Goal: Communication & Community: Answer question/provide support

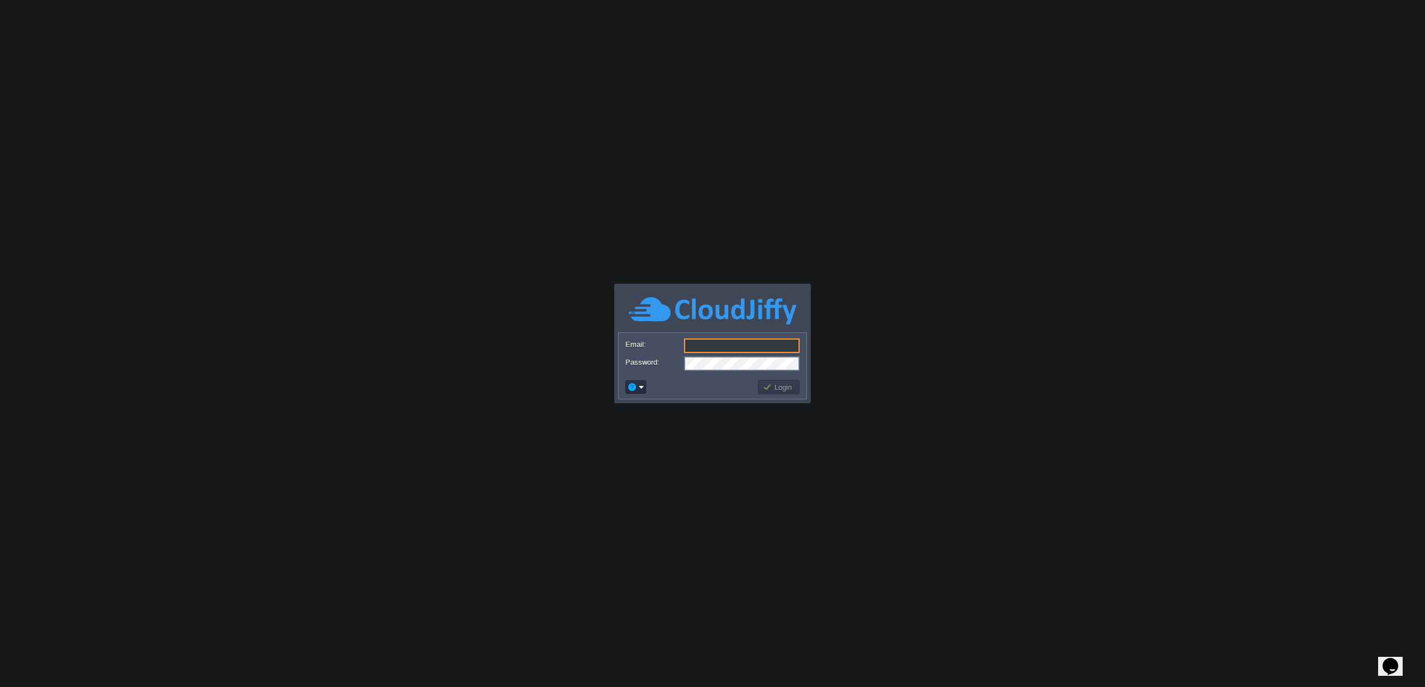
type input "[EMAIL_ADDRESS][DOMAIN_NAME]"
click at [777, 388] on button "Login" at bounding box center [779, 387] width 32 height 10
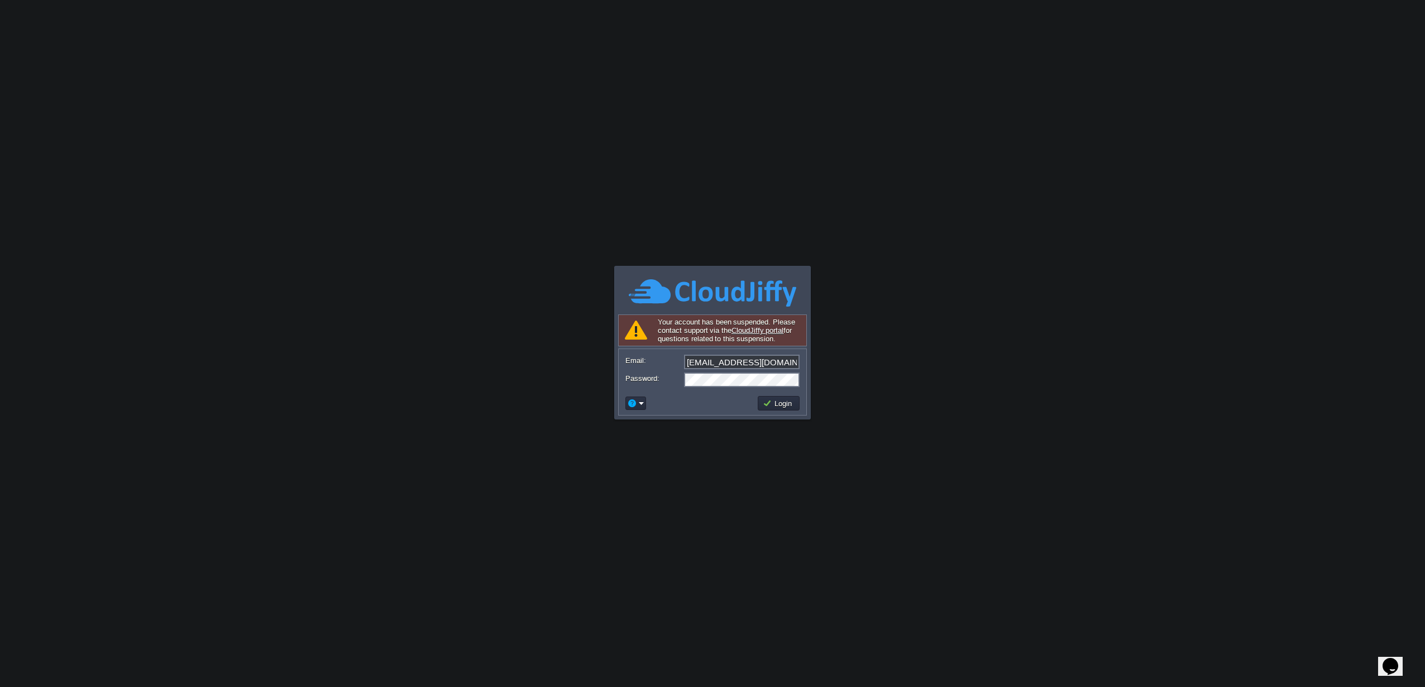
click at [1400, 666] on icon "Opens Chat This icon Opens the chat window." at bounding box center [1391, 666] width 18 height 18
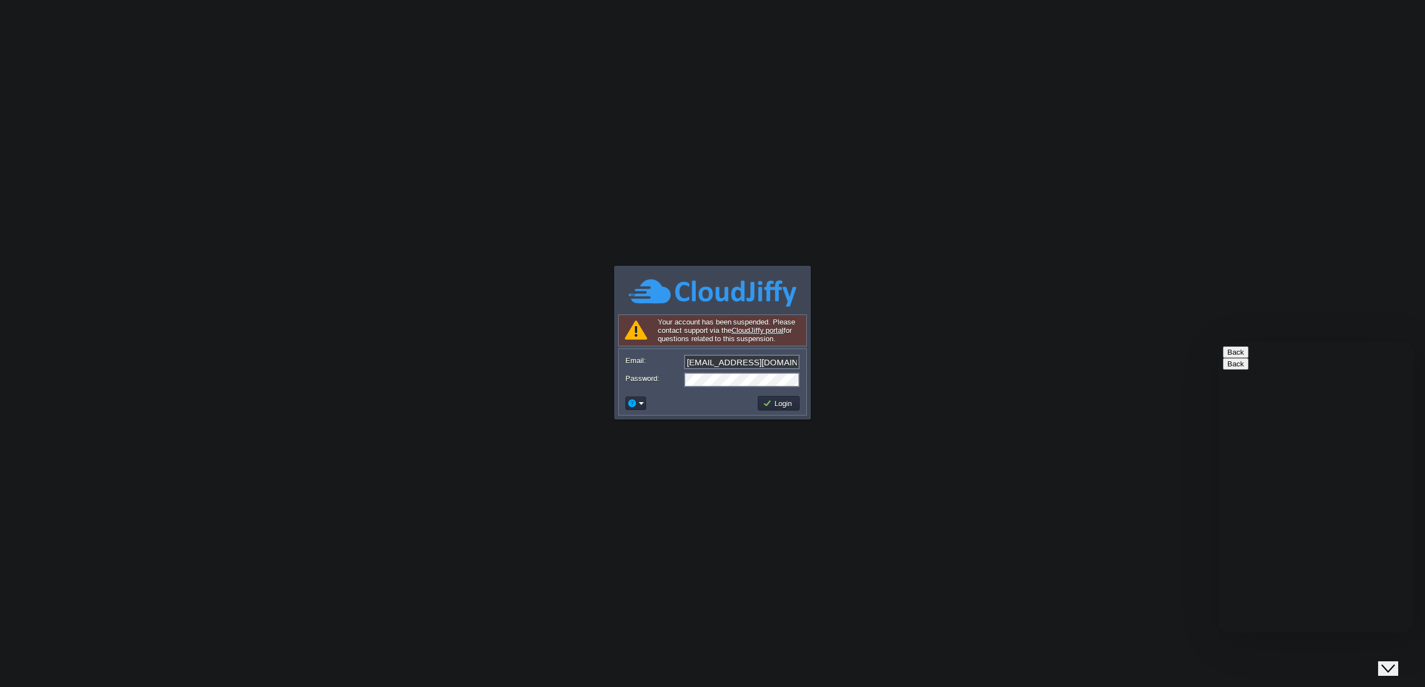
type input "vene"
type input "584244328452"
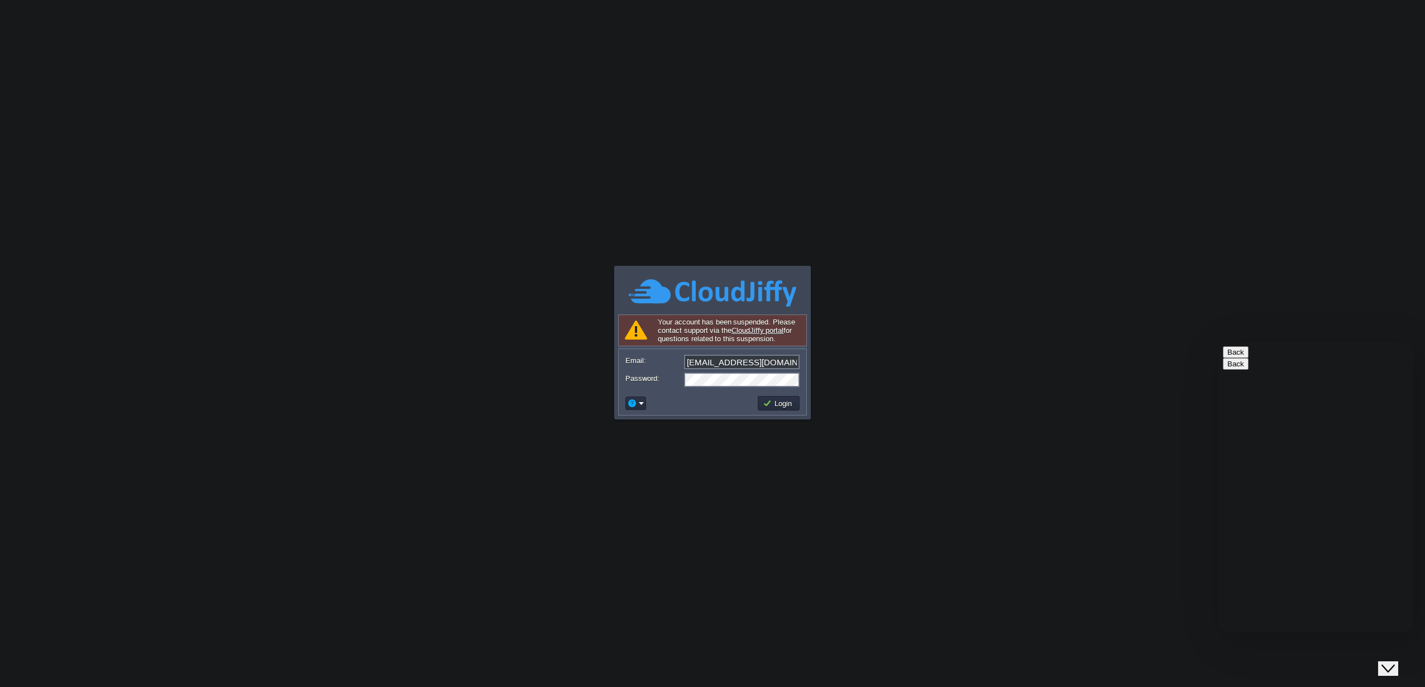
drag, startPoint x: 1287, startPoint y: 601, endPoint x: 1287, endPoint y: 584, distance: 17.3
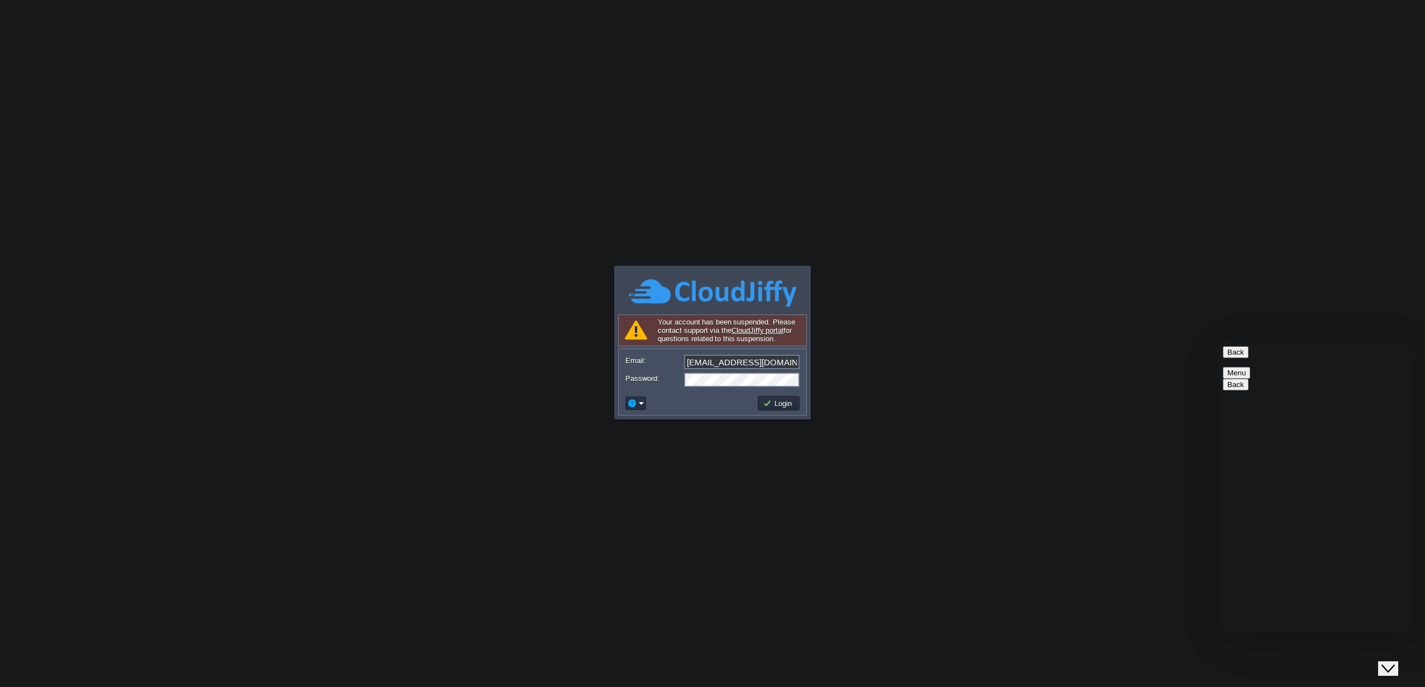
paste textarea "Hello, my account is suspended. I responded to the ticket [DATE] where it said …"
type textarea "Hello, my account is suspended. I responded to the ticket [DATE] where it said …"
click at [781, 407] on button "Login" at bounding box center [779, 403] width 32 height 10
click at [778, 403] on button "Login" at bounding box center [779, 403] width 32 height 10
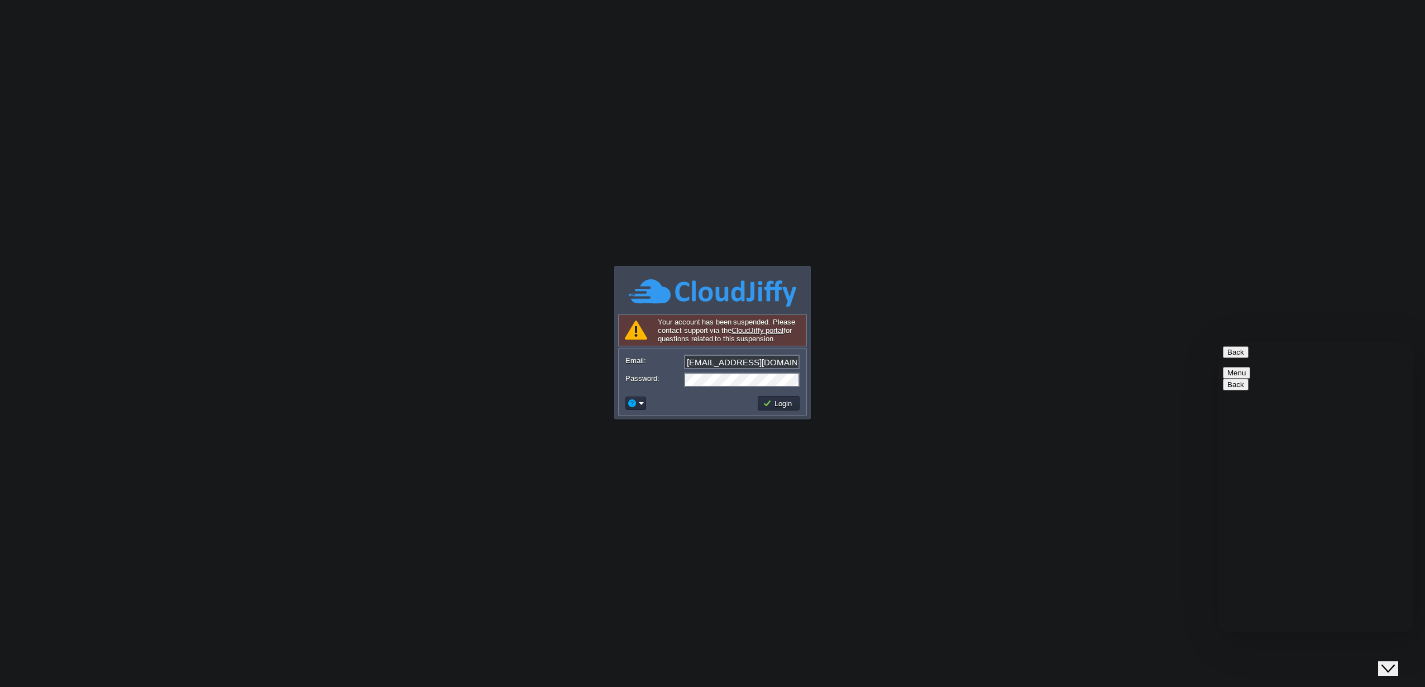
type textarea "hello?"
click at [632, 407] on button "button" at bounding box center [632, 403] width 10 height 10
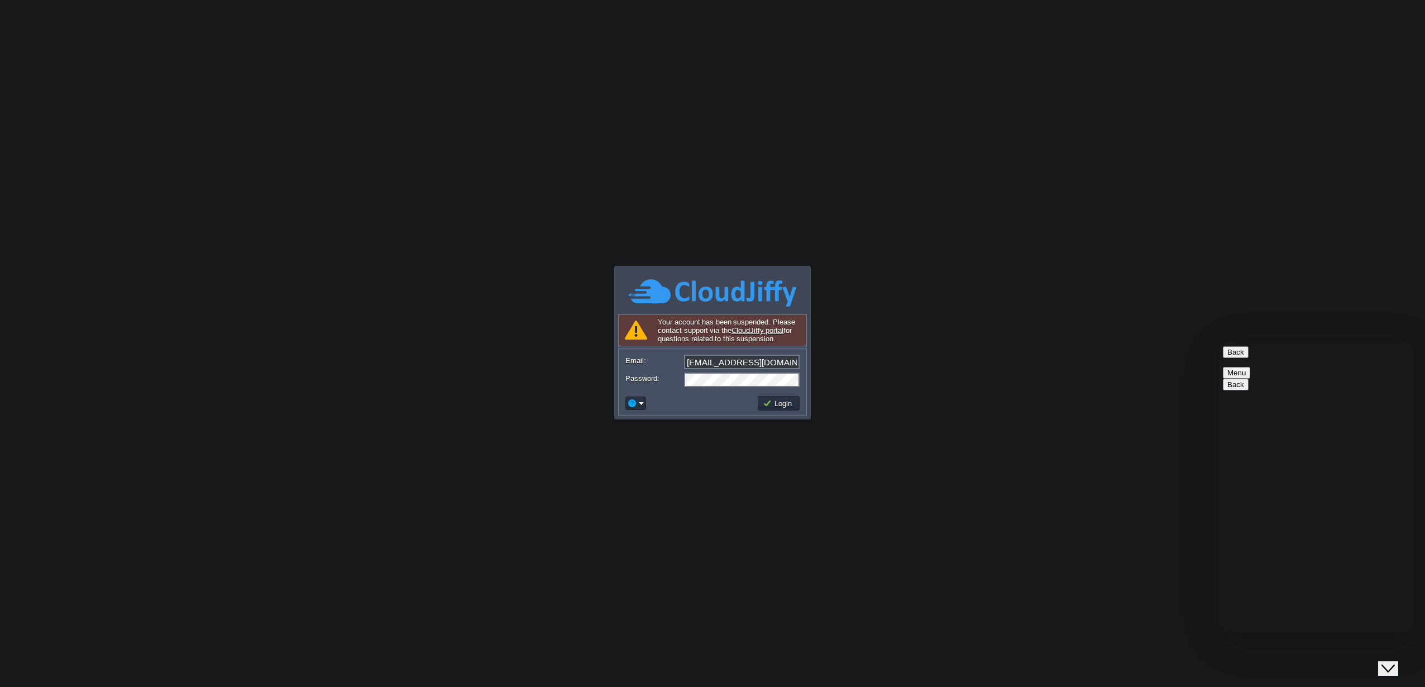
click at [1240, 358] on button "Back" at bounding box center [1236, 352] width 26 height 12
click at [1237, 358] on button "Back" at bounding box center [1236, 352] width 26 height 12
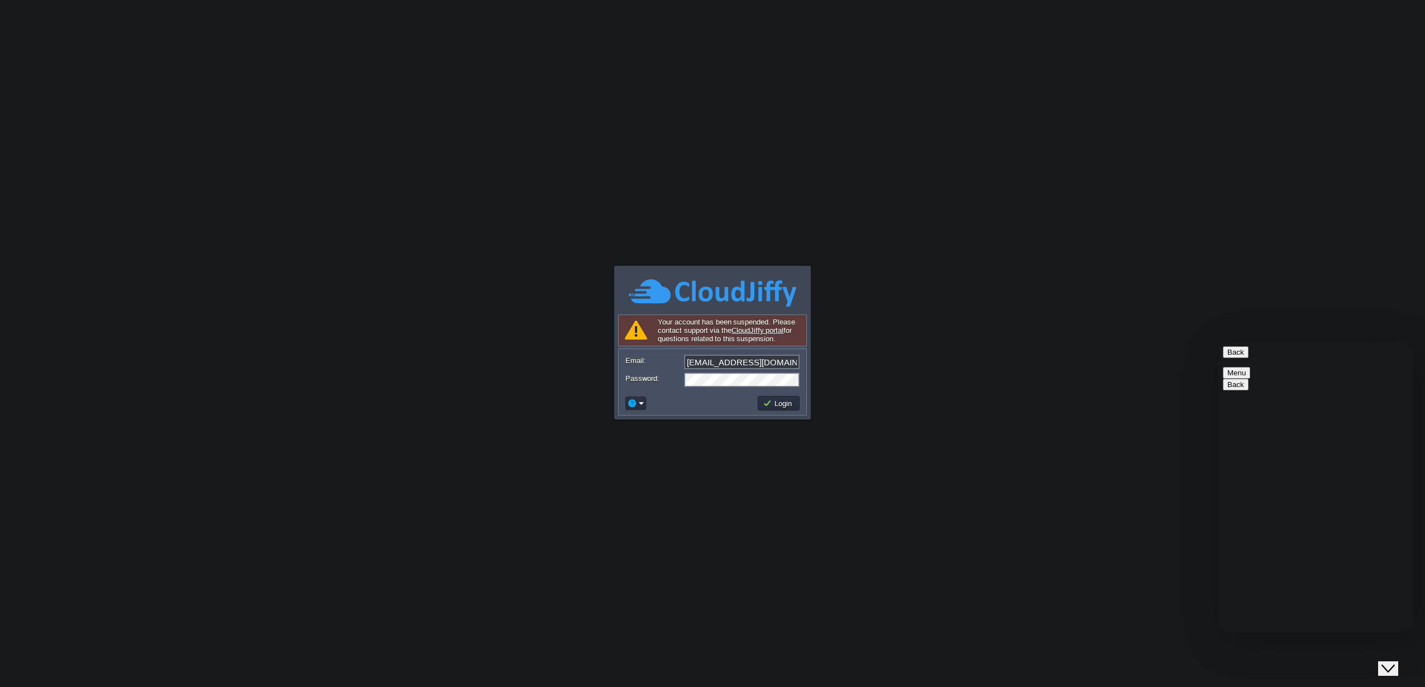
scroll to position [32, 0]
type textarea "Hello?"
click at [789, 402] on button "Login" at bounding box center [779, 403] width 32 height 10
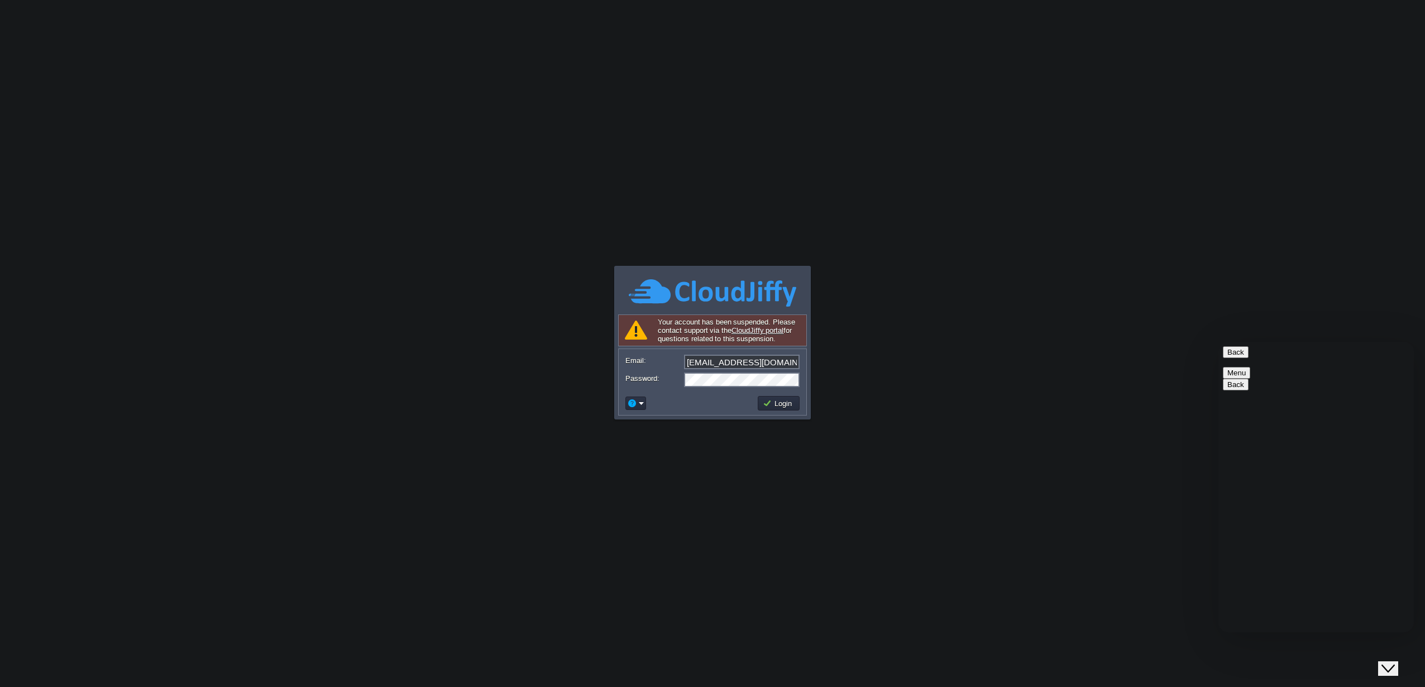
drag, startPoint x: 1269, startPoint y: 413, endPoint x: 1346, endPoint y: 465, distance: 92.2
copy span "Hello, my account is suspended. I responded to the ticket [DATE] where it said …"
paste textarea "Hello, my account is suspended. I responded to the ticket [DATE] where it said …"
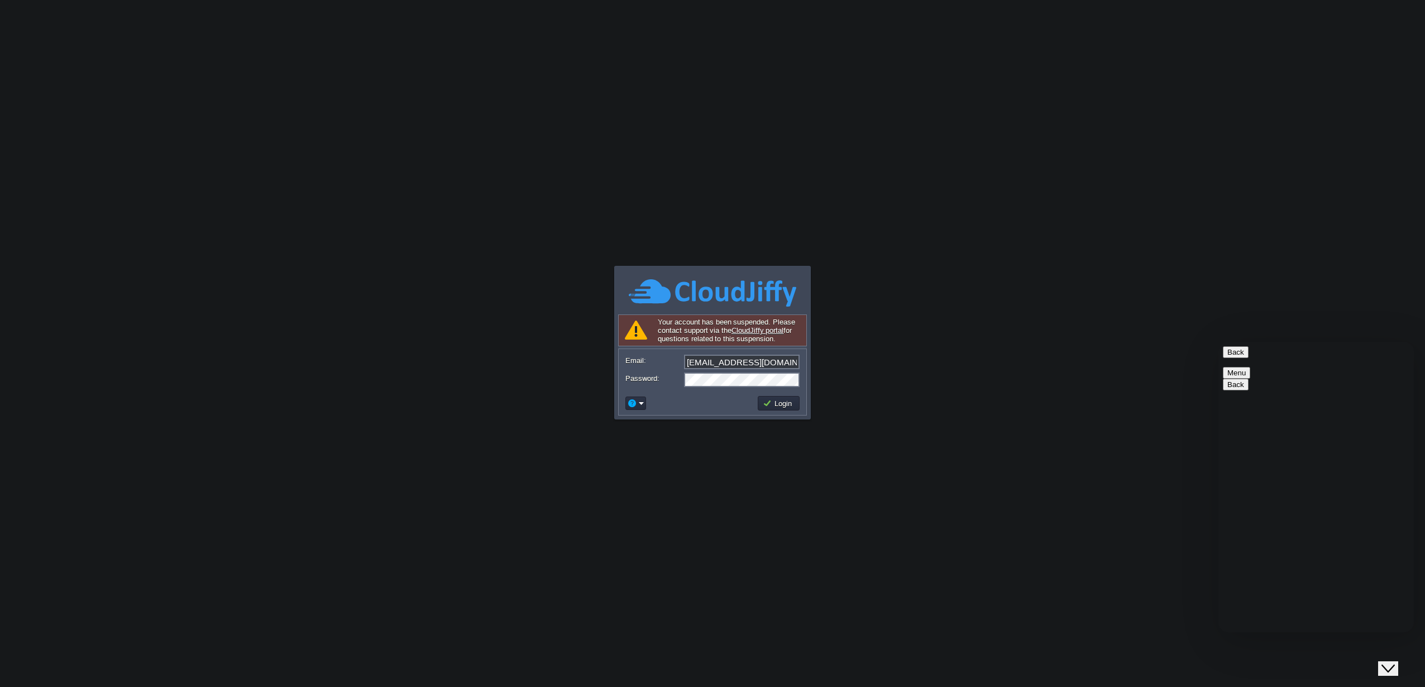
type textarea "Hello, my account is suspended. I responded to the ticket [DATE] where it said …"
paste textarea "I can't log in to the customer area with my password... it's not the same as th…"
type textarea "I can't log in to the customer area with my password... it's not the same as th…"
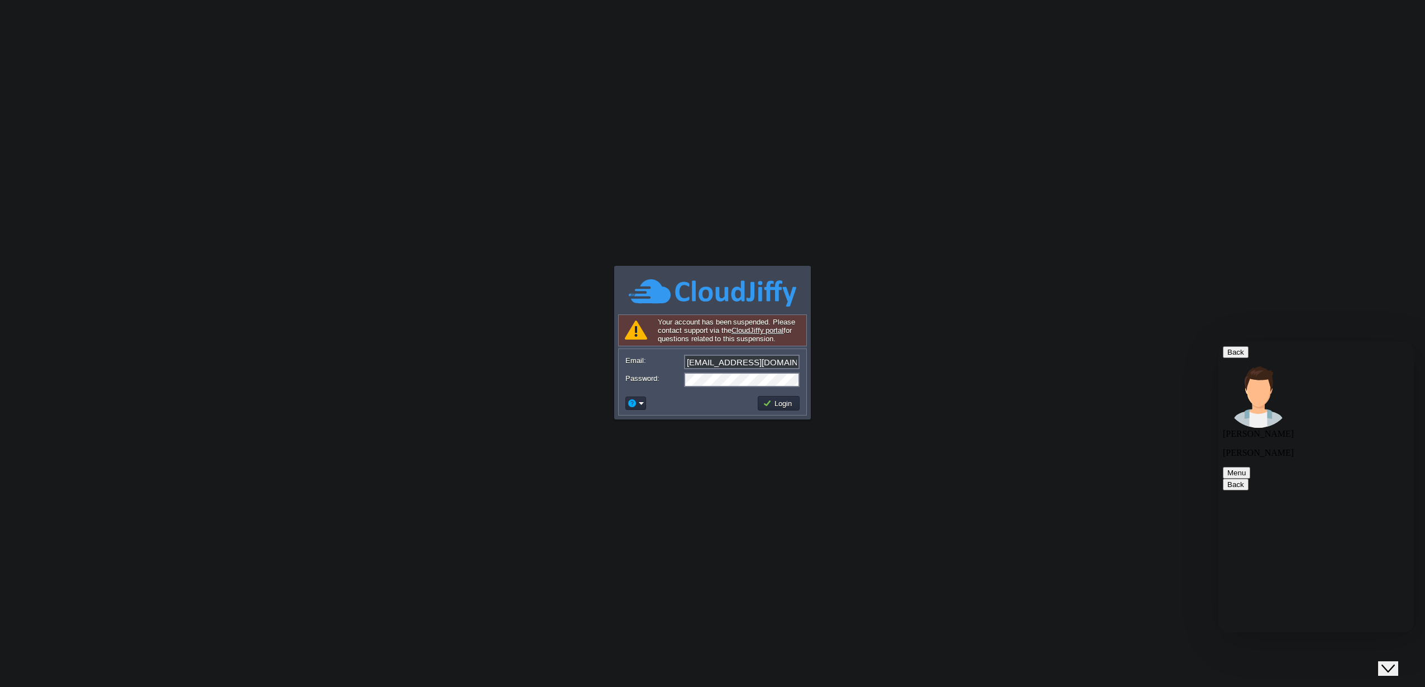
scroll to position [287, 0]
paste textarea "I responded [DATE] and said that there was no trace of that report left. That e…"
type textarea "I responded [DATE] and said that there was no trace of that report left. That e…"
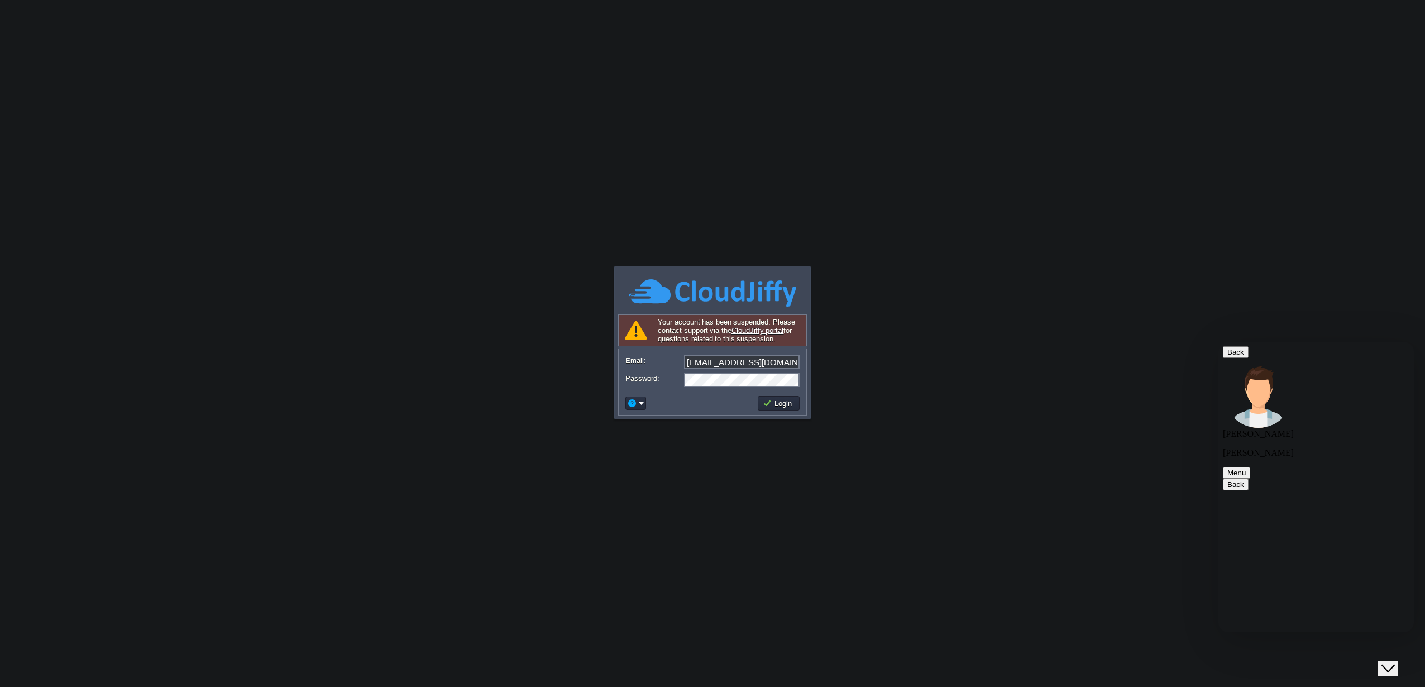
drag, startPoint x: 1270, startPoint y: 500, endPoint x: 1344, endPoint y: 562, distance: 96.7
copy span "Hello, my account is suspended. I responded to the ticket [DATE] where it said …"
paste textarea "Hello, my account is suspended. I responded to the ticket [DATE] where it said …"
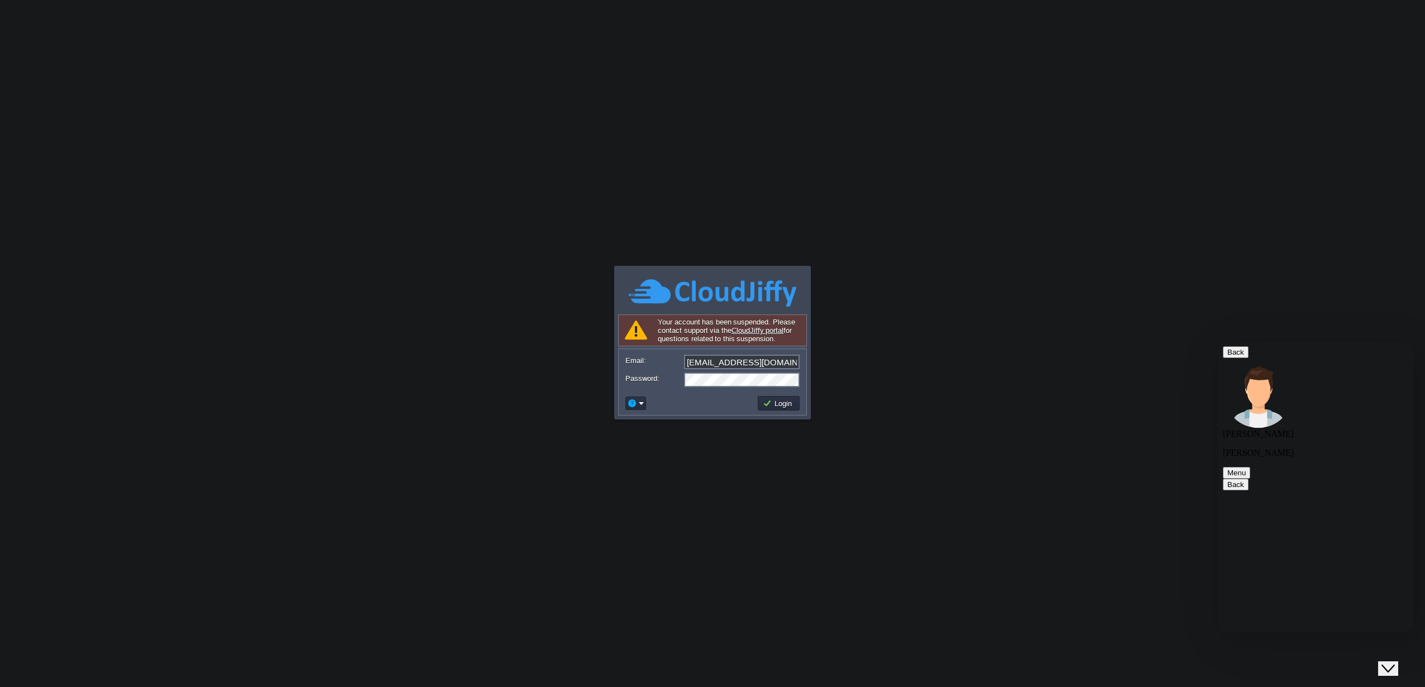
scroll to position [25, 0]
type textarea "Hello, my account is suspended. I responded to the ticket [DATE] where it said …"
drag, startPoint x: 1271, startPoint y: 474, endPoint x: 1318, endPoint y: 523, distance: 67.9
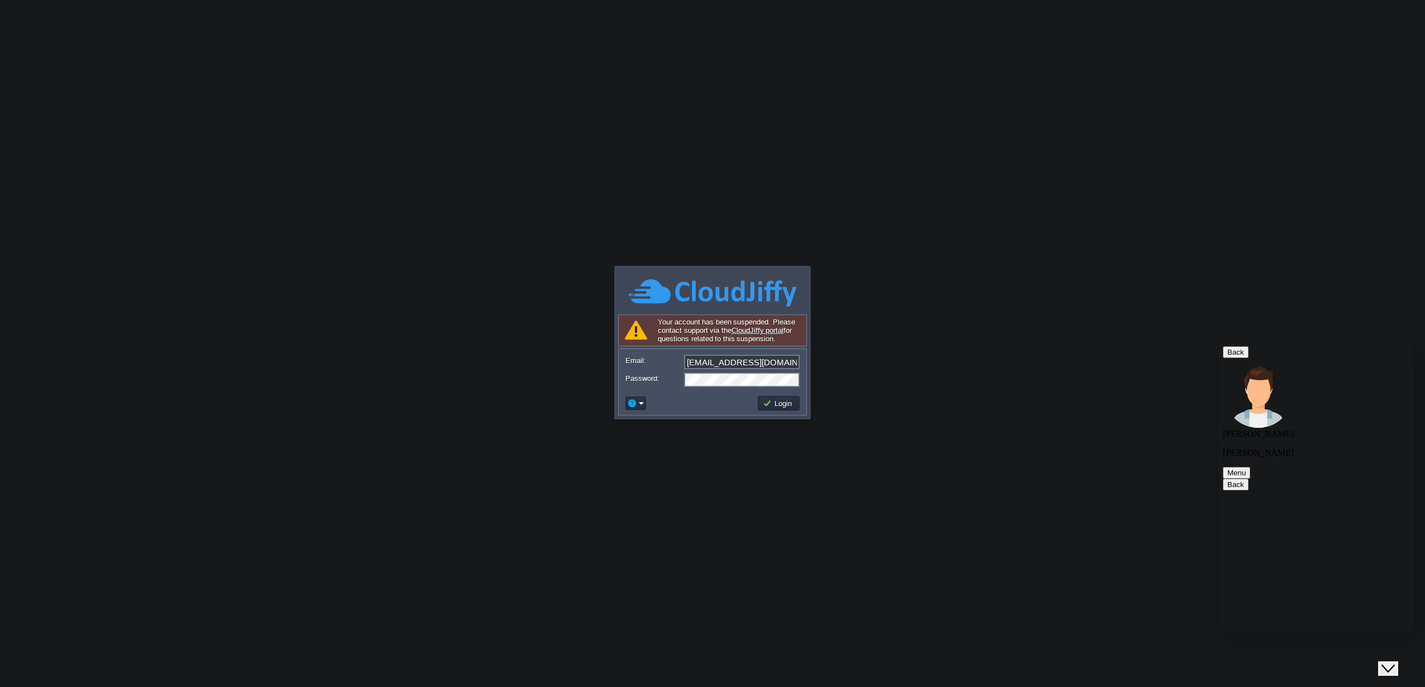
copy span "I can't log in to the customer area with my password... it's not the same as th…"
paste textarea "I can't log in to the customer area with my password... it's not the same as th…"
type textarea "I can't log in to the customer area with my password... it's not the same as th…"
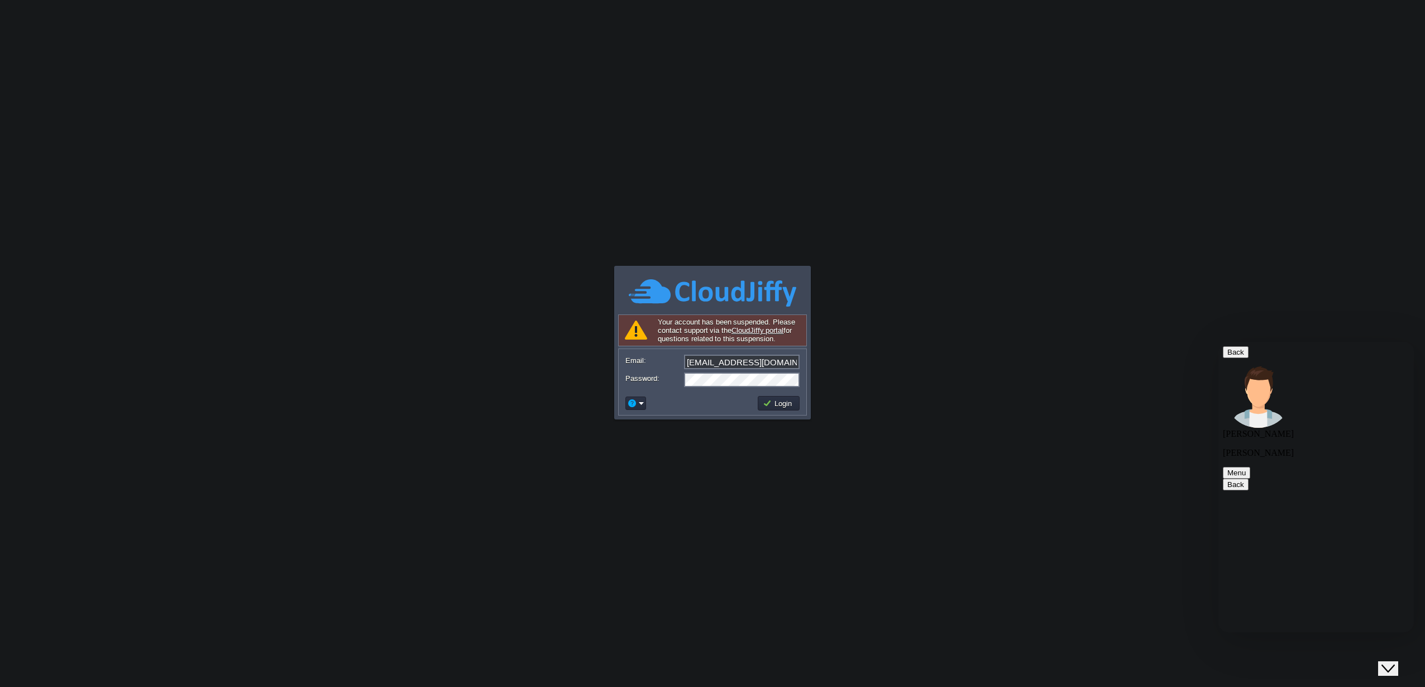
scroll to position [651, 0]
click at [777, 402] on button "Login" at bounding box center [779, 403] width 32 height 10
click at [793, 403] on button "Login" at bounding box center [779, 403] width 32 height 10
type textarea "hello"
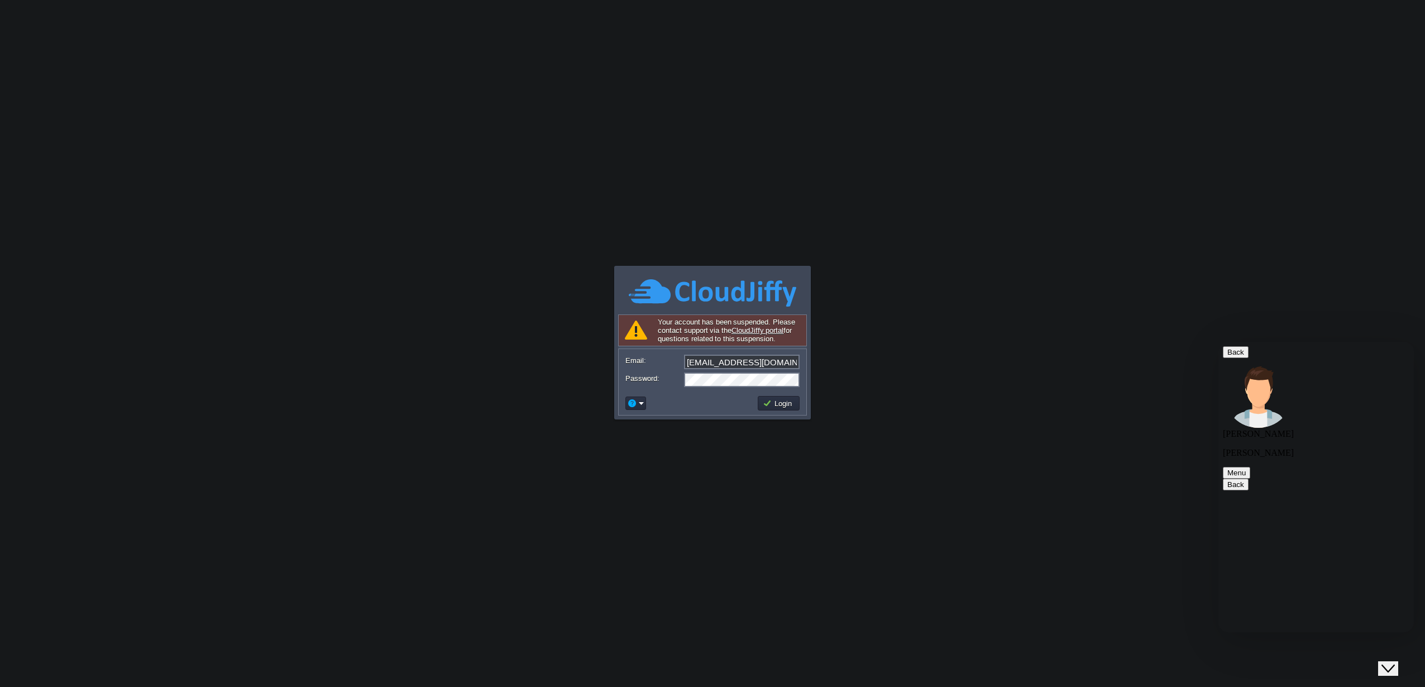
scroll to position [752, 0]
paste textarea "We are a news portal and this one-hour outage affects us."
type textarea "We are a news portal and this one-hour outage affects us."
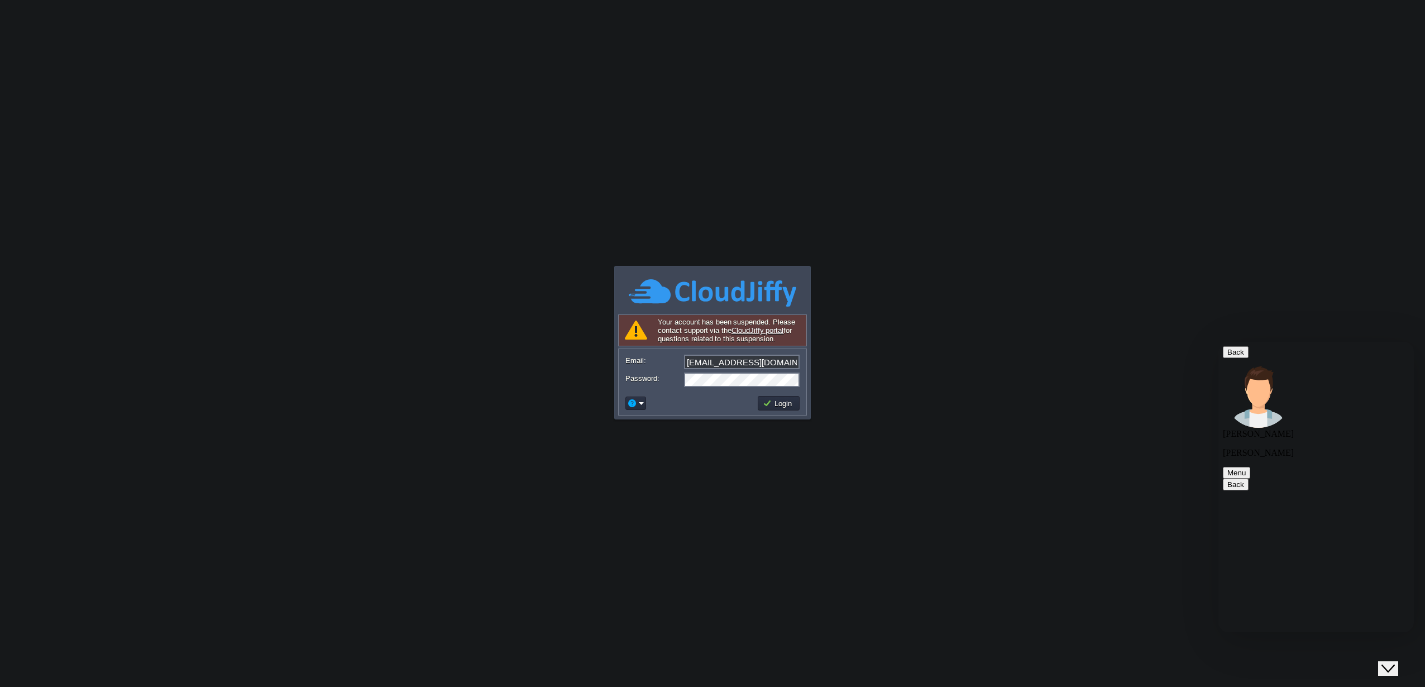
scroll to position [801, 0]
click at [779, 404] on button "Login" at bounding box center [779, 403] width 32 height 10
click at [791, 404] on button "Login" at bounding box center [779, 403] width 32 height 10
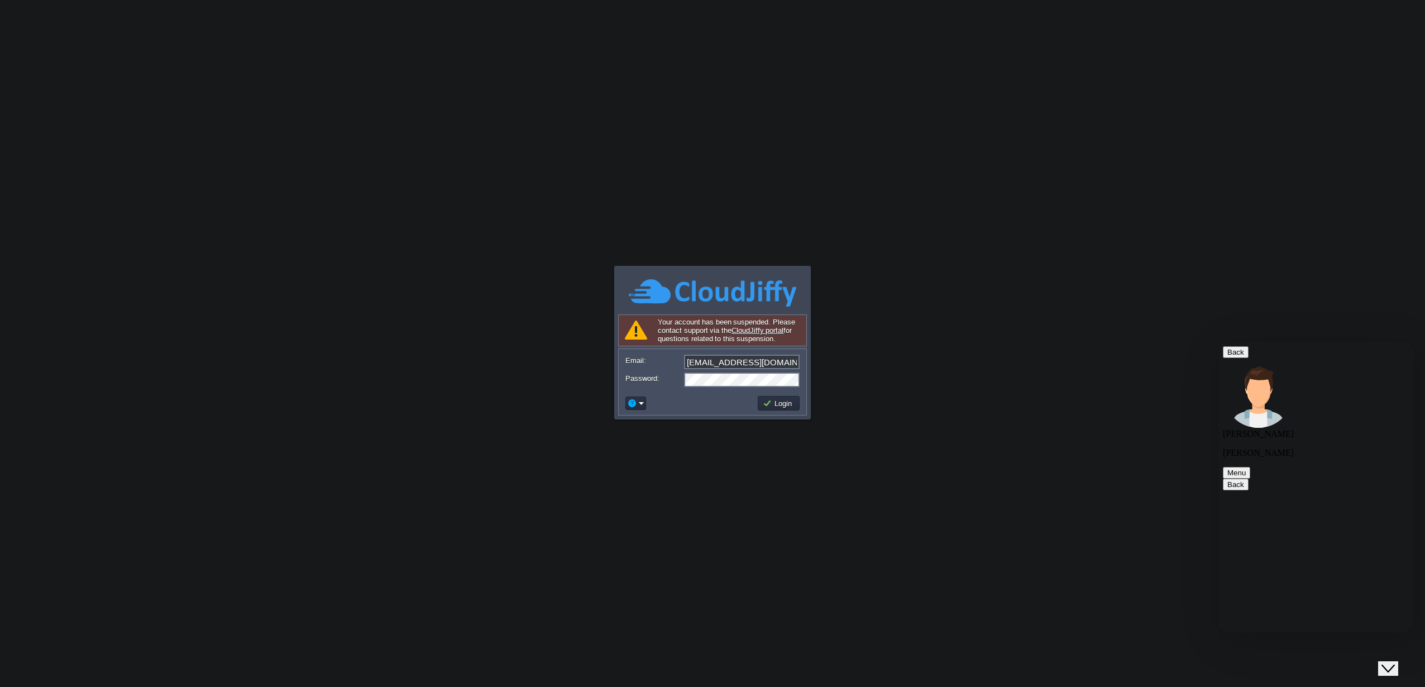
paste textarea "Please remove the suspension, we are losing visits and with that we even pay fo…"
type textarea "Please remove the suspension, we are losing visits and with that we even pay fo…"
click at [784, 412] on td "Login" at bounding box center [778, 403] width 45 height 18
click at [783, 403] on button "Login" at bounding box center [779, 403] width 32 height 10
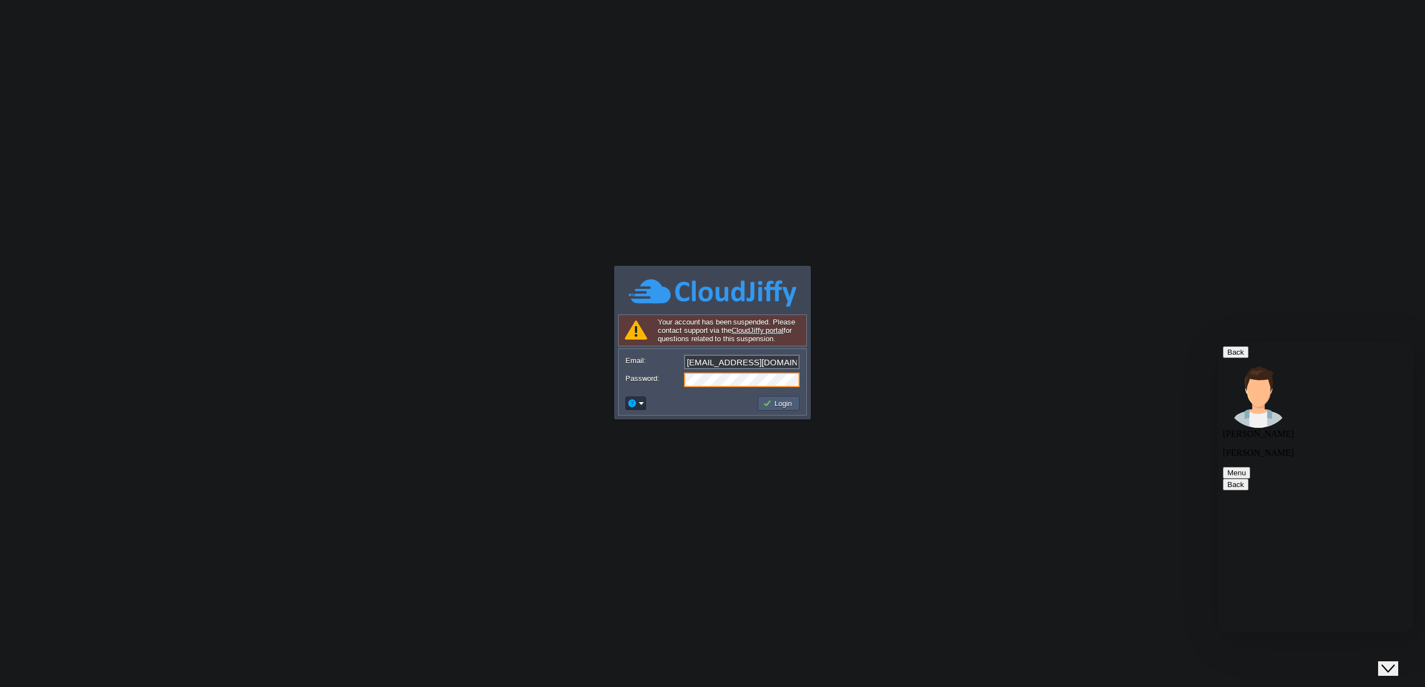
click at [773, 410] on td "Login" at bounding box center [779, 403] width 42 height 15
drag, startPoint x: 1264, startPoint y: 537, endPoint x: 1285, endPoint y: 591, distance: 58.7
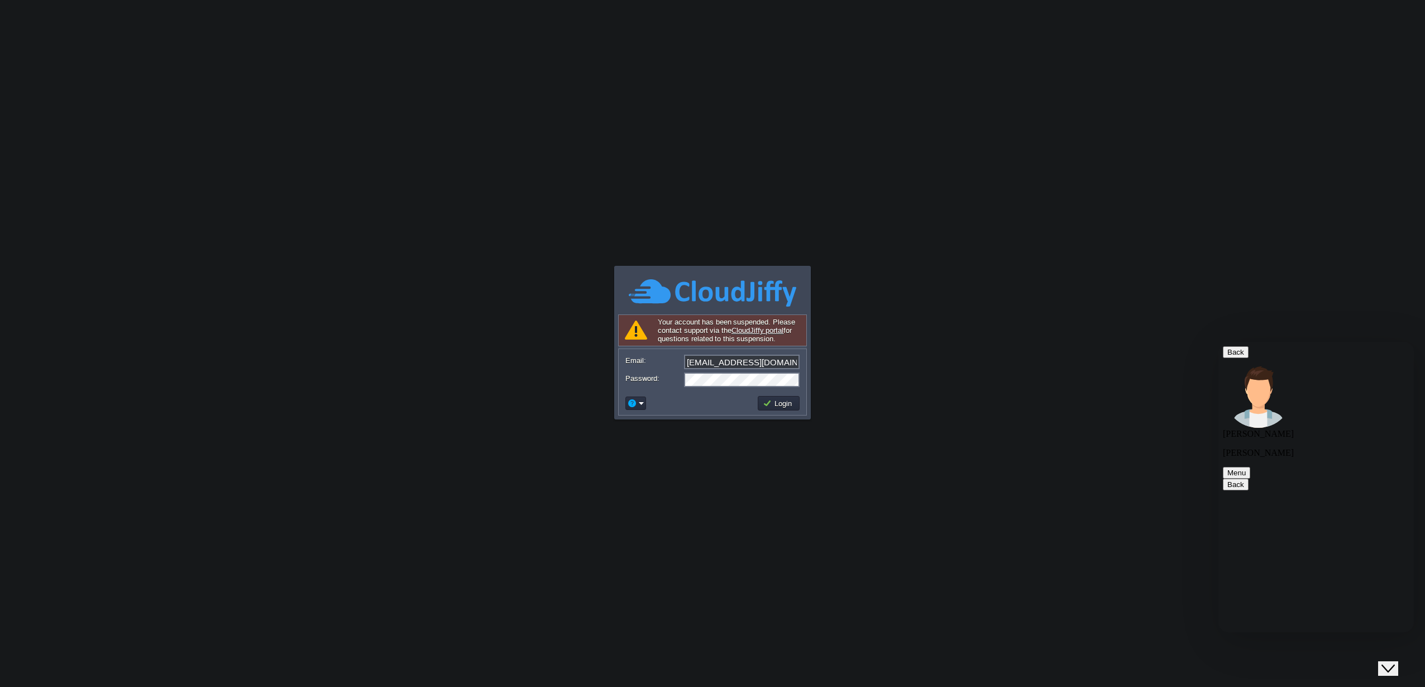
paste textarea "I can't answer the ticket because I'm answering it from within your dashboard, …"
type textarea "I can't answer the ticket because I'm answering it from within your dashboard, …"
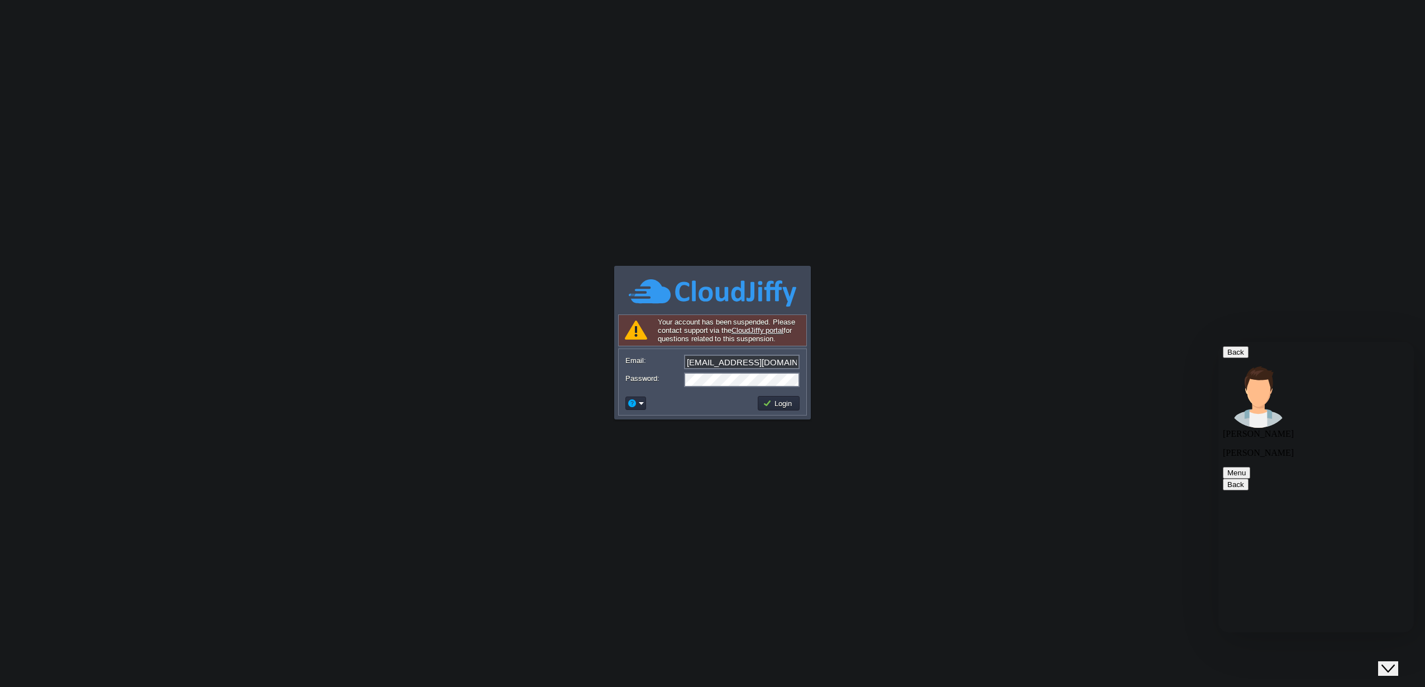
paste textarea "Please help me respond within the server, I can't even read the ticket."
type textarea "Please help me respond within the server, I can't even read the ticket."
click at [785, 409] on td "Login" at bounding box center [779, 403] width 42 height 15
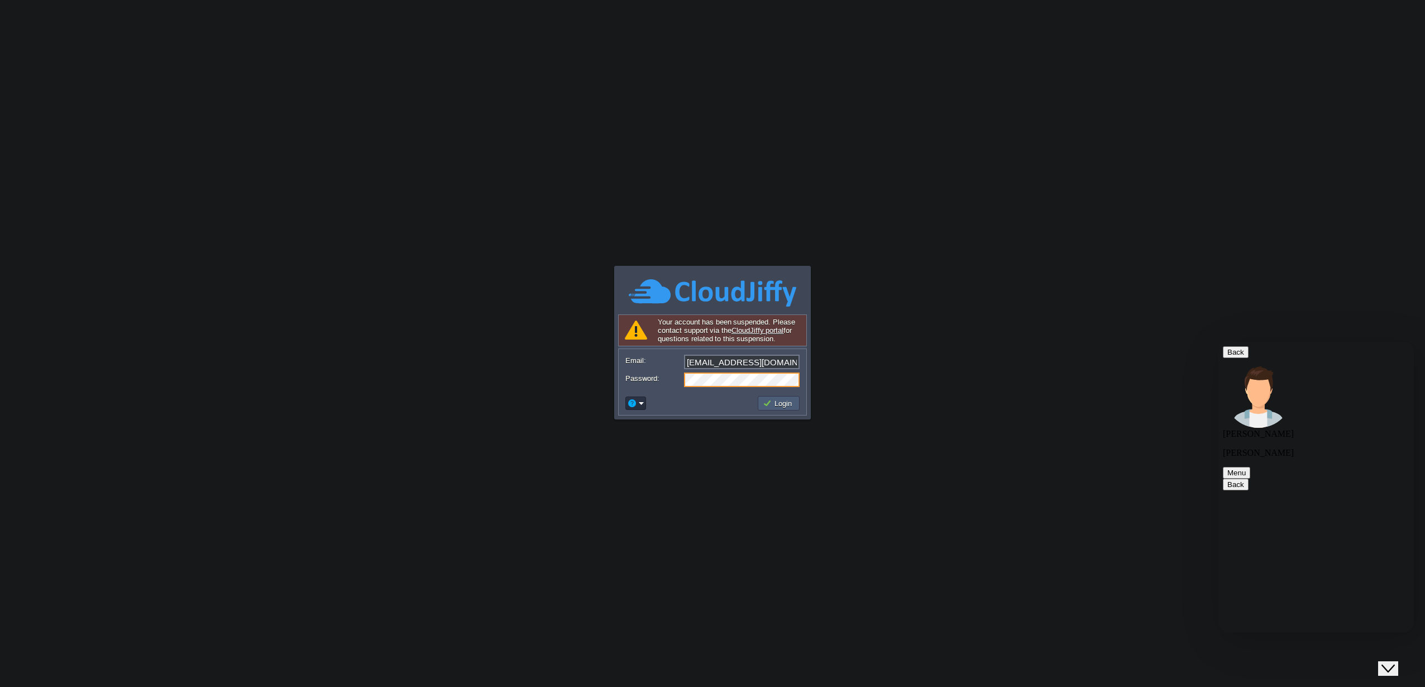
click at [786, 404] on button "Login" at bounding box center [779, 403] width 32 height 10
click at [780, 405] on button "Login" at bounding box center [779, 403] width 32 height 10
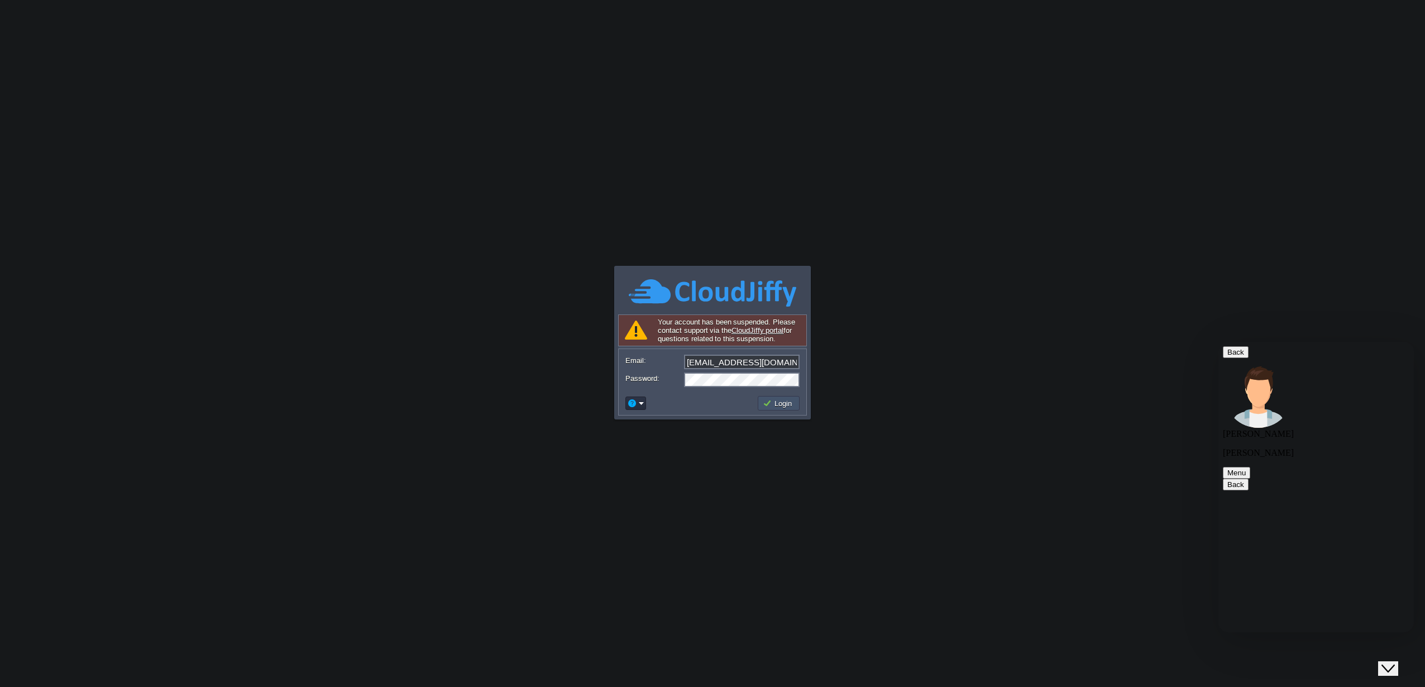
click at [780, 405] on button "Login" at bounding box center [779, 403] width 32 height 10
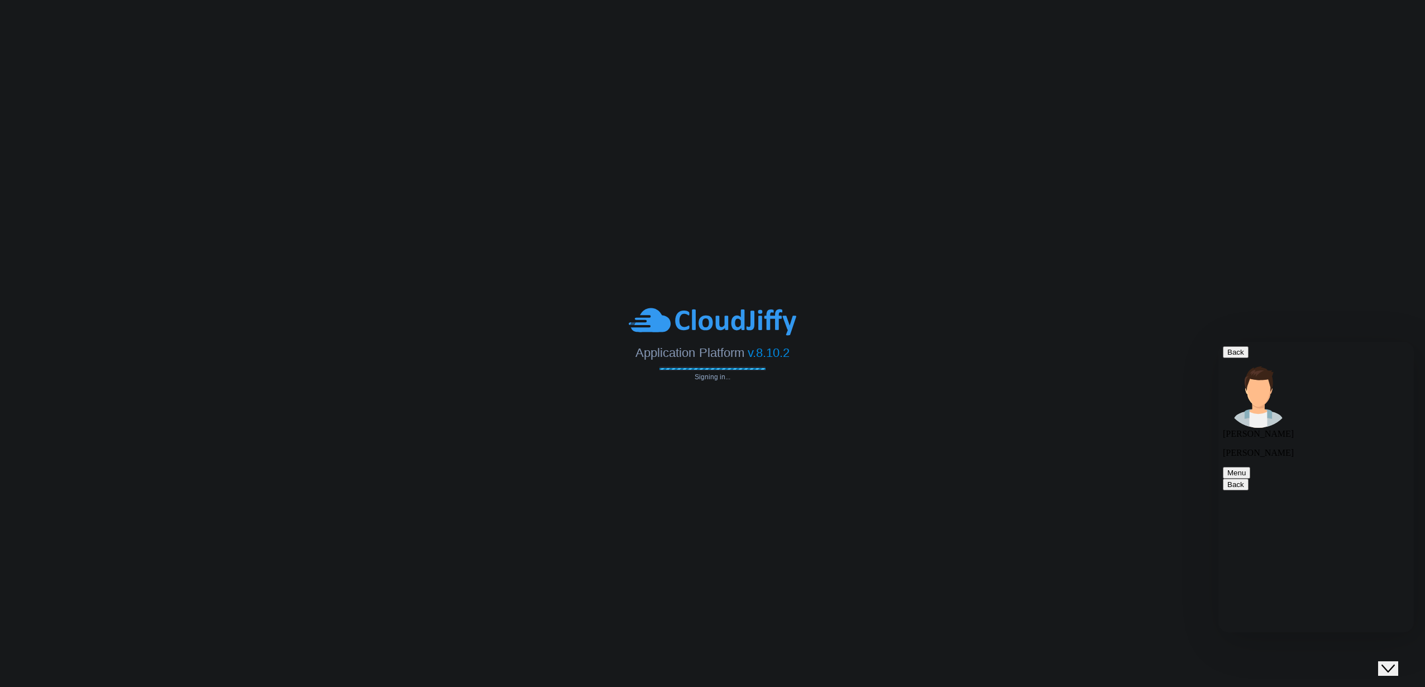
click at [780, 405] on body "Application Platform v.8.10.2 Signing in... Your account has been suspended. Pl…" at bounding box center [712, 343] width 1425 height 687
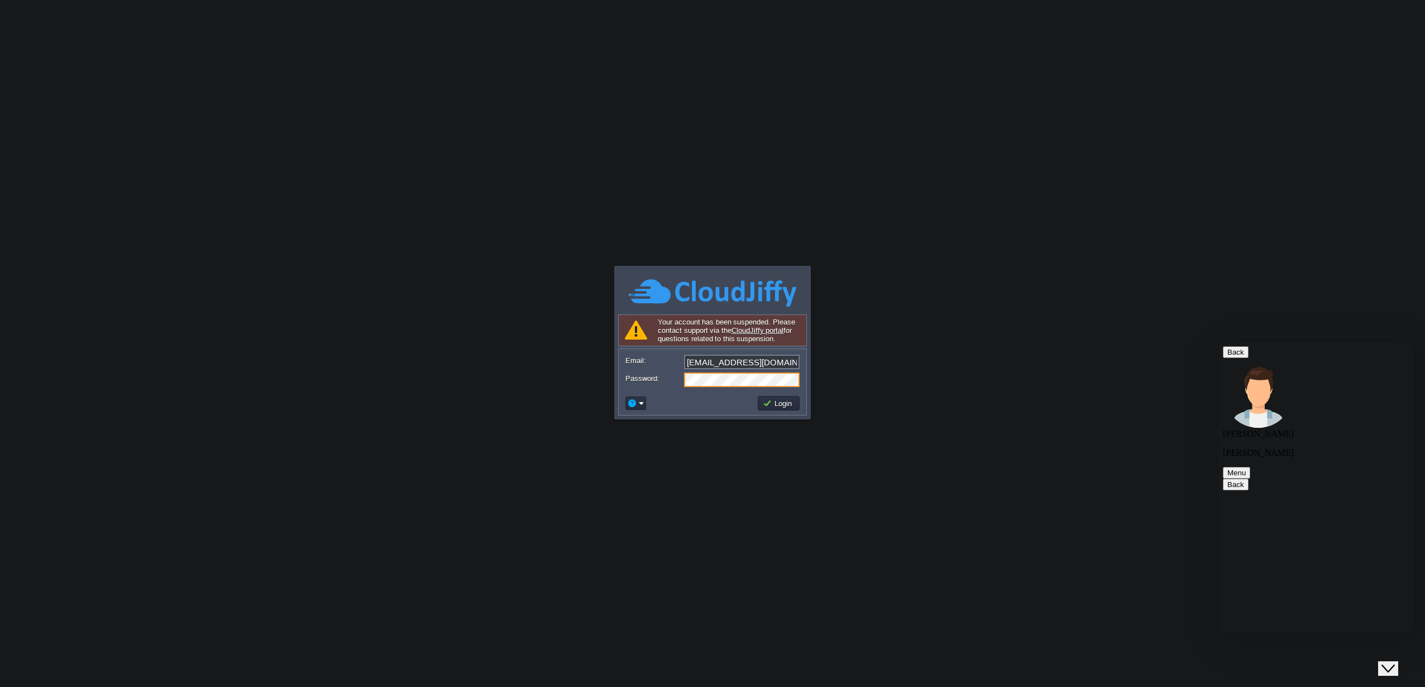
scroll to position [1229, 0]
click at [771, 404] on button "Login" at bounding box center [779, 403] width 32 height 10
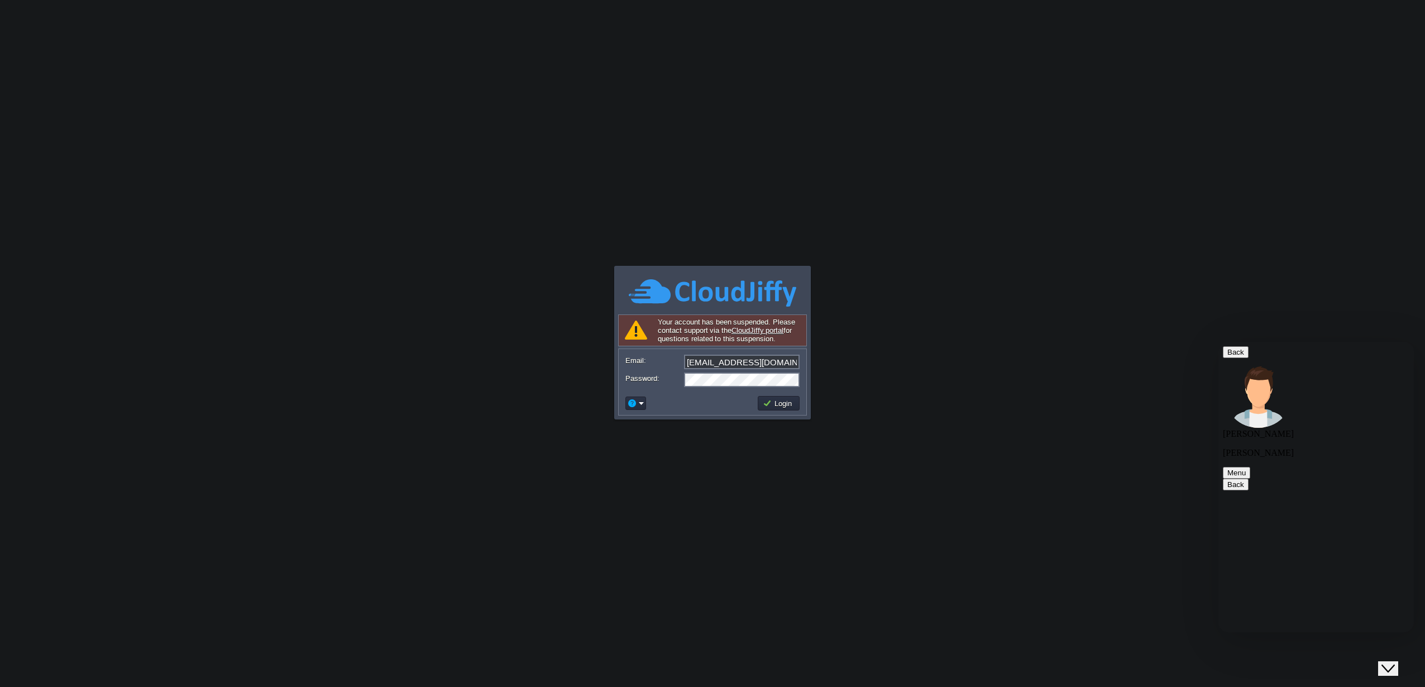
paste textarea "The password reset email isn't arriving in my inbox, I don't know why. Please u…"
type textarea "The password reset email isn't arriving in my inbox, I don't know why. Please u…"
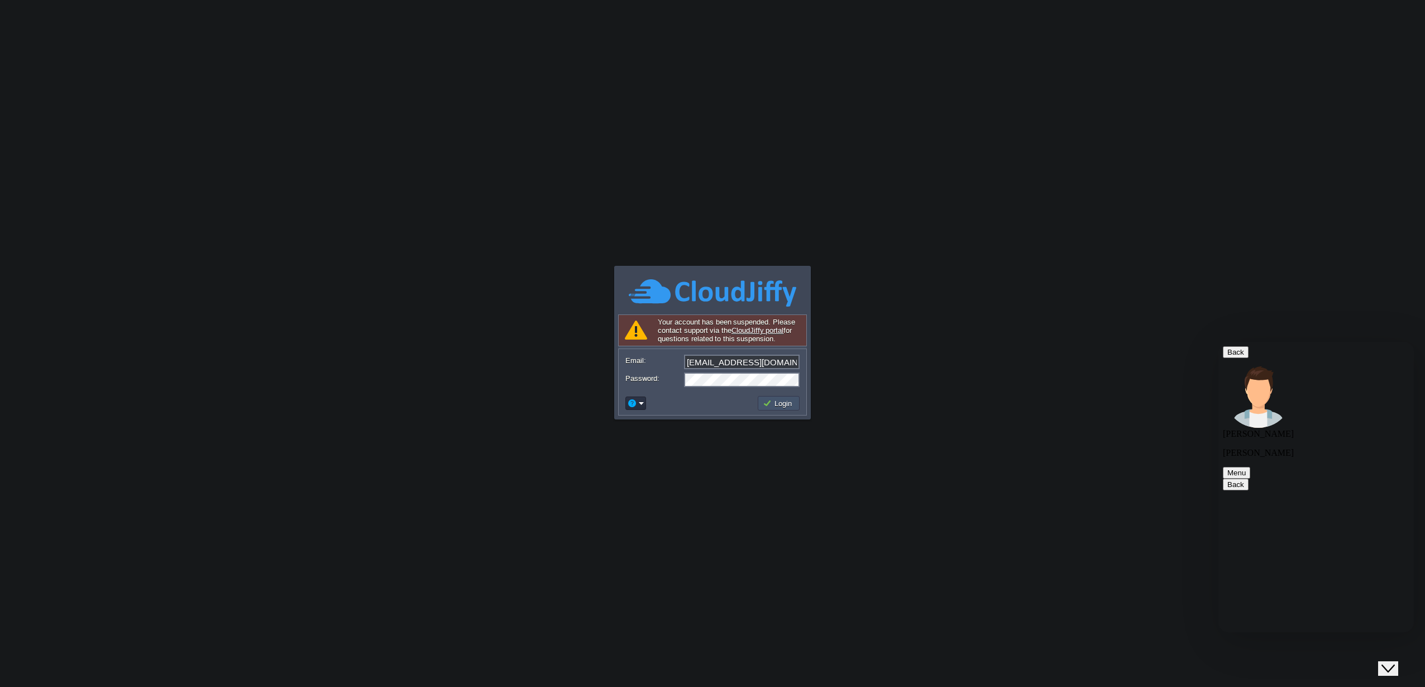
click at [780, 405] on button "Login" at bounding box center [779, 403] width 32 height 10
click at [780, 404] on button "Login" at bounding box center [779, 403] width 32 height 10
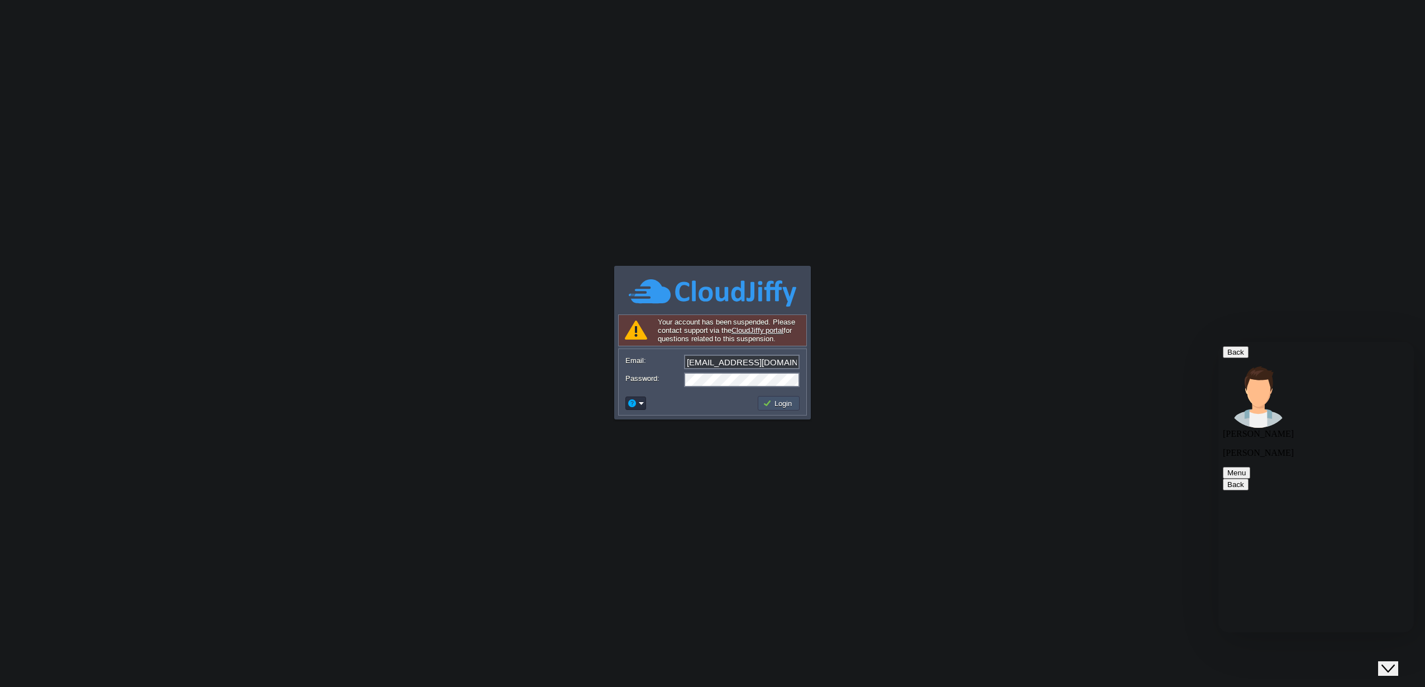
click at [775, 407] on button "Login" at bounding box center [779, 403] width 32 height 10
click at [767, 402] on button "Login" at bounding box center [779, 403] width 32 height 10
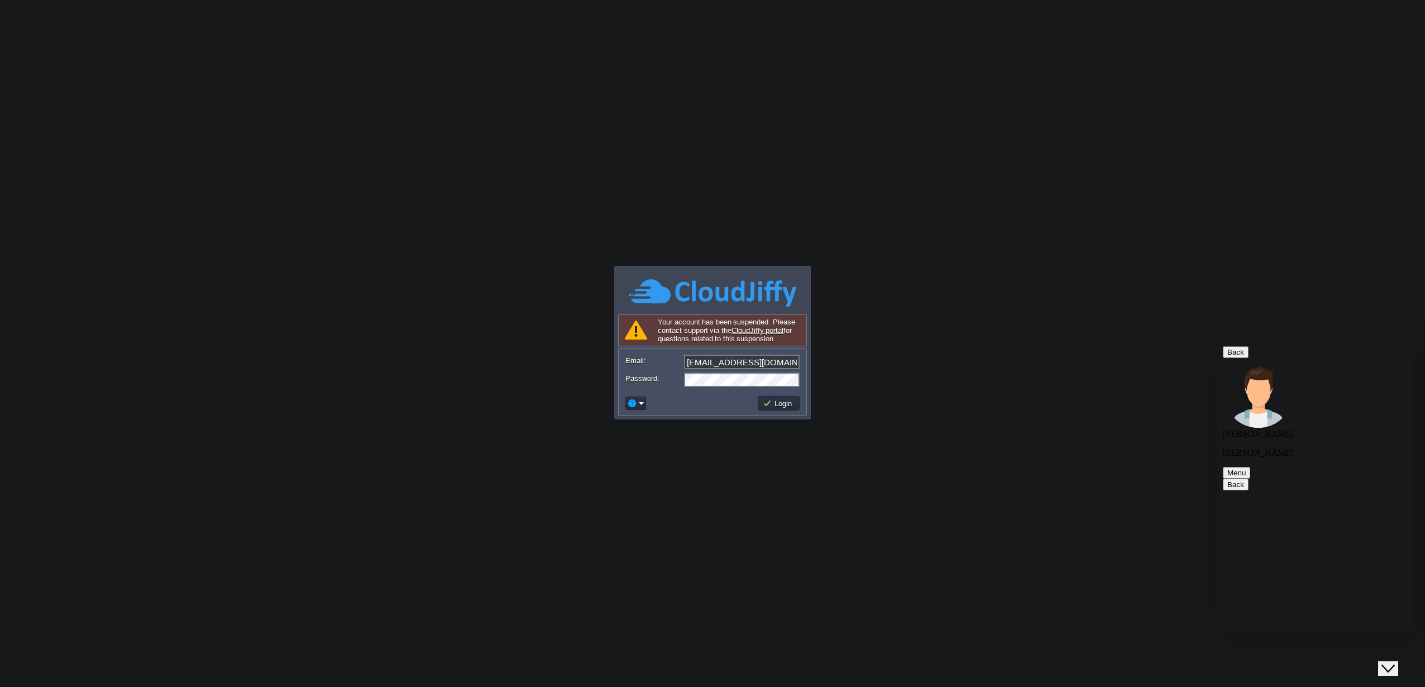
type textarea "ok"
drag, startPoint x: 786, startPoint y: 394, endPoint x: 785, endPoint y: 405, distance: 11.2
click at [785, 399] on div "Login" at bounding box center [713, 402] width 188 height 23
click at [774, 405] on button "Login" at bounding box center [779, 403] width 32 height 10
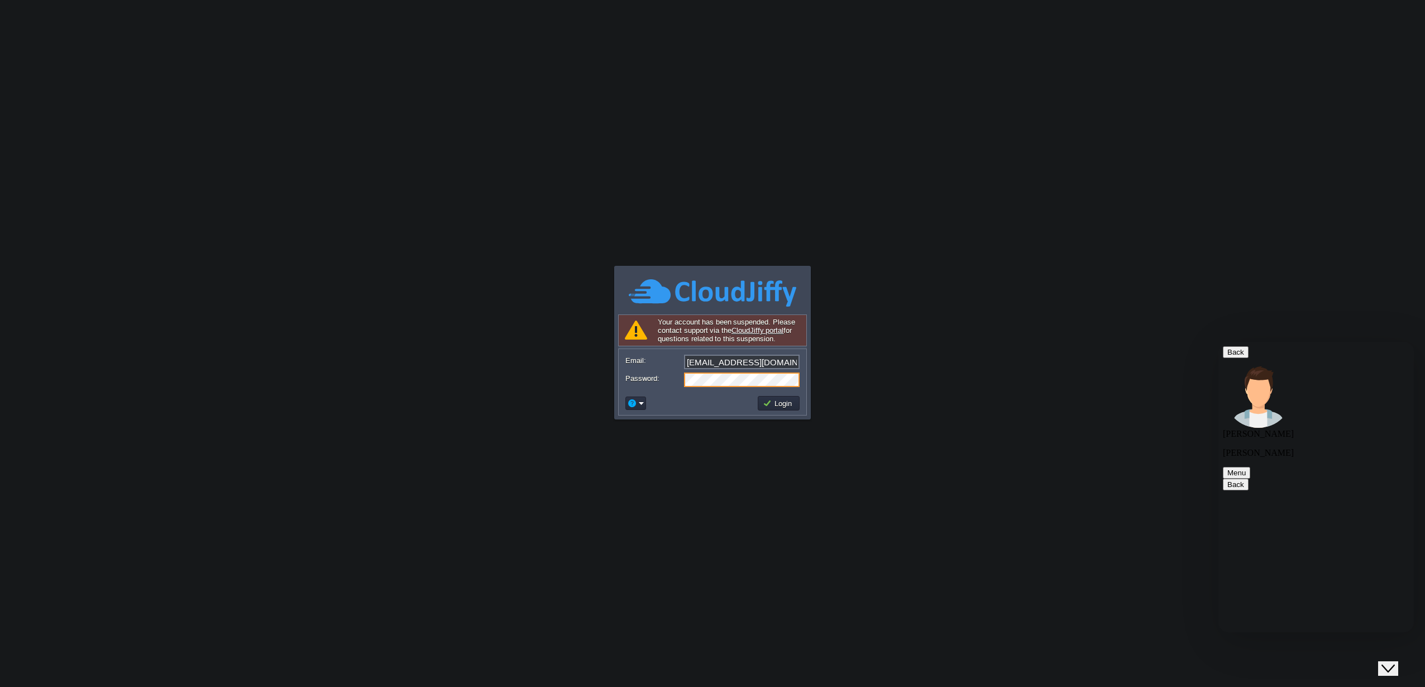
click at [751, 421] on div at bounding box center [712, 419] width 193 height 3
click at [770, 406] on button "Login" at bounding box center [779, 403] width 32 height 10
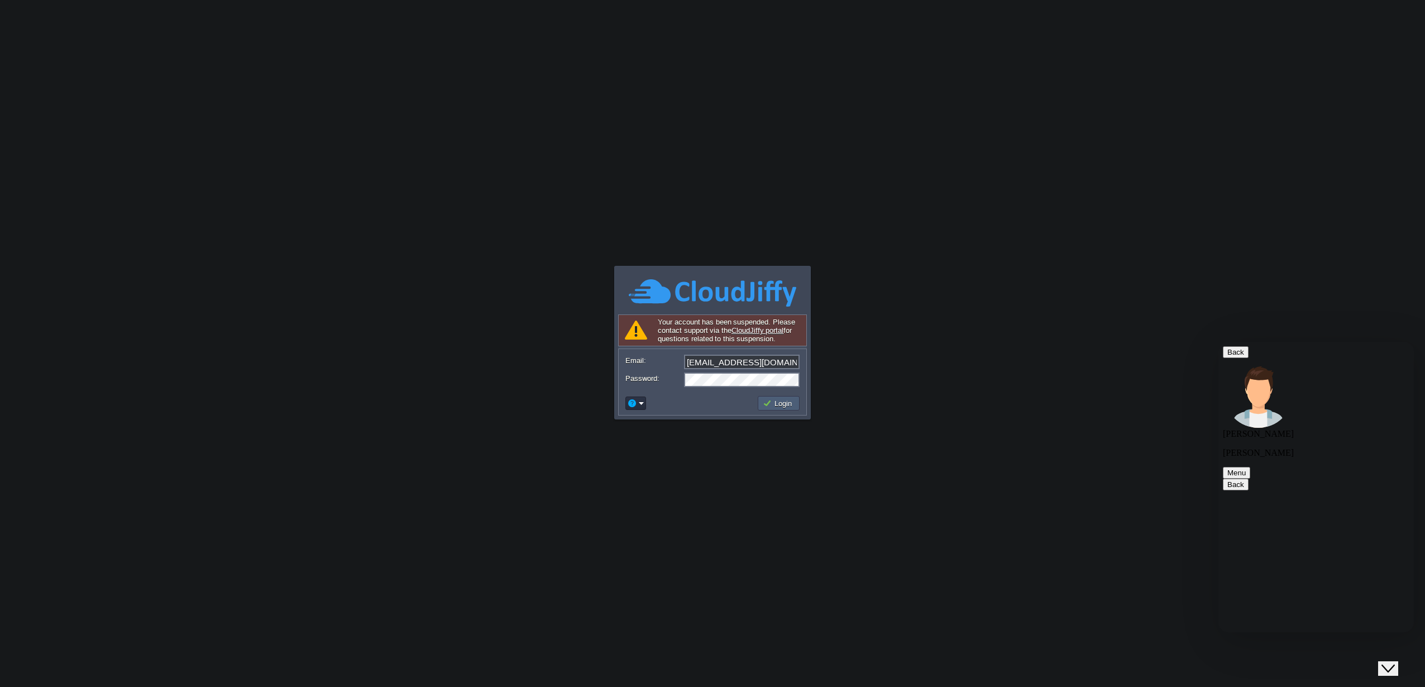
click at [770, 406] on button "Login" at bounding box center [779, 403] width 32 height 10
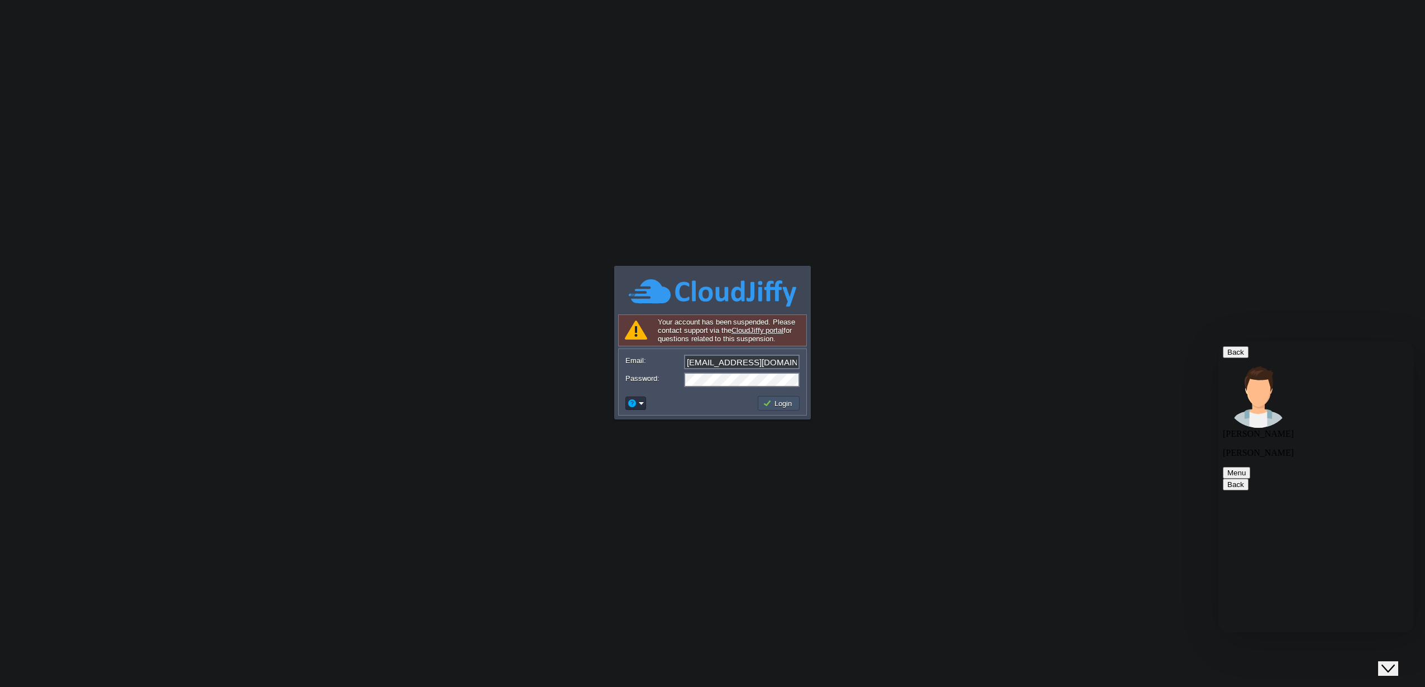
click at [770, 406] on button "Login" at bounding box center [779, 403] width 32 height 10
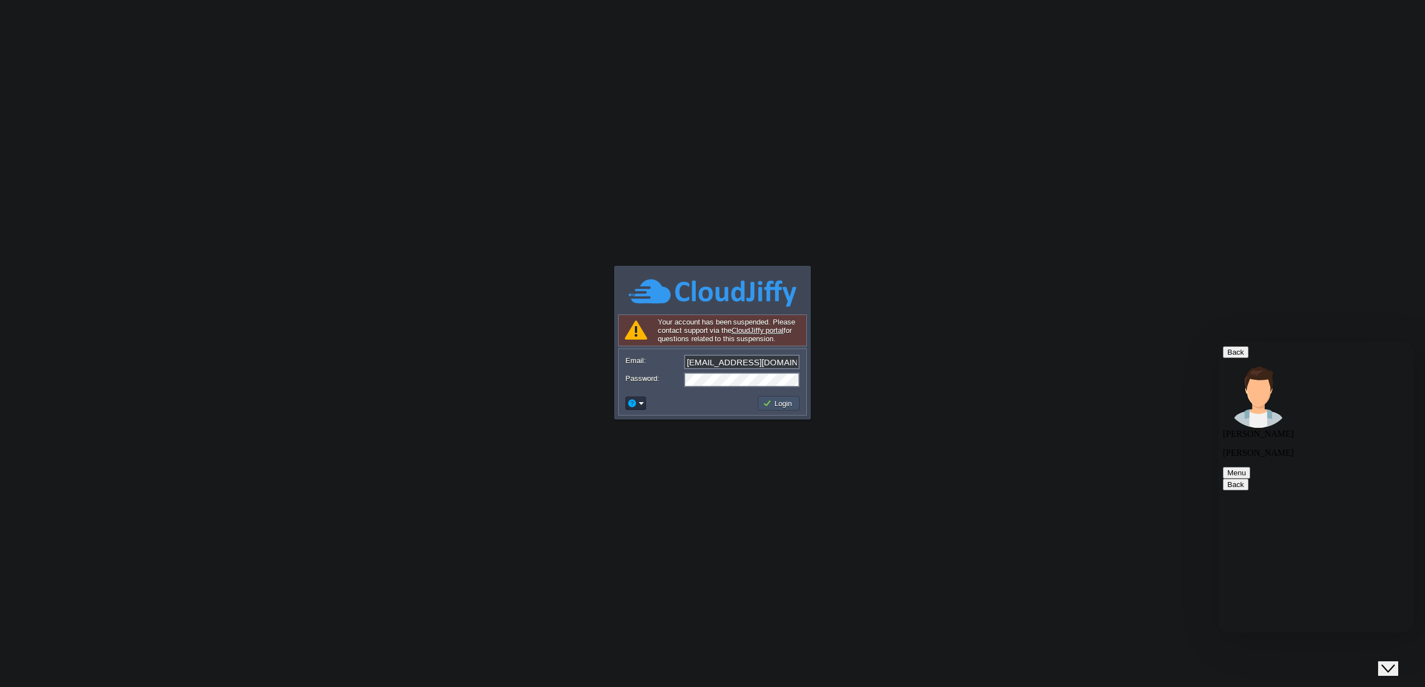
click at [770, 406] on button "Login" at bounding box center [779, 403] width 32 height 10
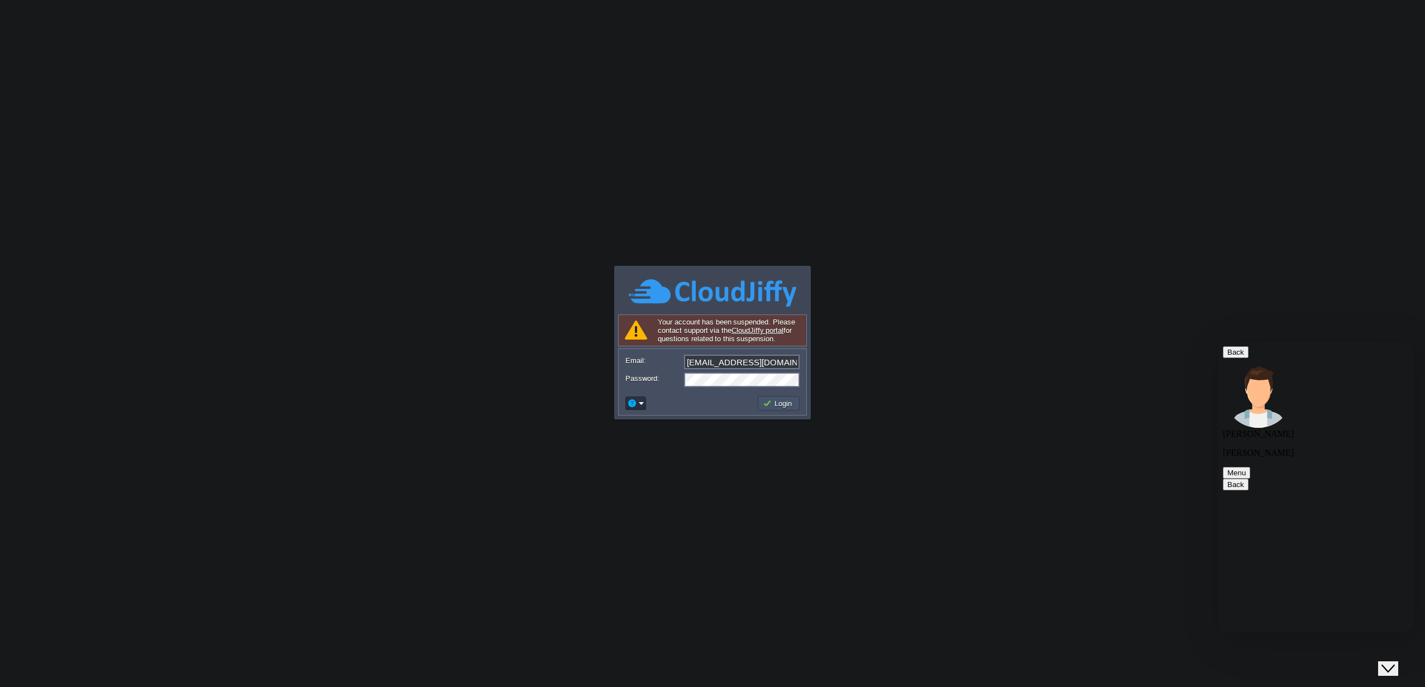
click at [770, 406] on button "Login" at bounding box center [779, 403] width 32 height 10
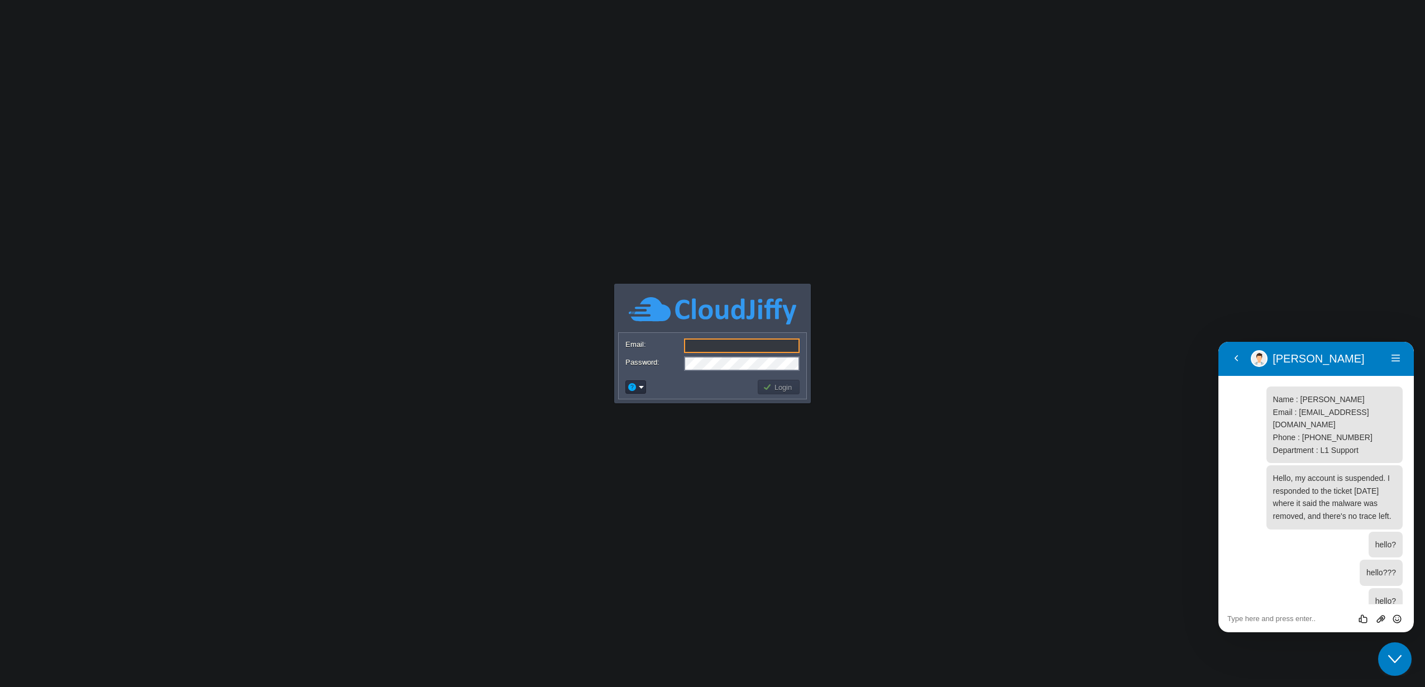
scroll to position [1506, 0]
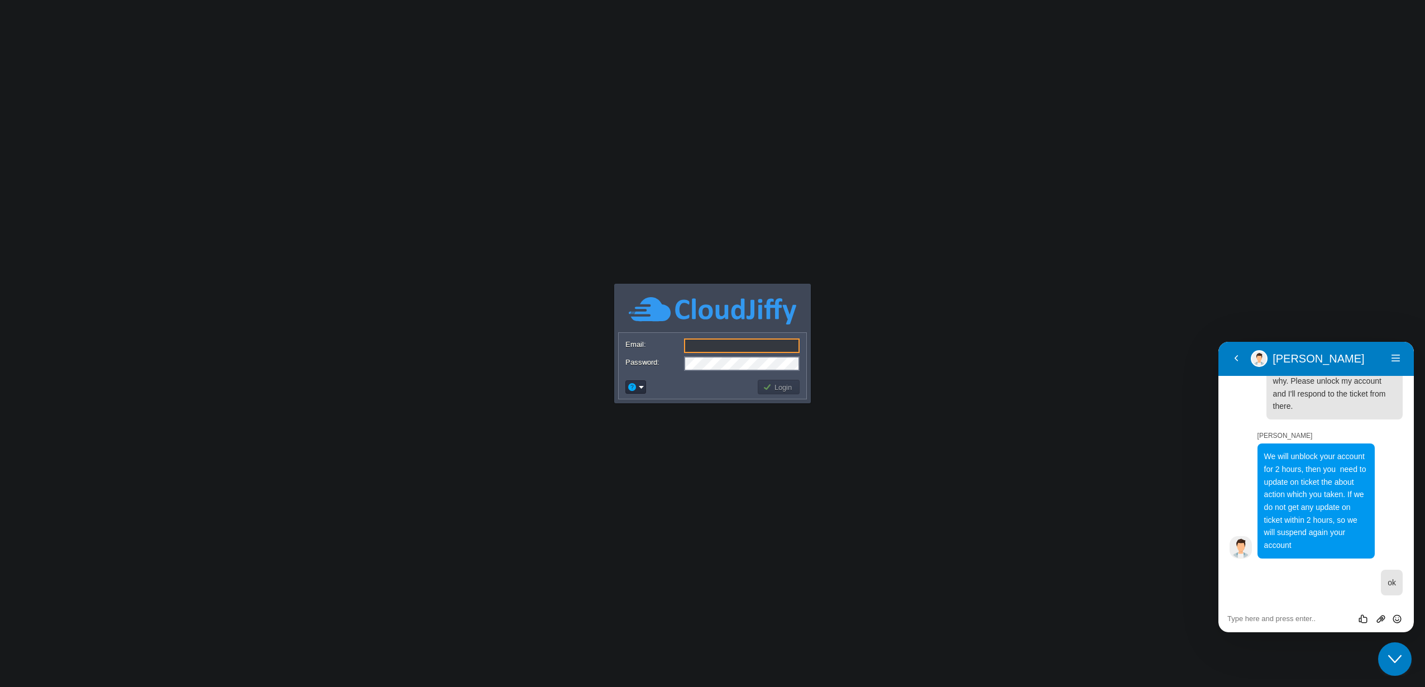
type input "[EMAIL_ADDRESS][DOMAIN_NAME]"
click at [781, 385] on button "Login" at bounding box center [779, 387] width 32 height 10
click at [772, 386] on button "Login" at bounding box center [779, 387] width 32 height 10
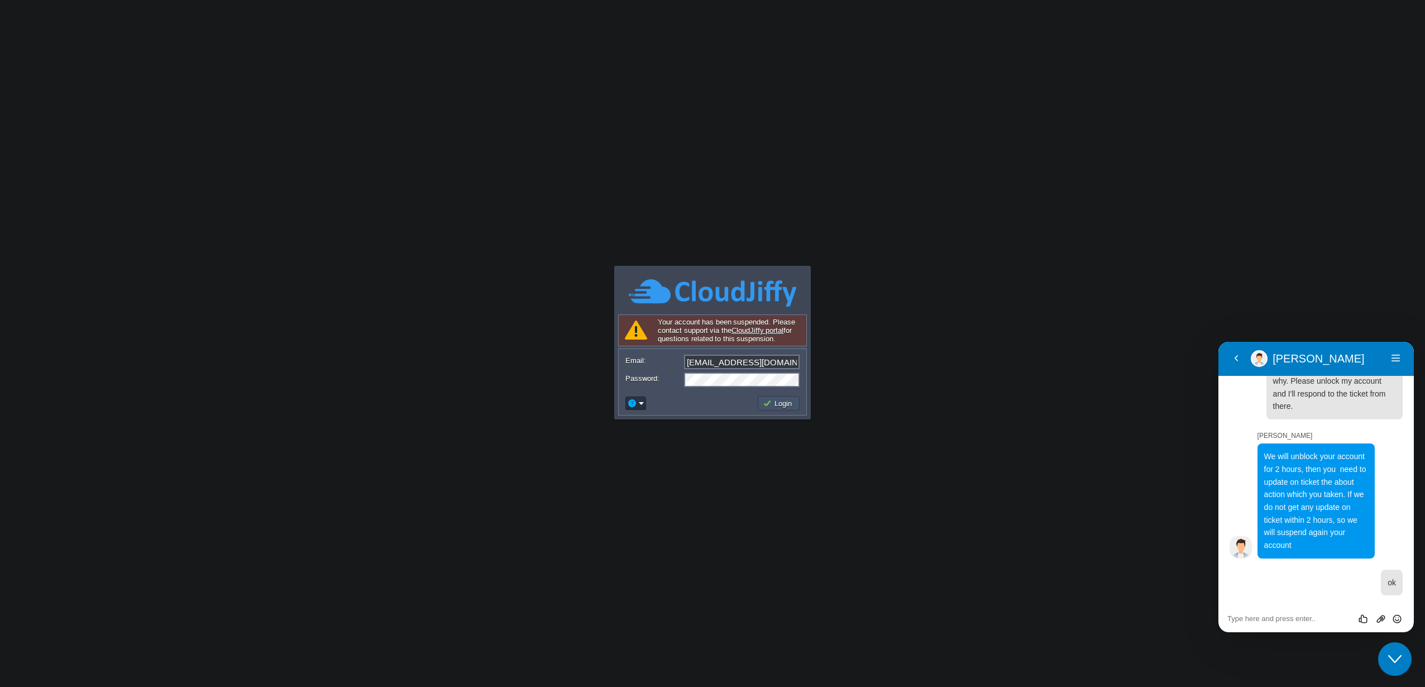
click at [781, 404] on button "Login" at bounding box center [779, 403] width 32 height 10
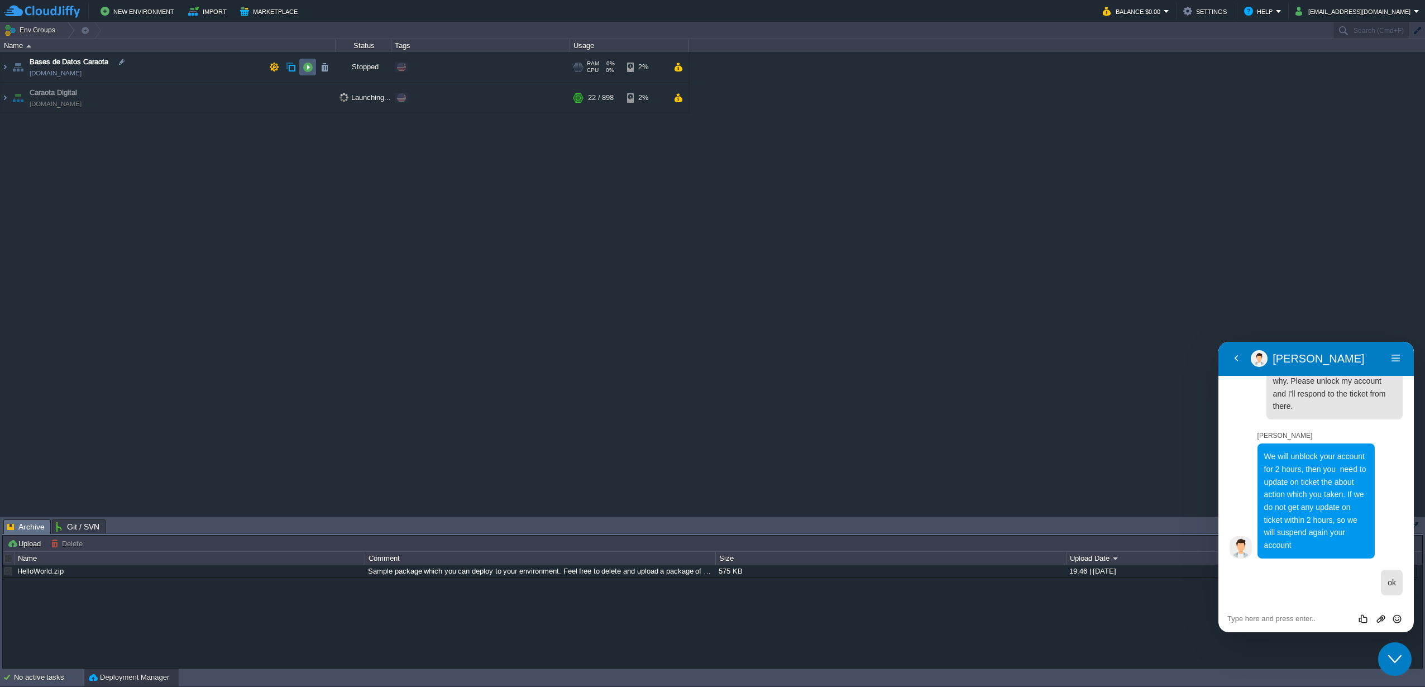
click at [306, 67] on button "button" at bounding box center [308, 67] width 10 height 10
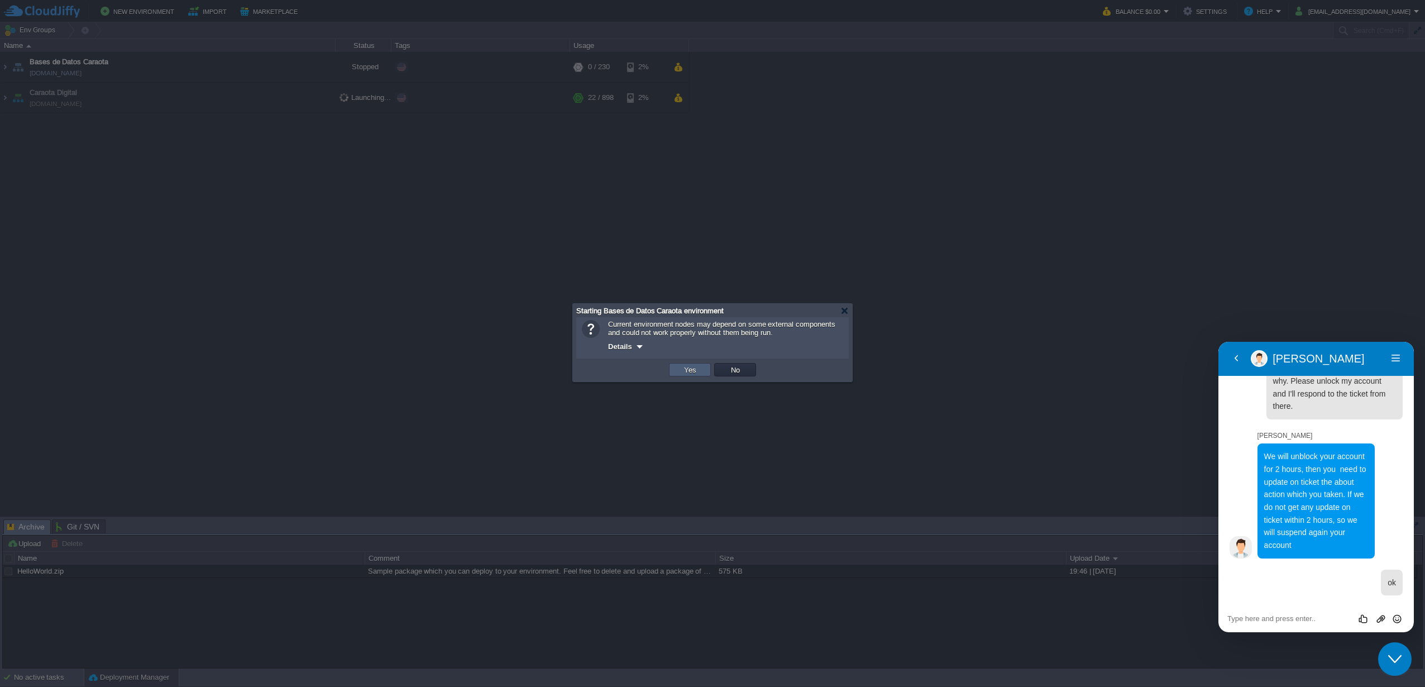
click at [675, 367] on td "Yes" at bounding box center [690, 369] width 42 height 13
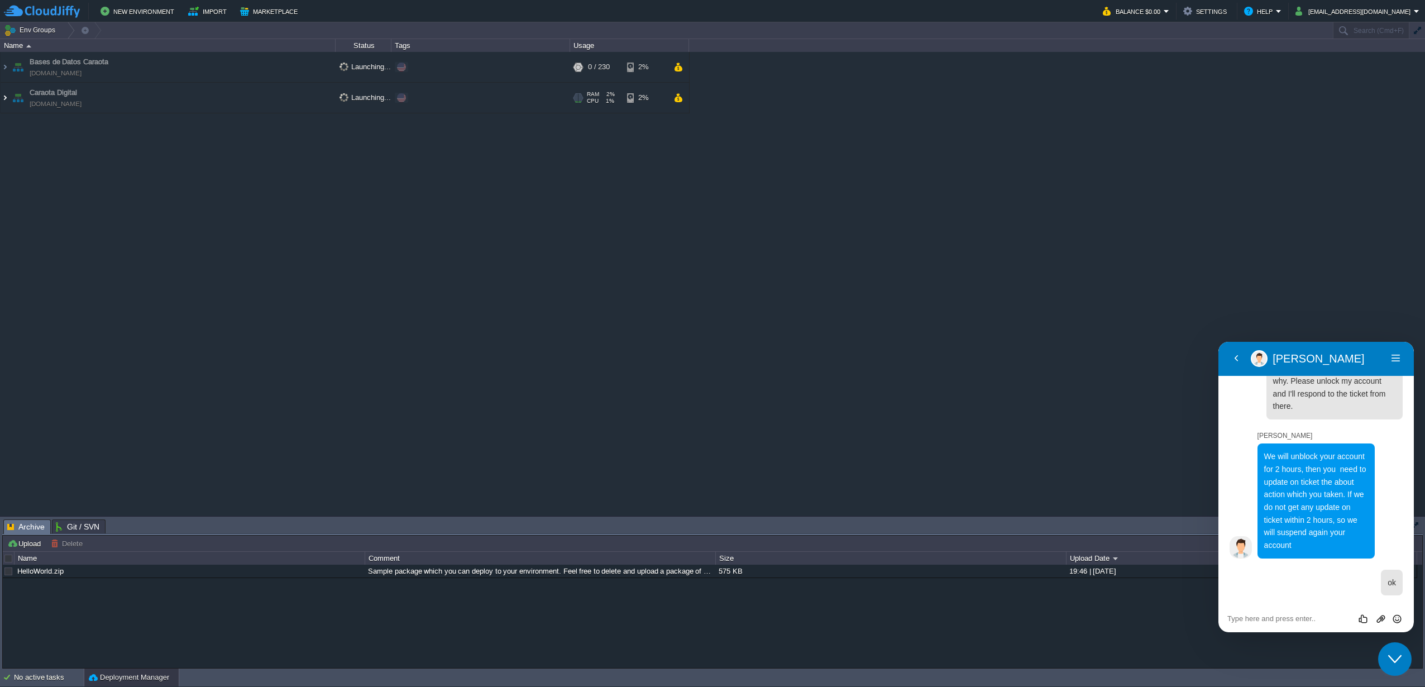
click at [7, 99] on img at bounding box center [5, 98] width 9 height 30
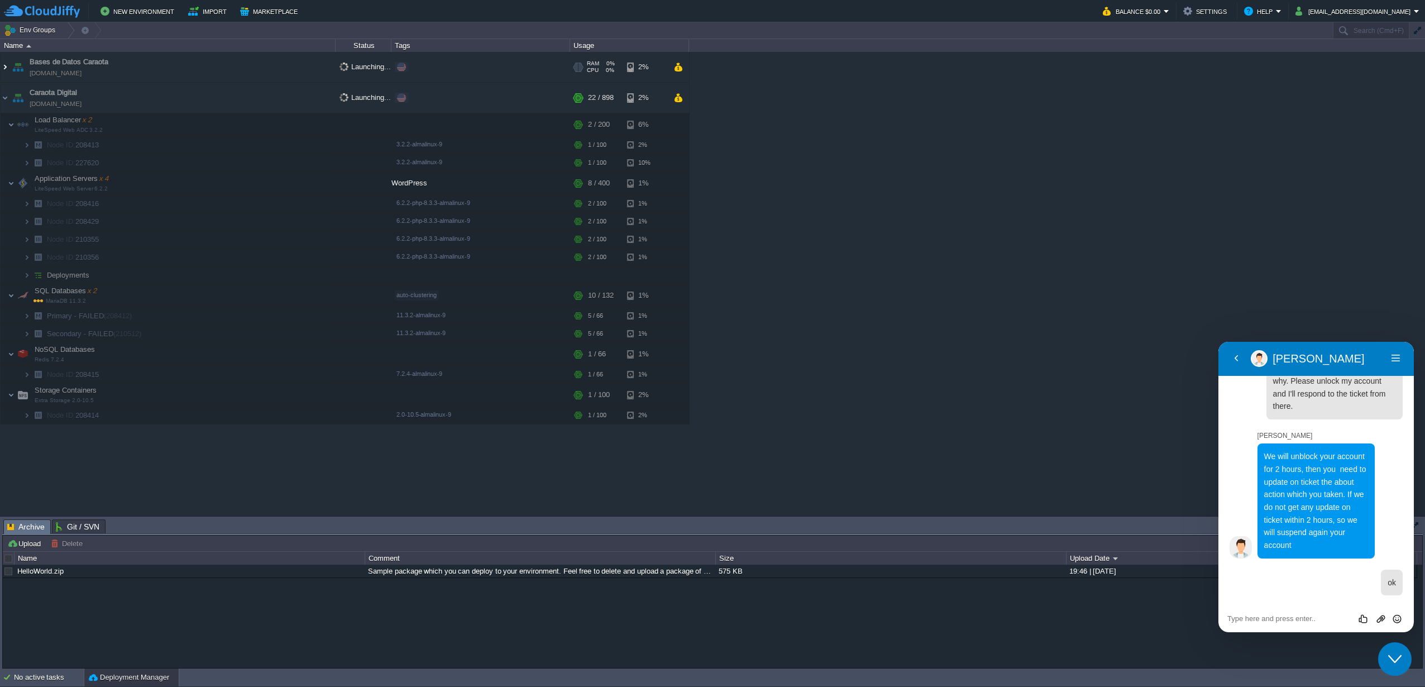
click at [7, 69] on img at bounding box center [5, 67] width 9 height 30
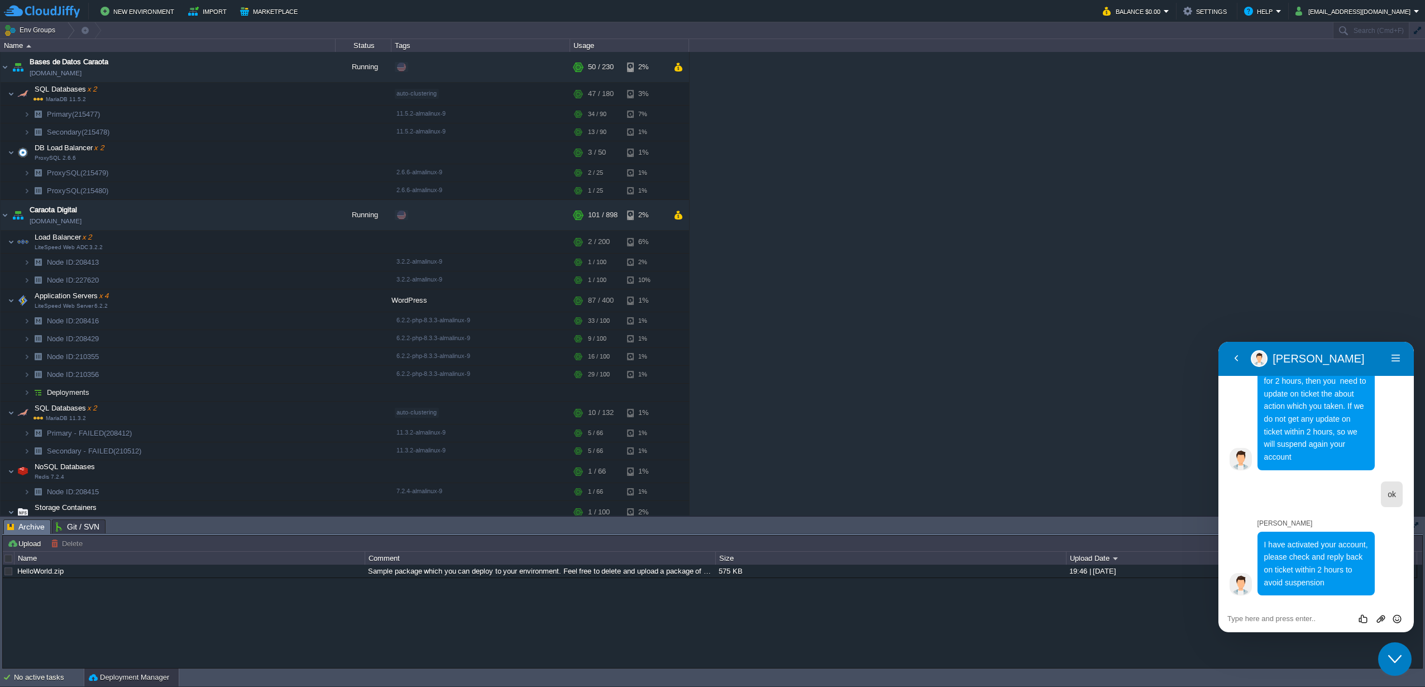
scroll to position [1594, 0]
click at [1286, 623] on textarea at bounding box center [1317, 618] width 178 height 9
paste textarea "I'm running to answer."
type textarea "I'm running to answer."
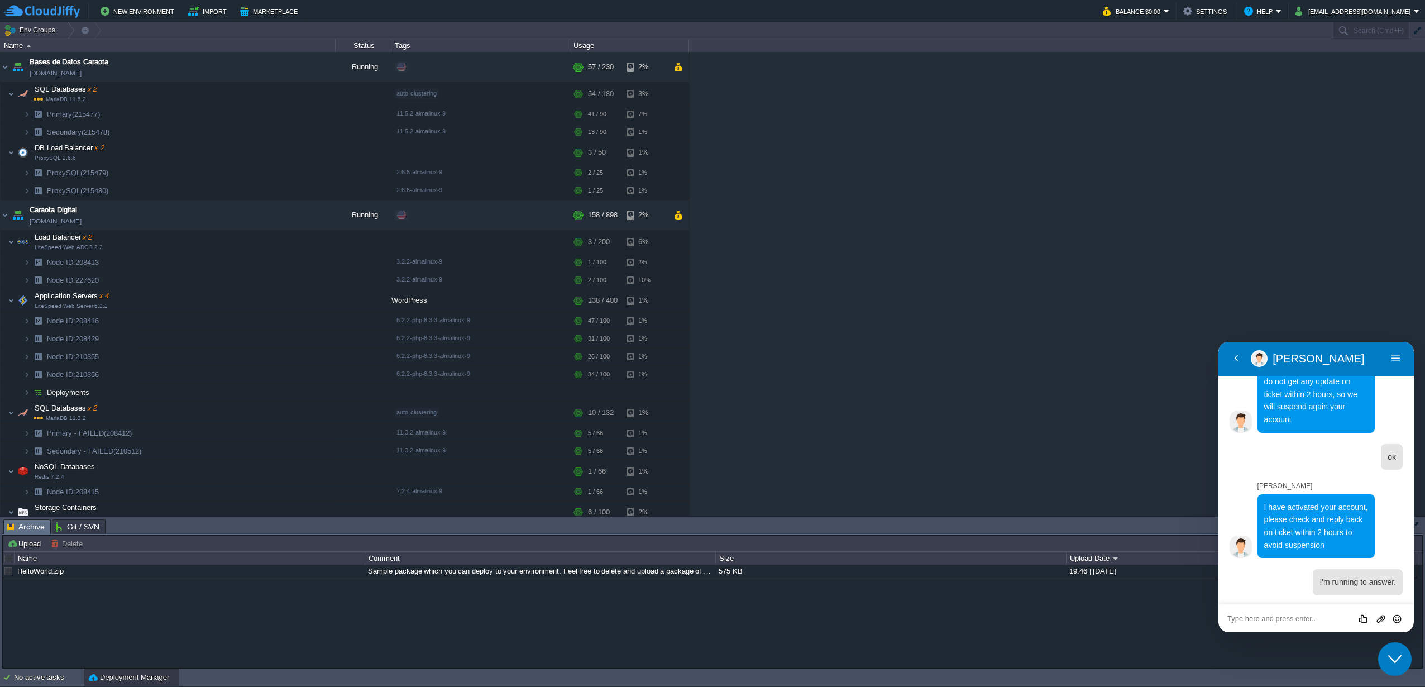
scroll to position [1631, 0]
click at [1164, 14] on button "Balance $0.00" at bounding box center [1133, 10] width 61 height 13
click at [1125, 80] on span "Refill Balance" at bounding box center [1135, 80] width 45 height 8
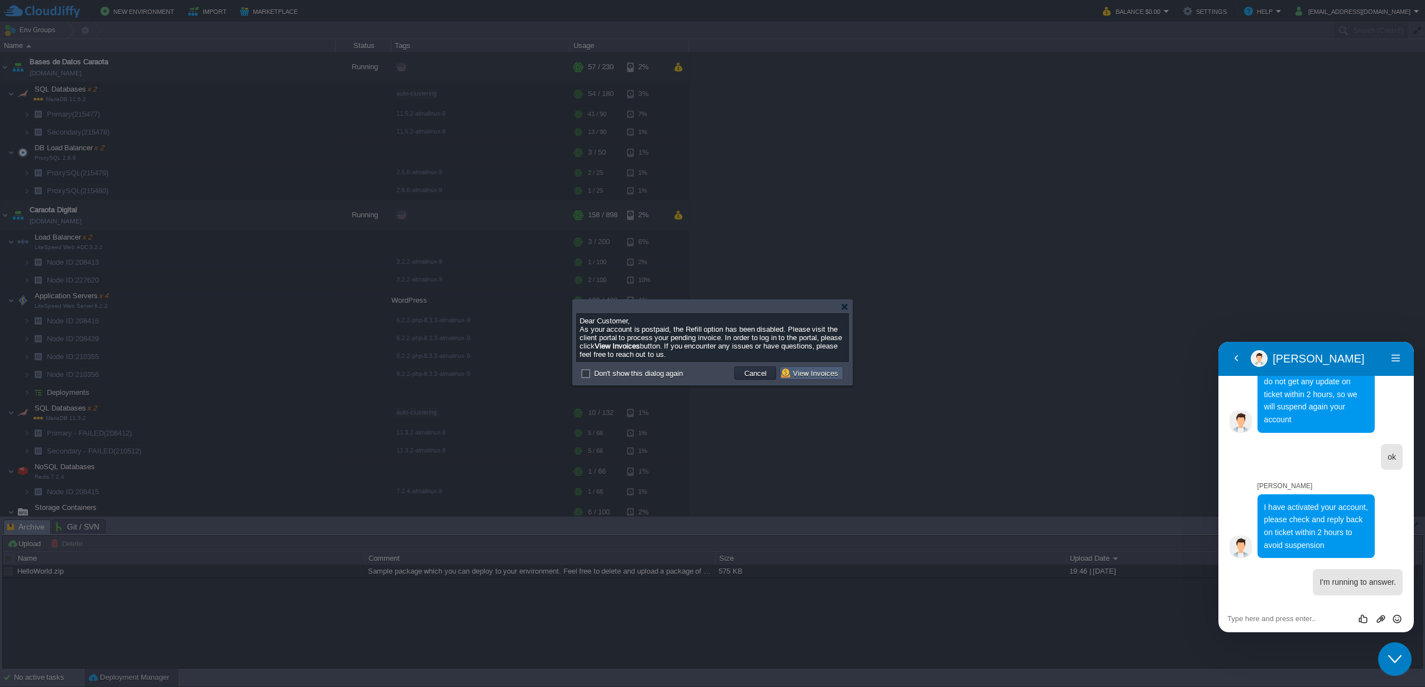
click at [788, 378] on button "View Invoices" at bounding box center [811, 373] width 60 height 10
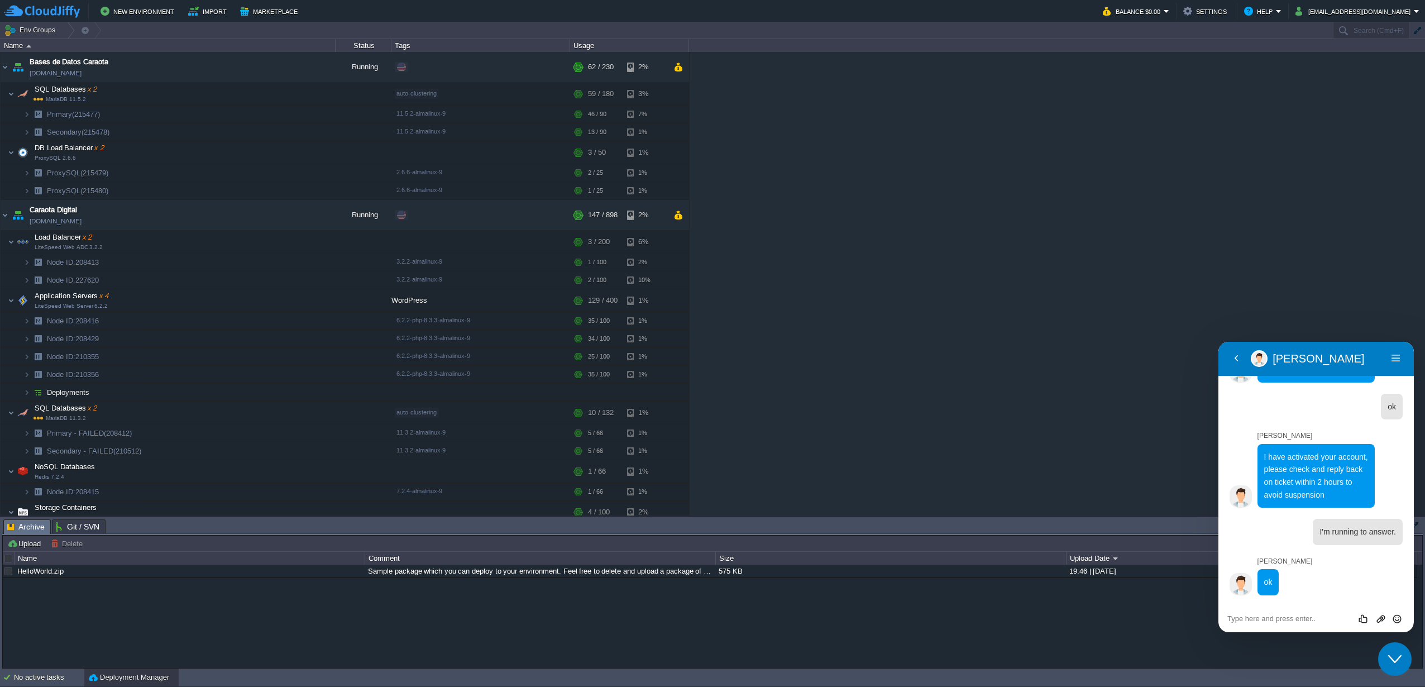
scroll to position [1682, 0]
click at [978, 254] on div "Bases de Datos Caraota basededatos2.w1-us.cloudjiffy.net Running + Add to Env G…" at bounding box center [712, 284] width 1425 height 464
click at [1274, 615] on textarea at bounding box center [1317, 618] width 178 height 9
paste textarea "Ticket answered"
type textarea "Ticket answered"
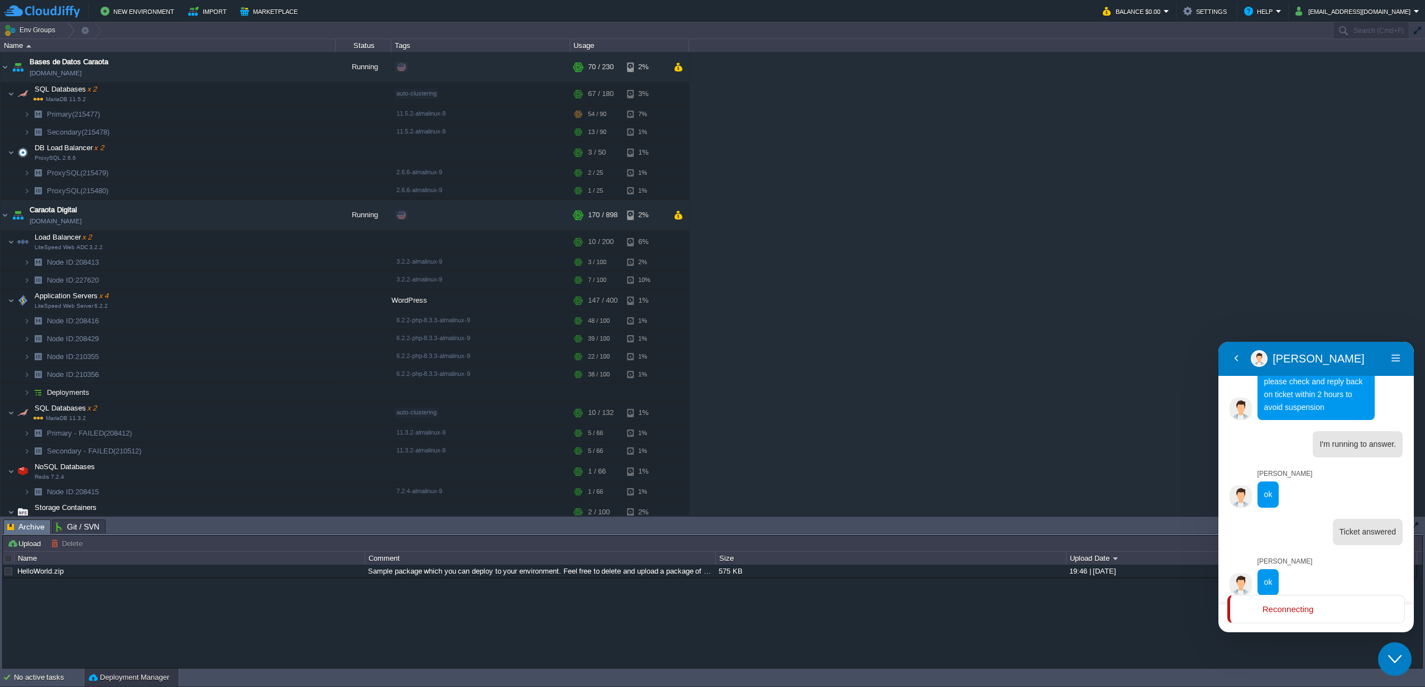
scroll to position [1741, 0]
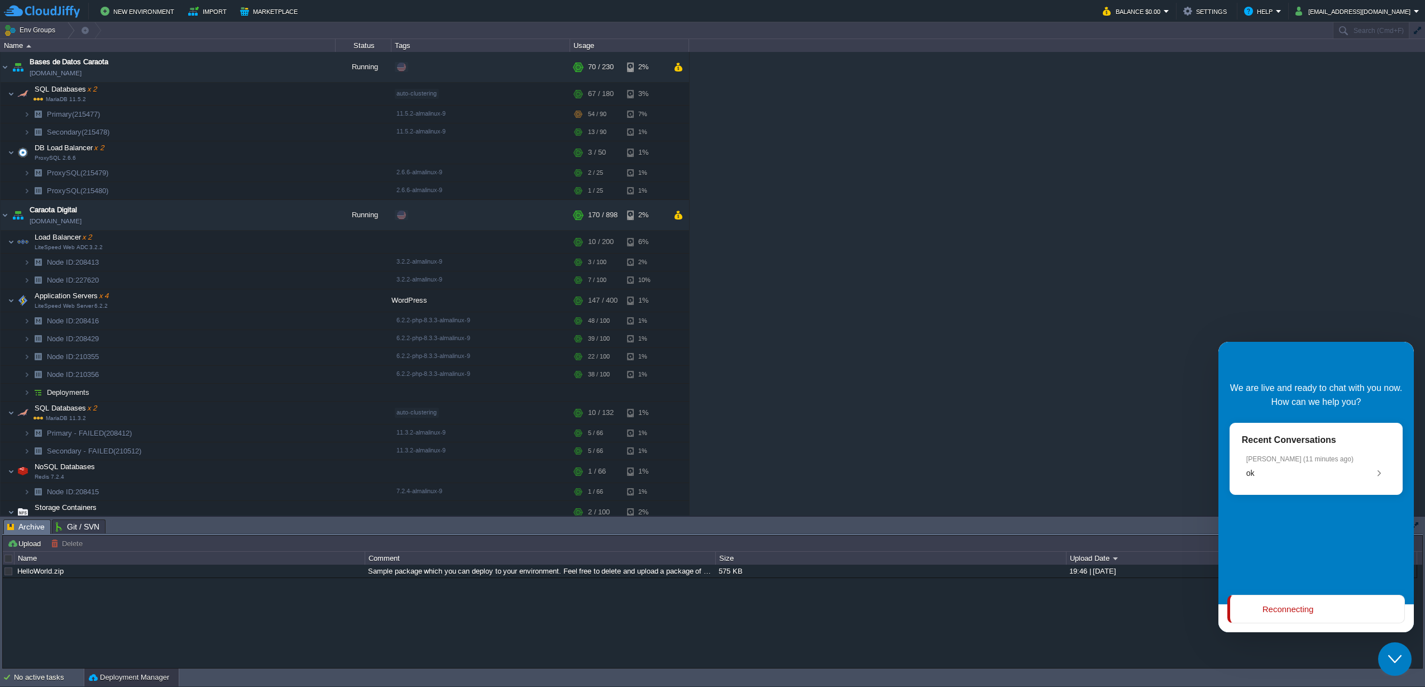
click at [1401, 663] on icon "Close Chat This icon closes the chat window." at bounding box center [1394, 658] width 13 height 13
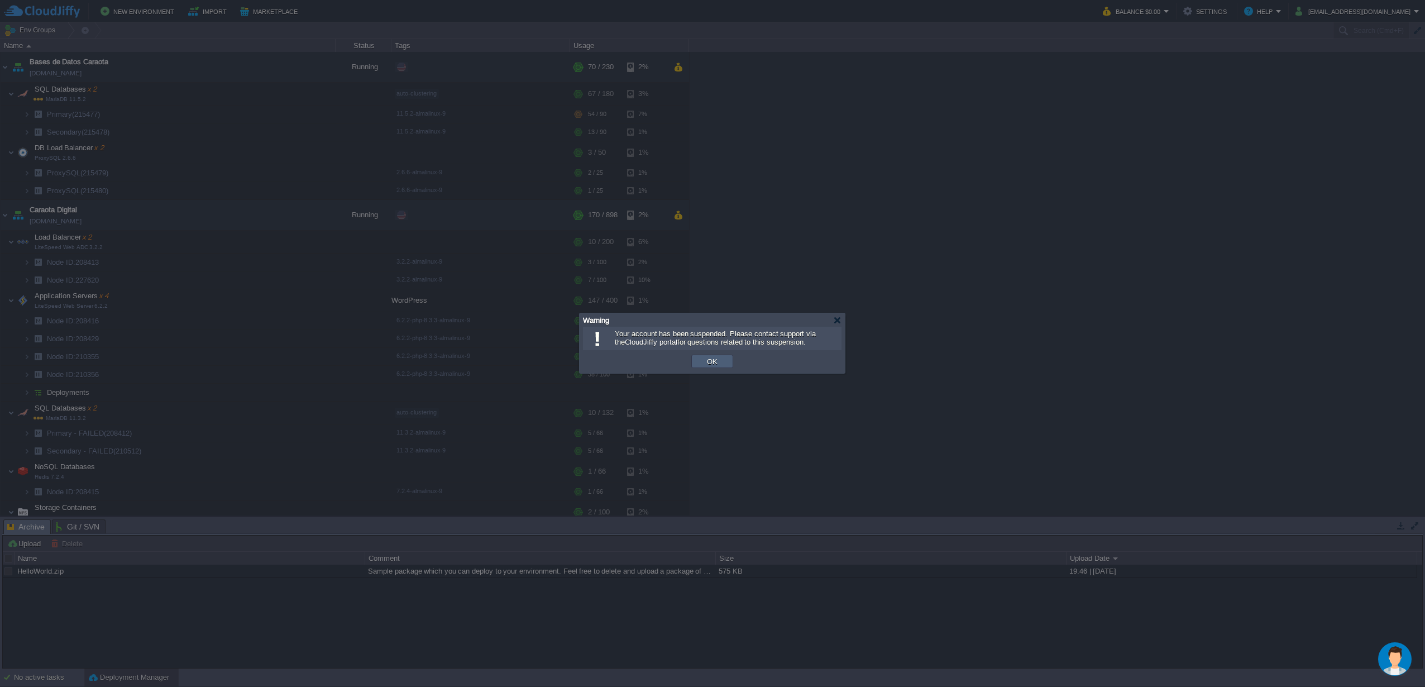
click at [717, 361] on button "OK" at bounding box center [712, 361] width 17 height 10
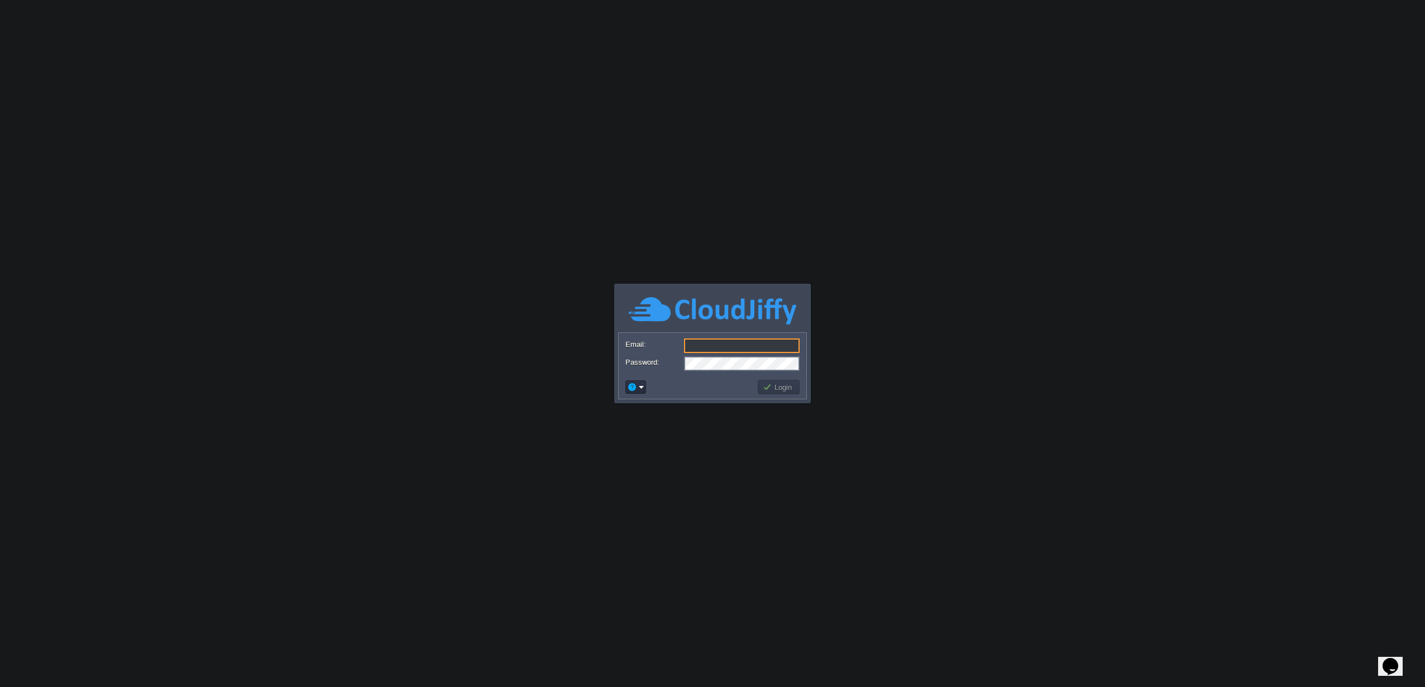
type input "[EMAIL_ADDRESS][DOMAIN_NAME]"
click at [789, 391] on button "Login" at bounding box center [779, 387] width 32 height 10
click at [753, 379] on td at bounding box center [690, 387] width 132 height 18
click at [763, 385] on button "Login" at bounding box center [779, 387] width 32 height 10
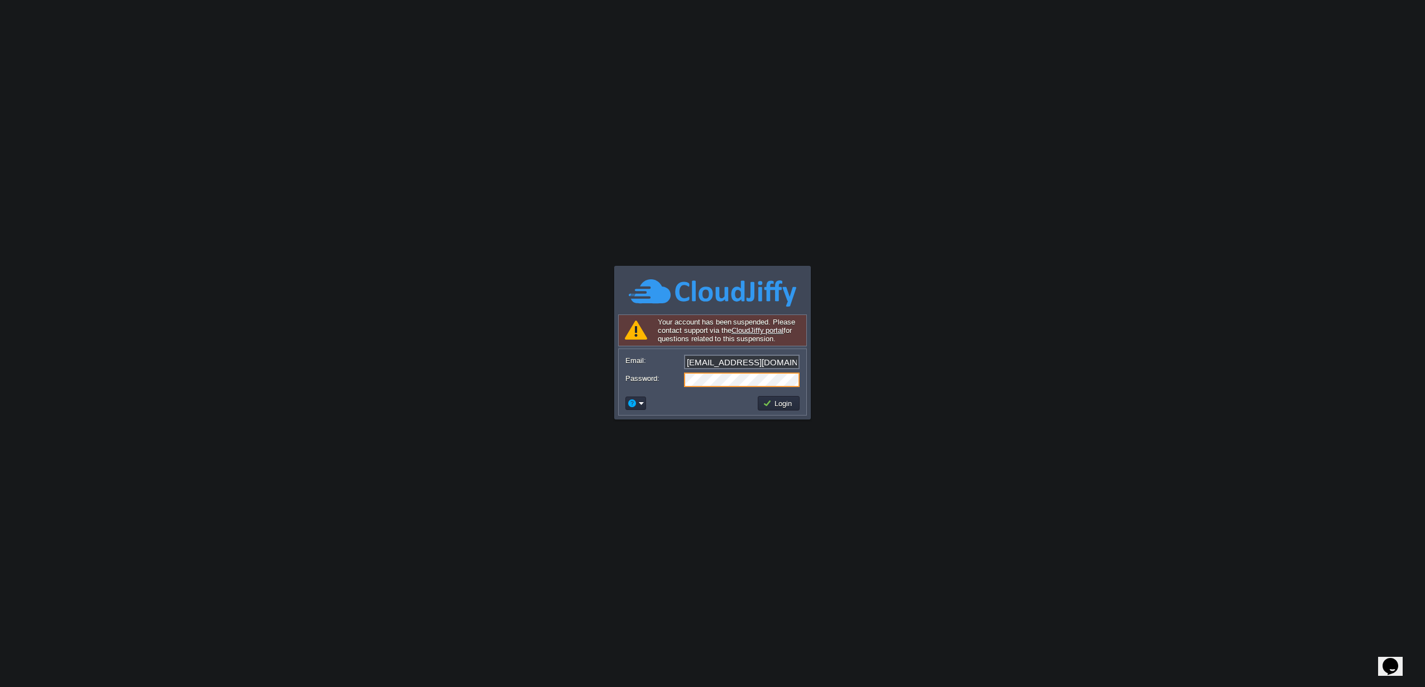
click at [1390, 658] on icon "Chat widget" at bounding box center [1391, 666] width 16 height 17
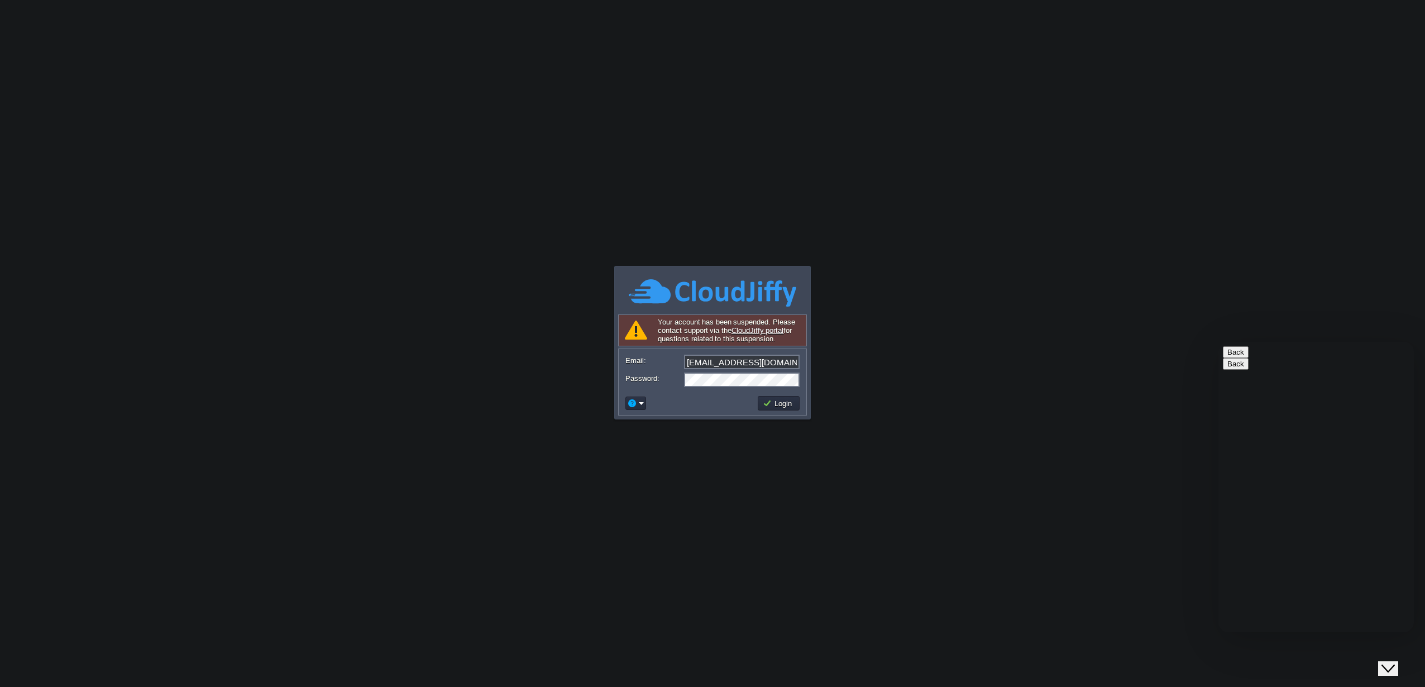
type input "ve"
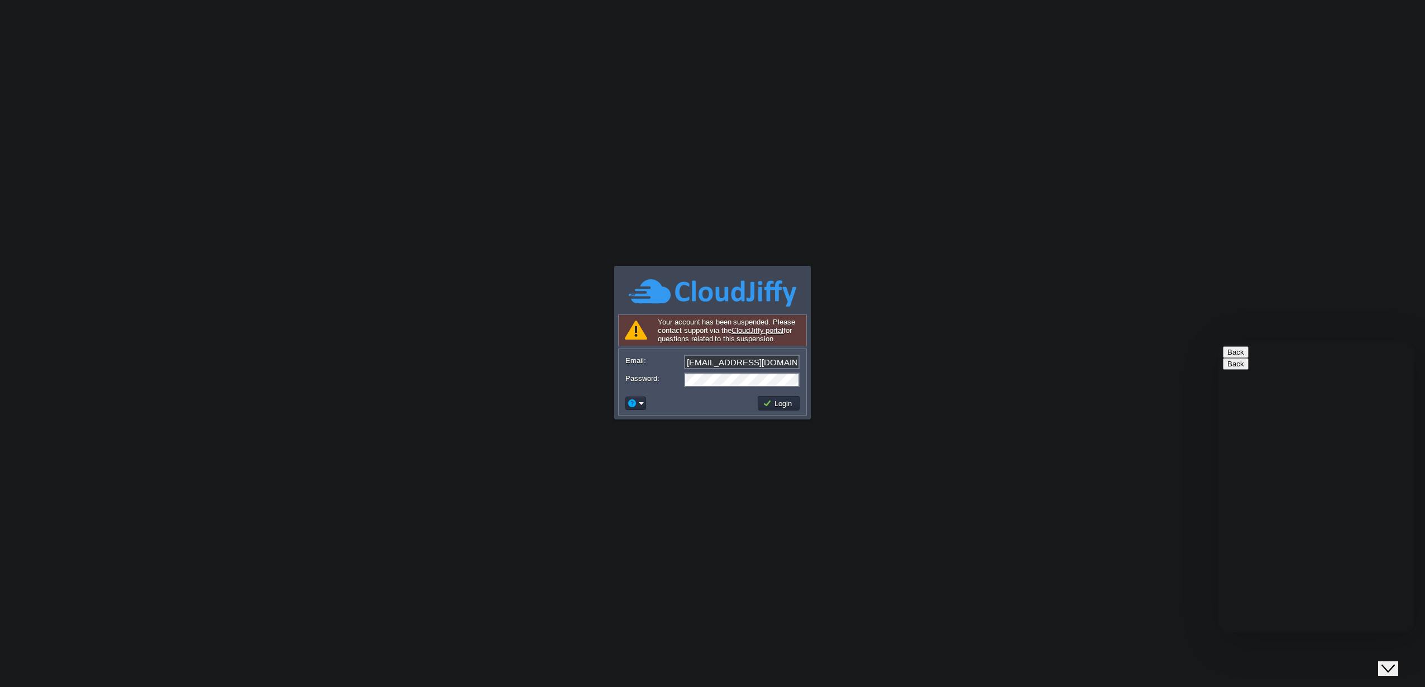
type input "584244328452"
click at [791, 410] on td "Login" at bounding box center [779, 403] width 42 height 15
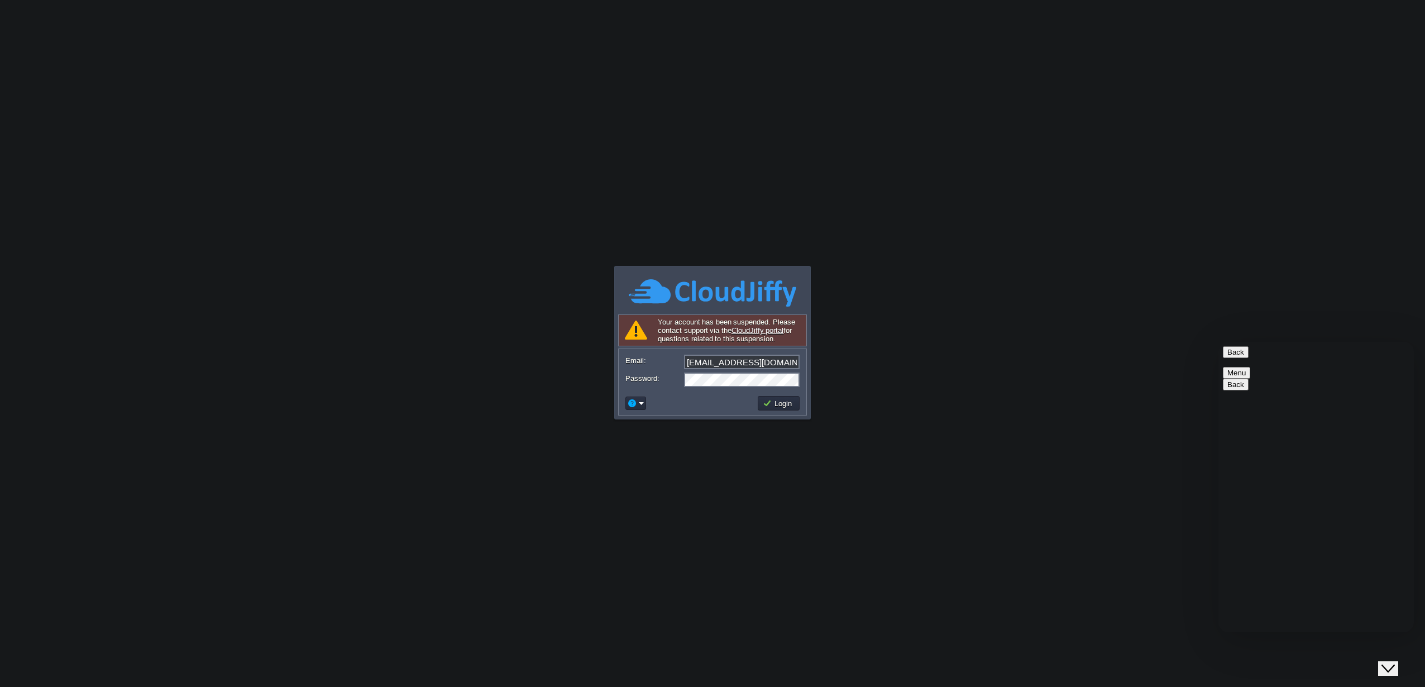
type textarea "hello"
paste textarea "My account is suspended again. They said they would give me 2 hours to respond …"
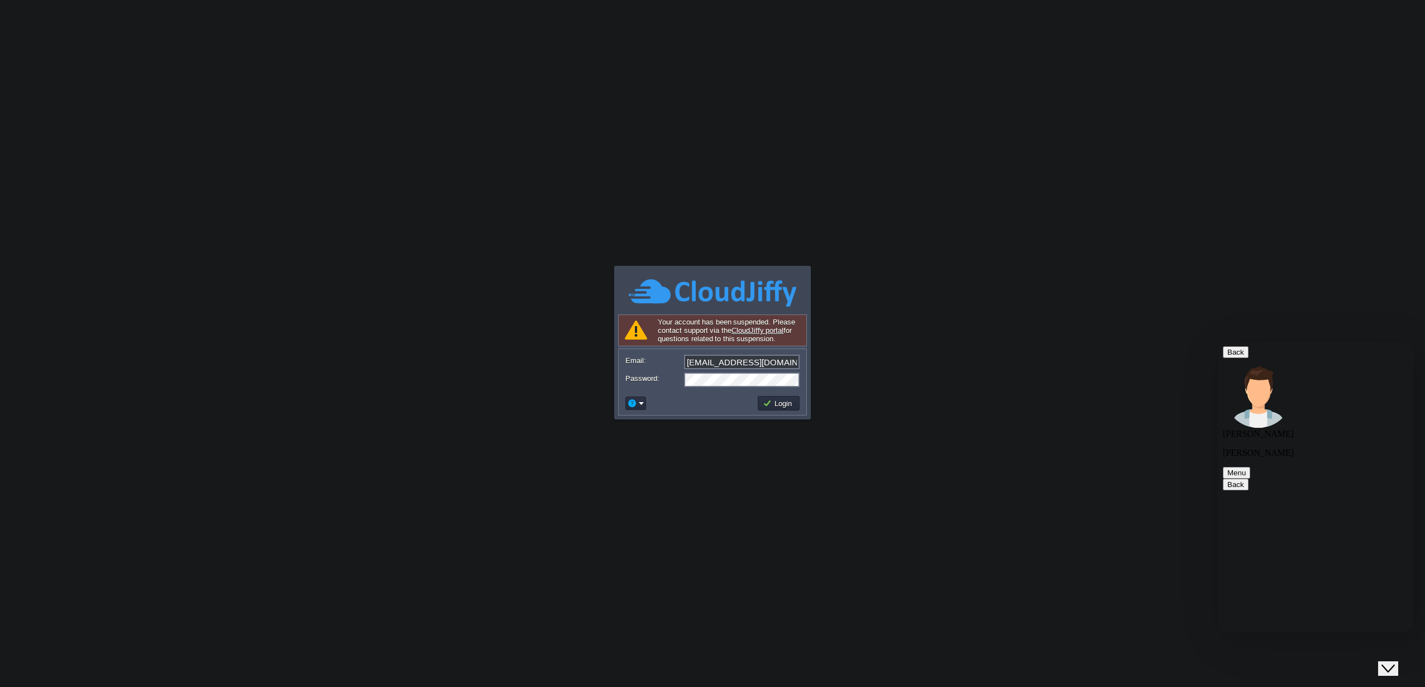
type textarea "My account is suspended again. They said they would give me 2 hours to respond …"
click at [765, 402] on button "Login" at bounding box center [779, 403] width 32 height 10
drag, startPoint x: 1273, startPoint y: 404, endPoint x: 1345, endPoint y: 518, distance: 135.1
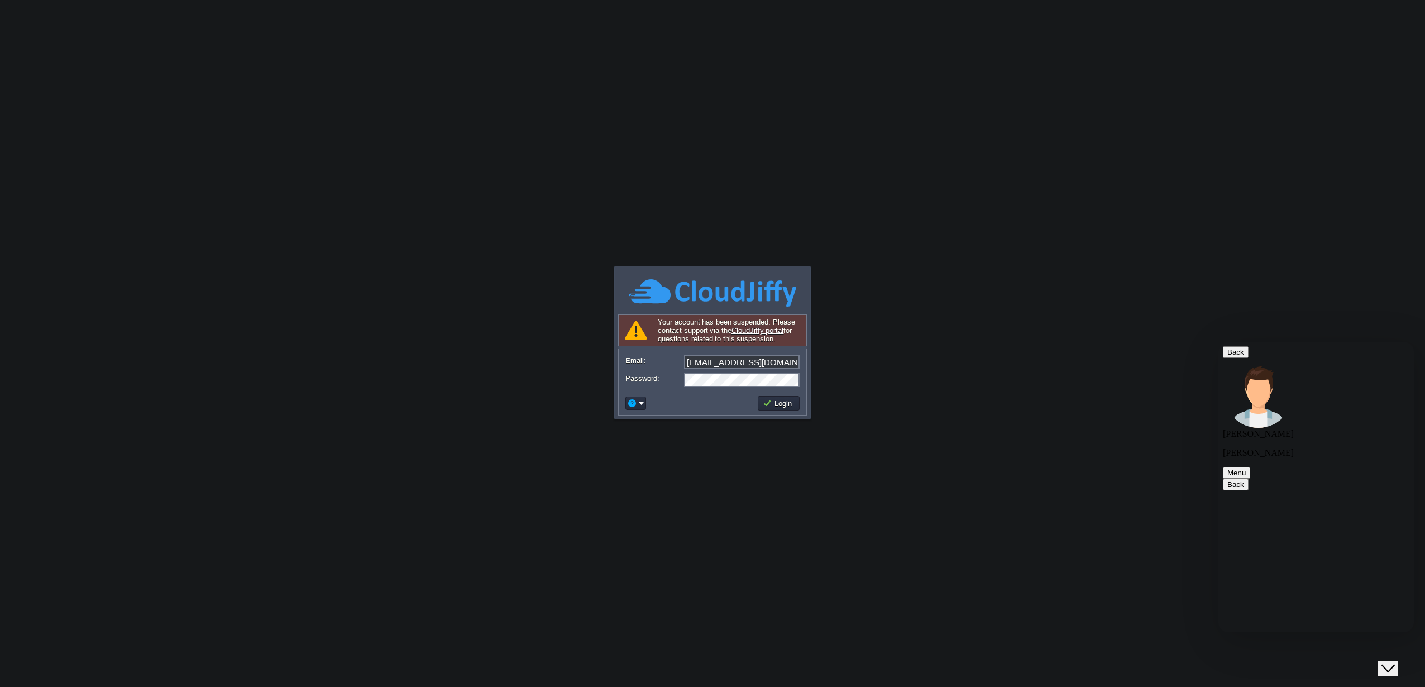
copy span "My account is suspended again. They said they would give me 2 hours to respond …"
paste textarea "My account is suspended again. They said they would give me 2 hours to respond …"
type textarea "My account is suspended again. They said they would give me 2 hours to respond …"
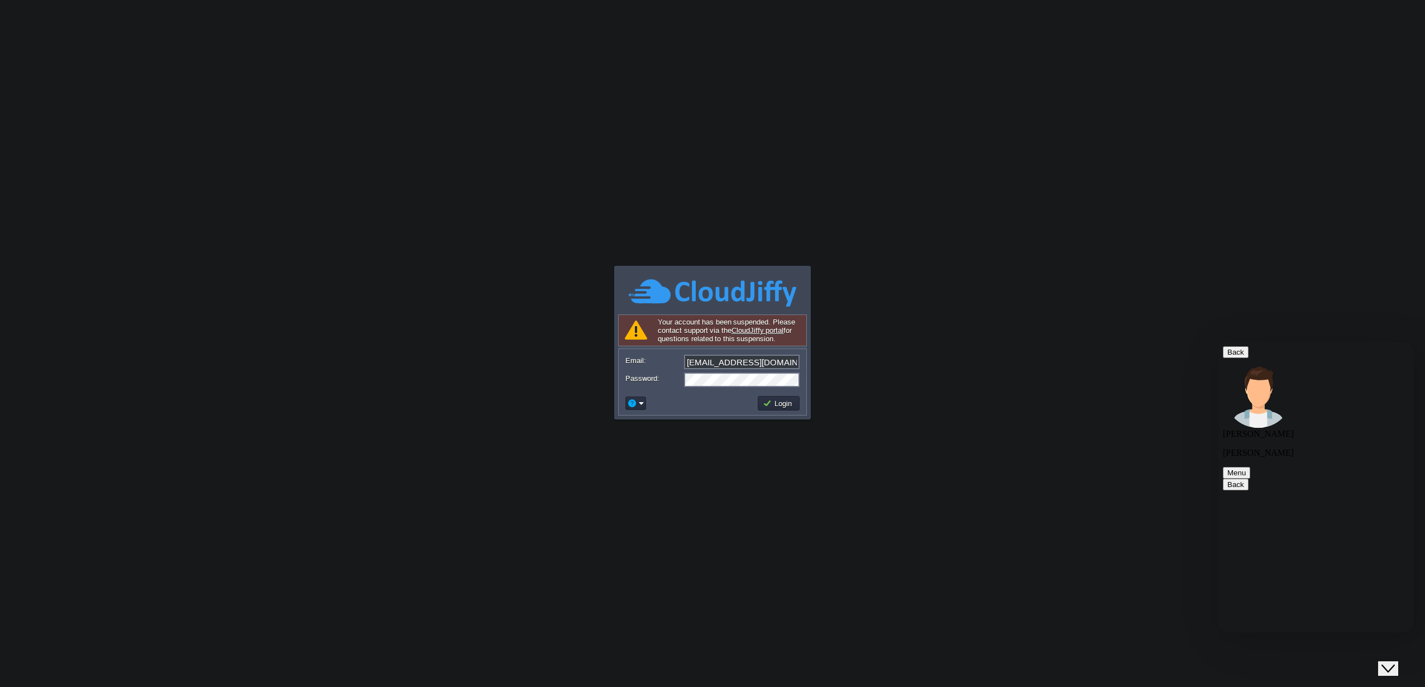
scroll to position [362, 0]
click at [768, 406] on button "Login" at bounding box center [779, 403] width 32 height 10
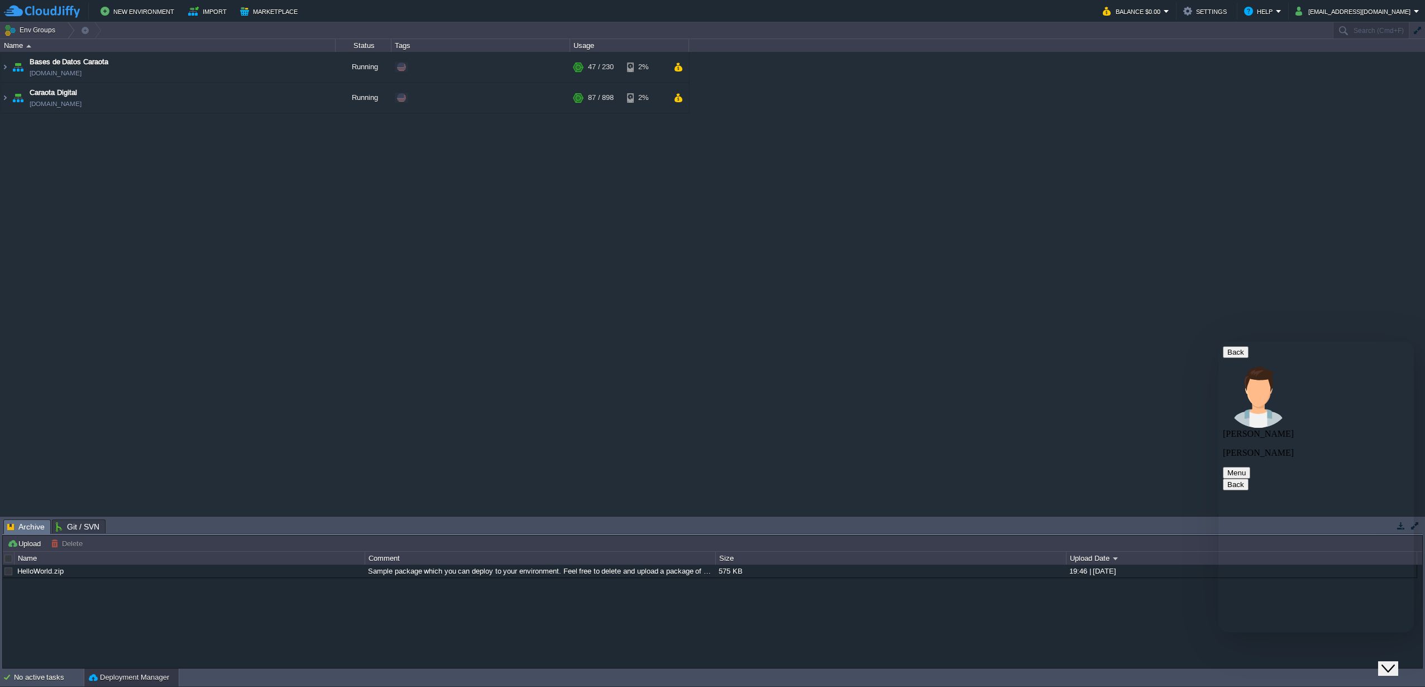
paste textarea "what happened?"
type textarea "what happened?"
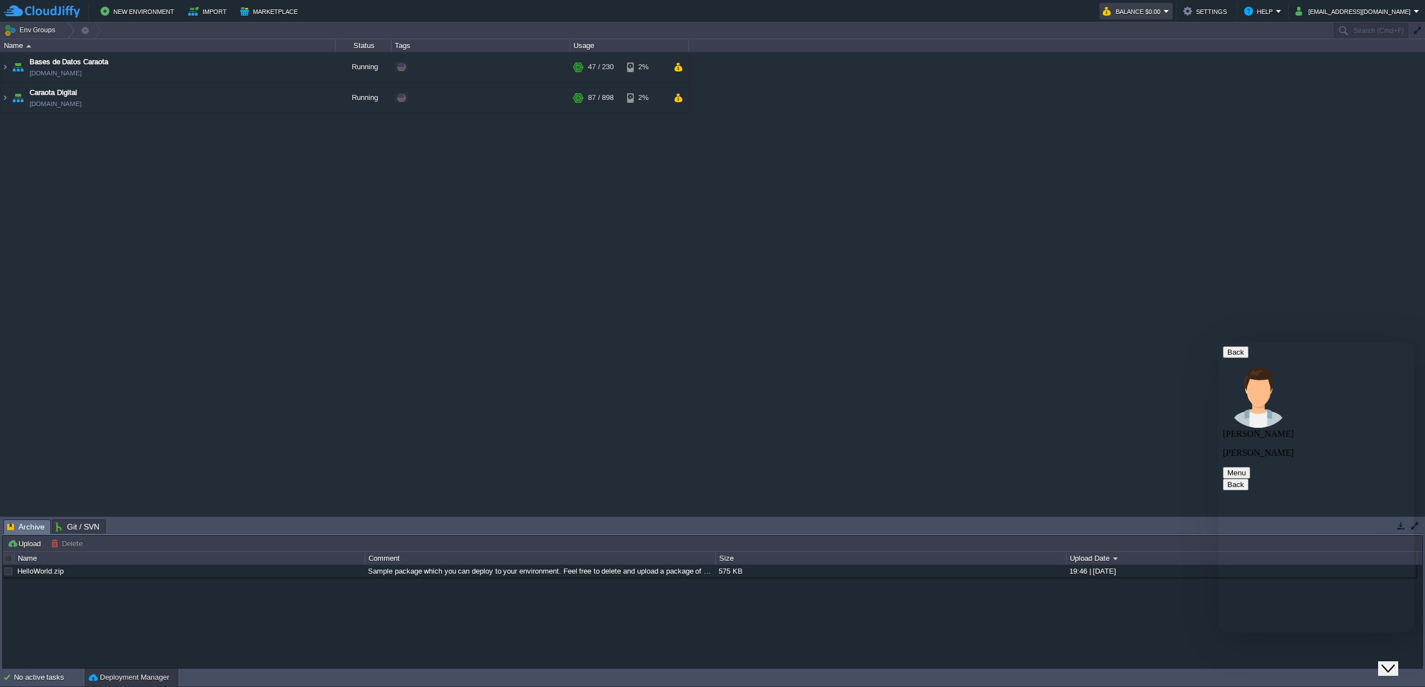
click at [1143, 14] on button "Balance $0.00" at bounding box center [1133, 10] width 61 height 13
click at [1131, 112] on span "Billing History" at bounding box center [1135, 111] width 45 height 8
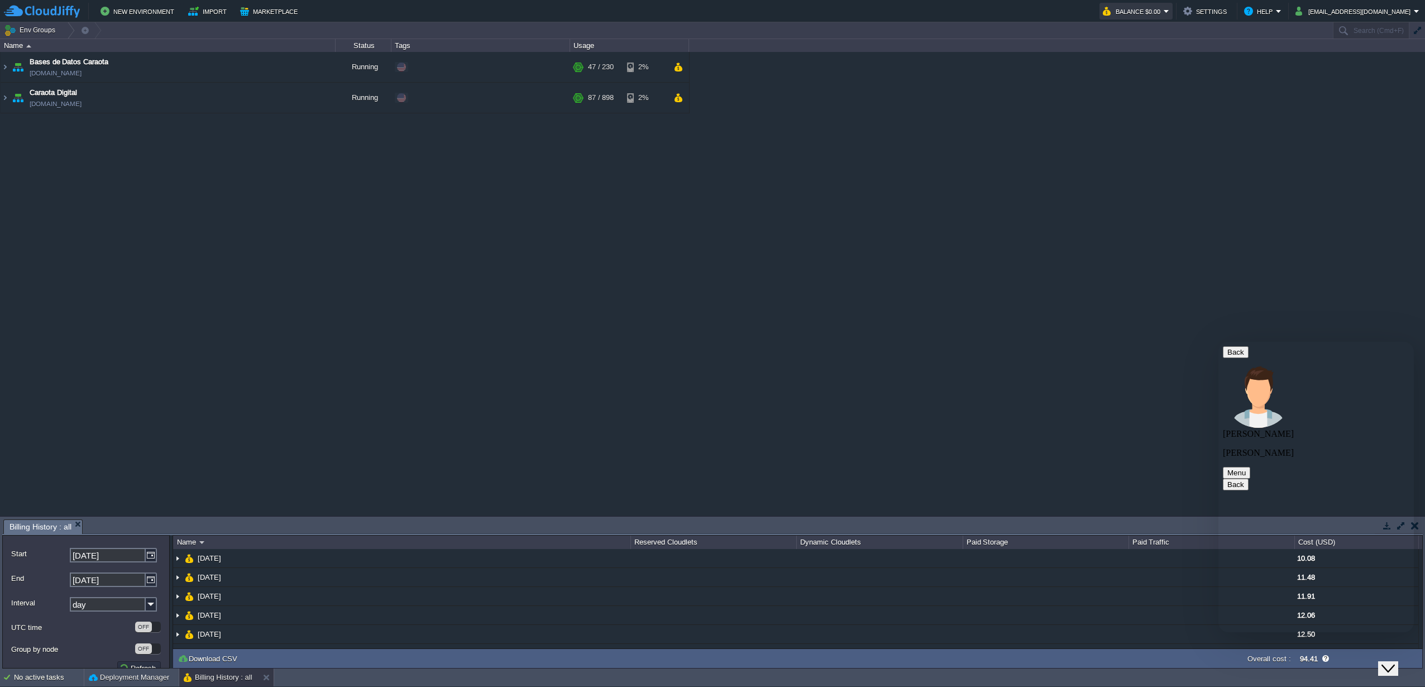
click at [1124, 12] on button "Balance $0.00" at bounding box center [1133, 10] width 61 height 13
click at [1128, 77] on span "Refill Balance" at bounding box center [1135, 80] width 45 height 8
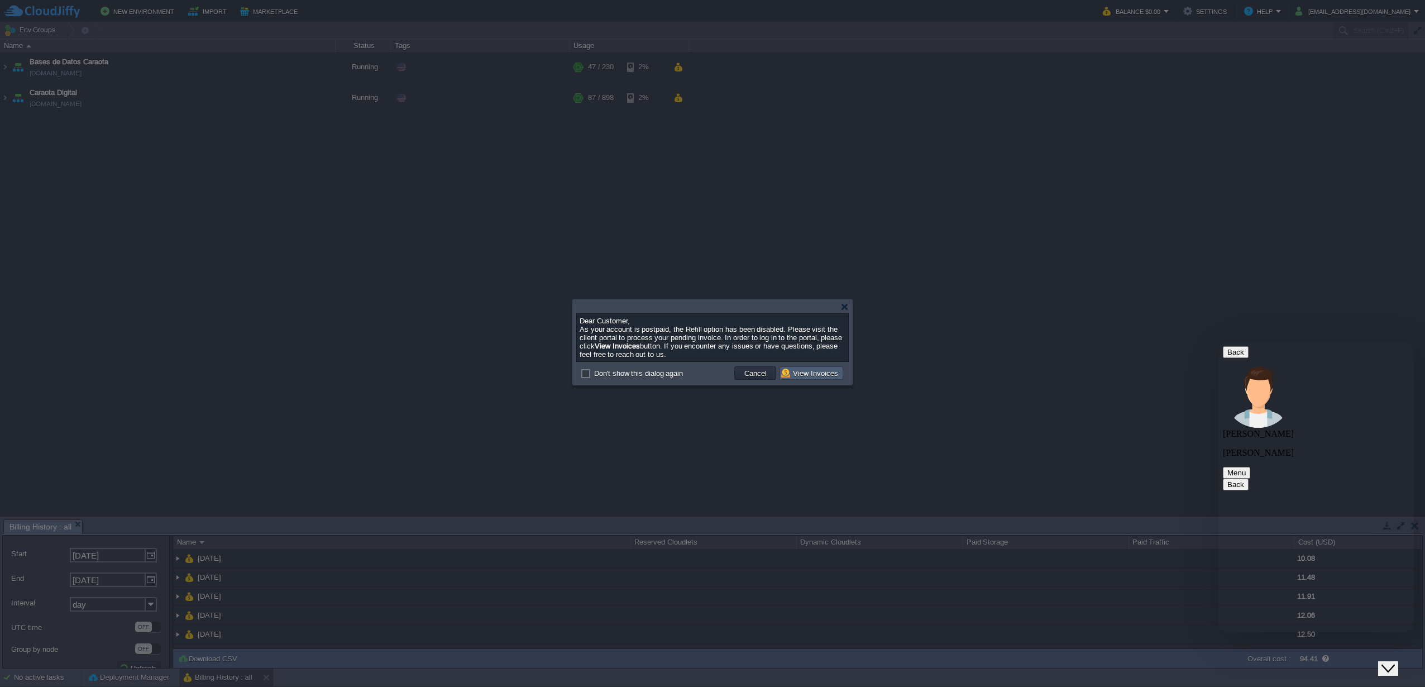
click at [800, 376] on button "View Invoices" at bounding box center [811, 373] width 60 height 10
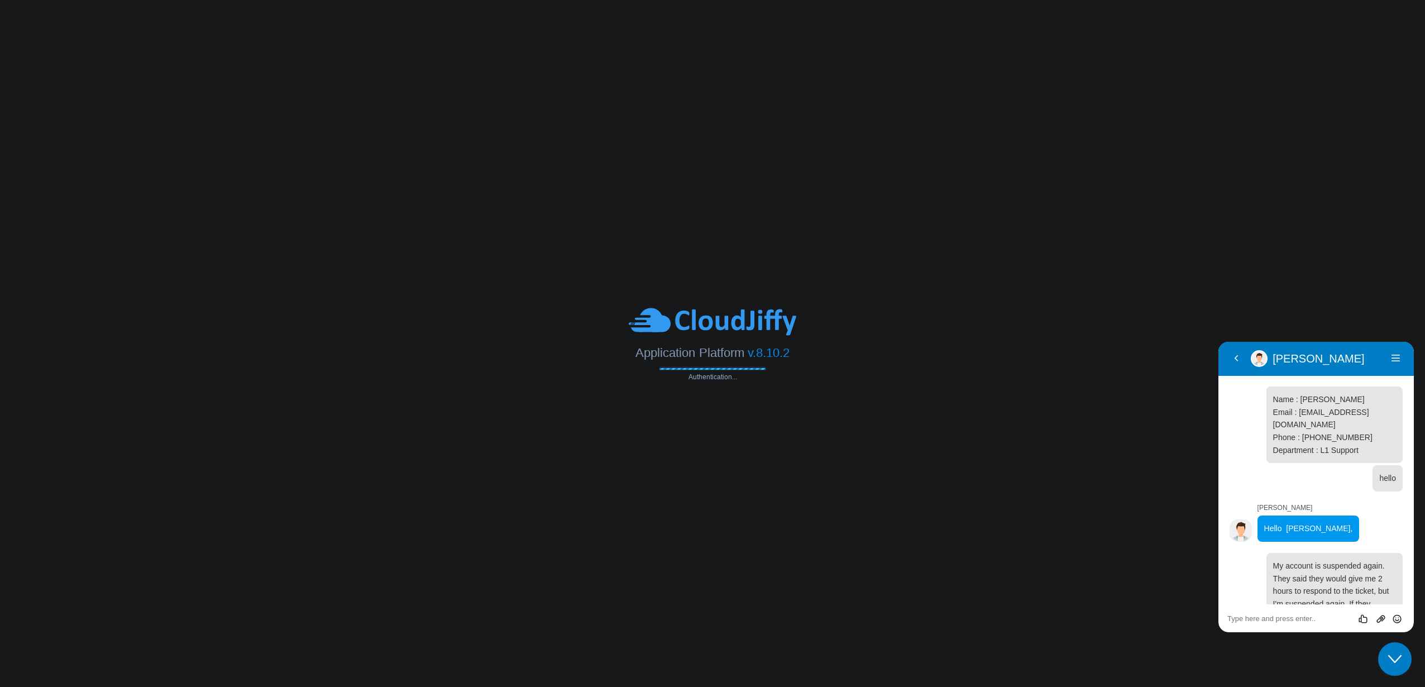
scroll to position [399, 0]
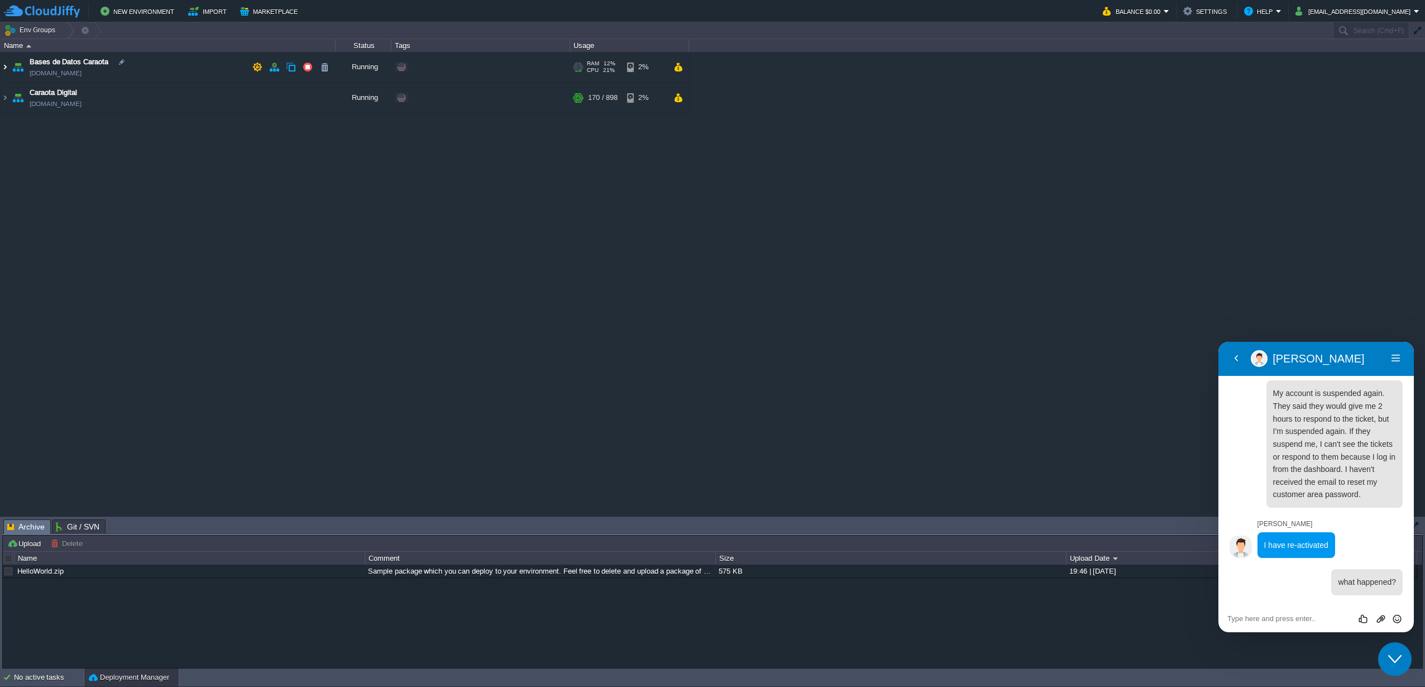
click at [4, 63] on img at bounding box center [5, 67] width 9 height 30
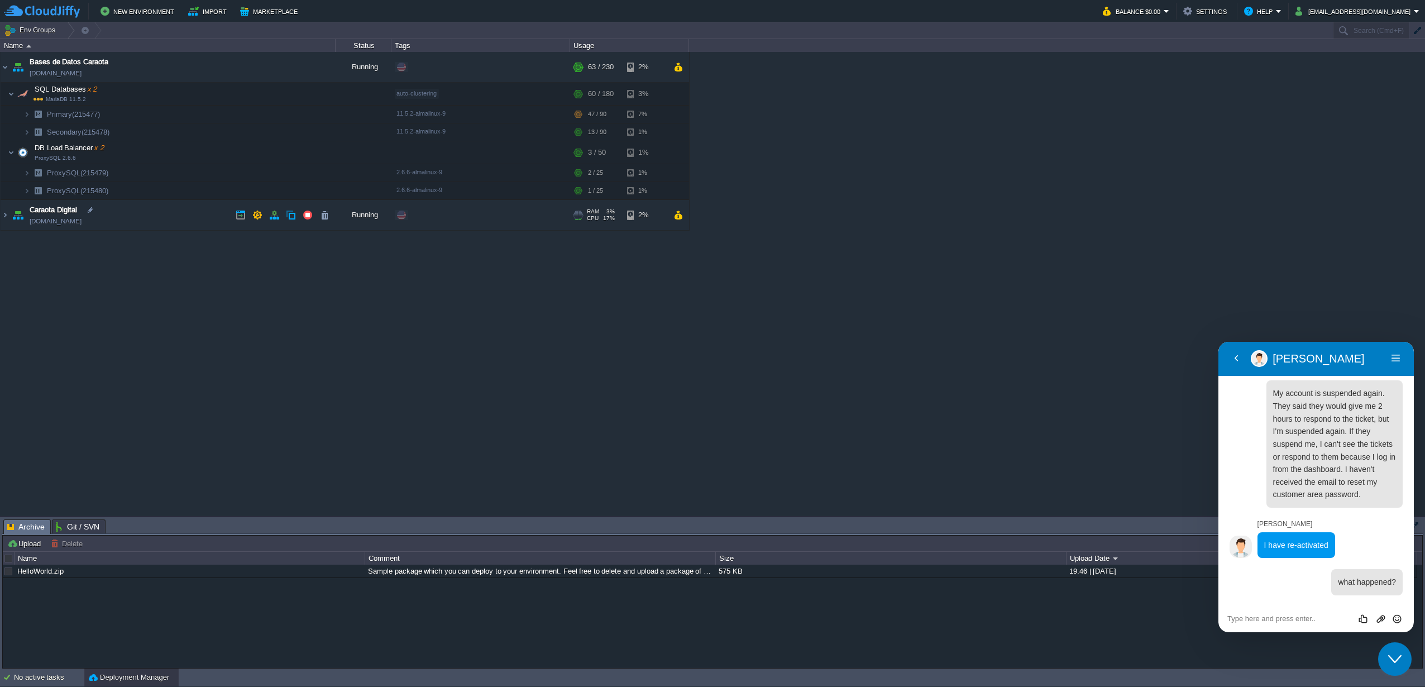
click at [9, 213] on td "Caraota Digital caraotadigital.w1-us.cloudjiffy.net" at bounding box center [168, 215] width 335 height 31
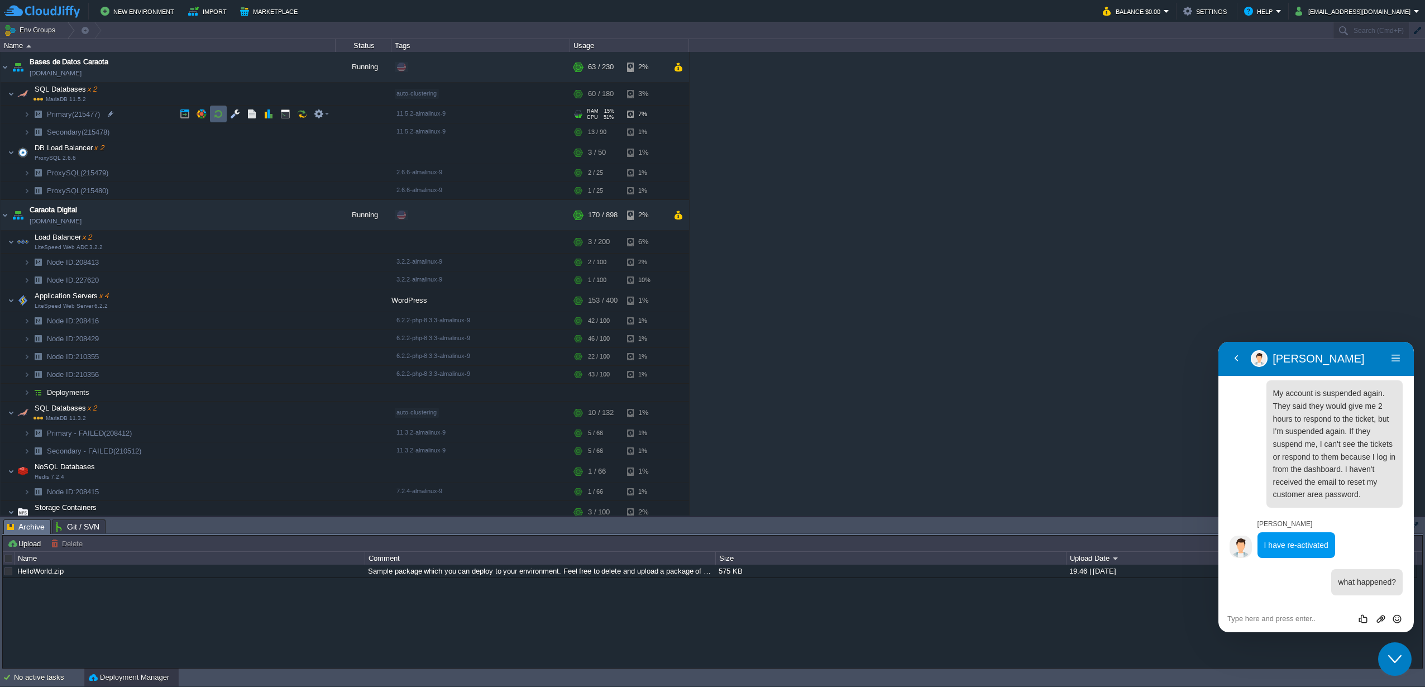
click at [217, 116] on button "button" at bounding box center [218, 114] width 10 height 10
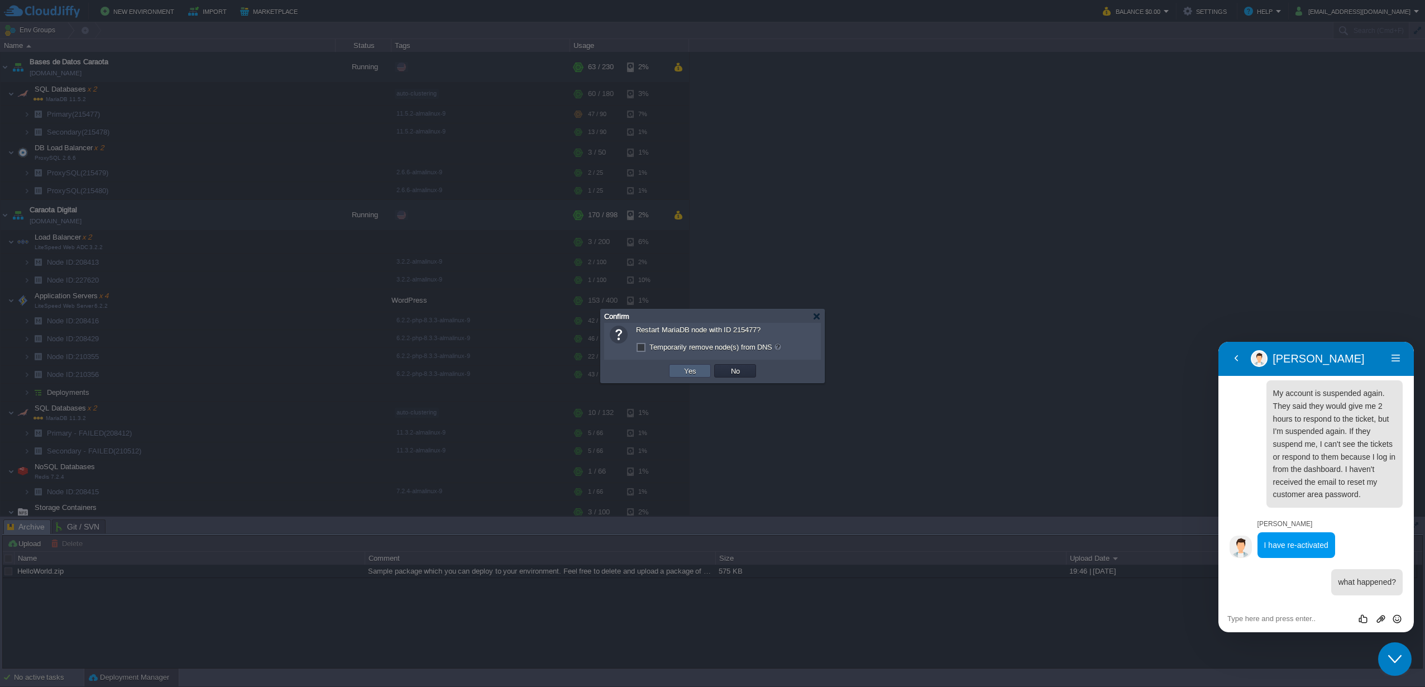
click at [695, 370] on button "Yes" at bounding box center [690, 371] width 19 height 10
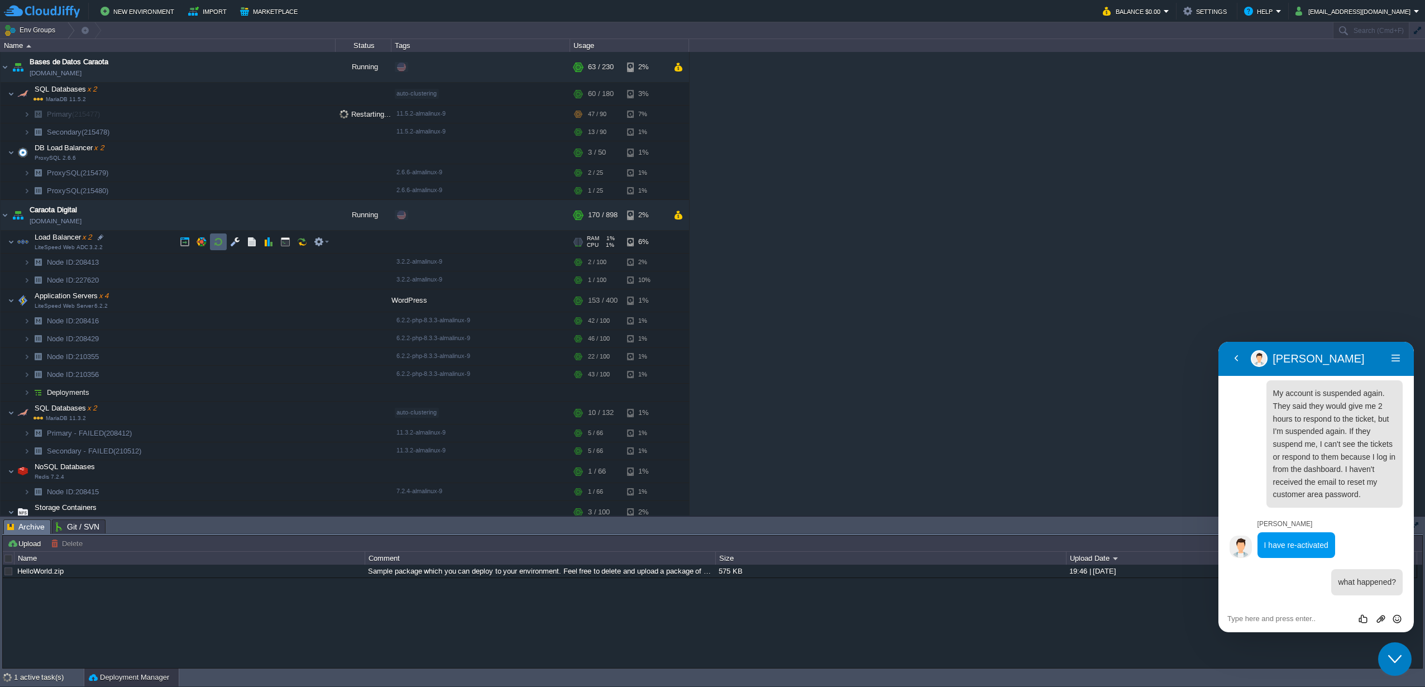
click at [214, 242] on button "button" at bounding box center [218, 242] width 10 height 10
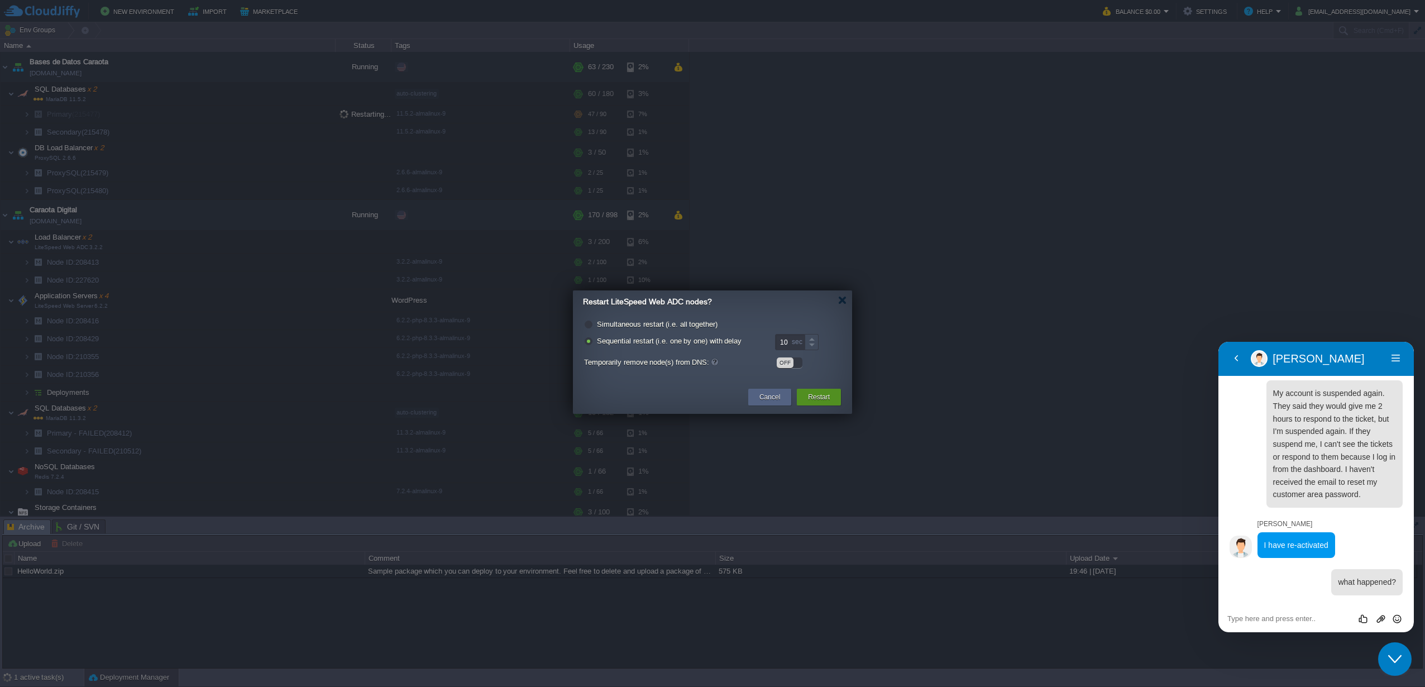
click at [822, 403] on div "Restart" at bounding box center [818, 397] width 27 height 17
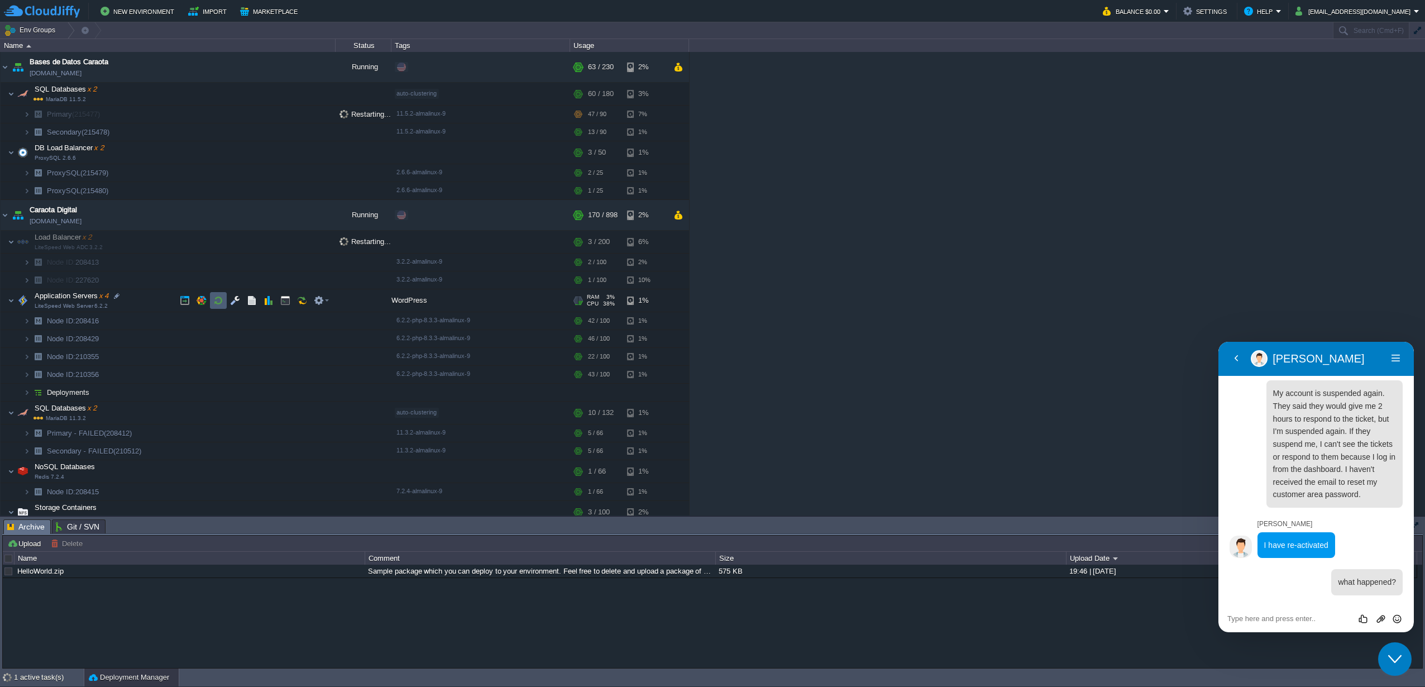
click at [221, 301] on button "button" at bounding box center [218, 300] width 10 height 10
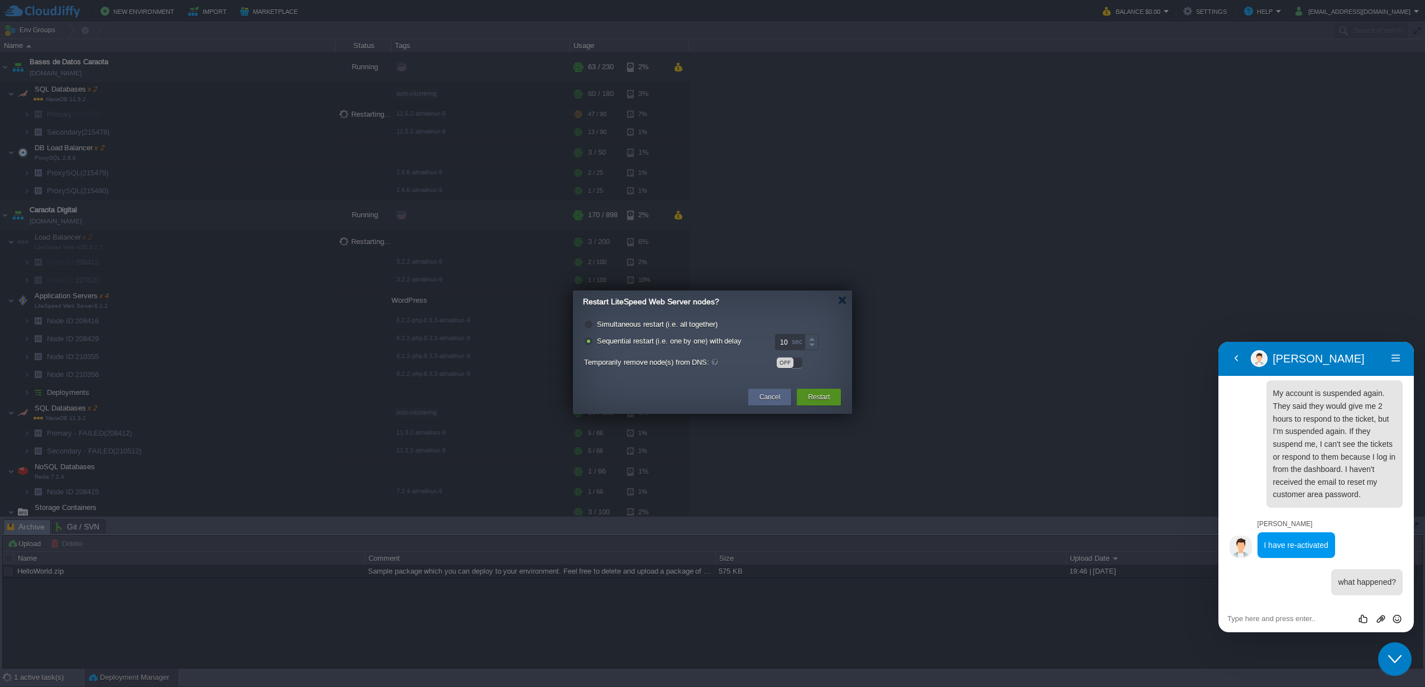
click at [826, 397] on button "Restart" at bounding box center [819, 396] width 22 height 11
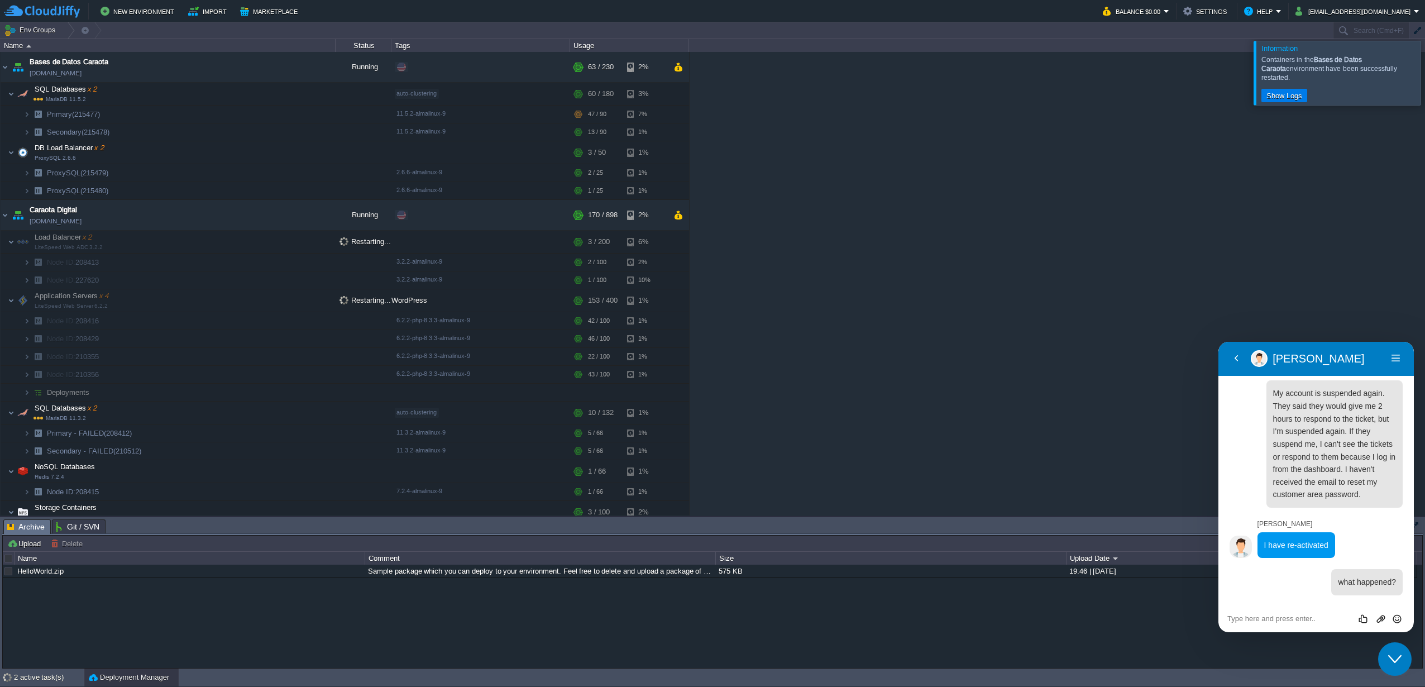
click at [1425, 69] on div at bounding box center [1439, 73] width 0 height 64
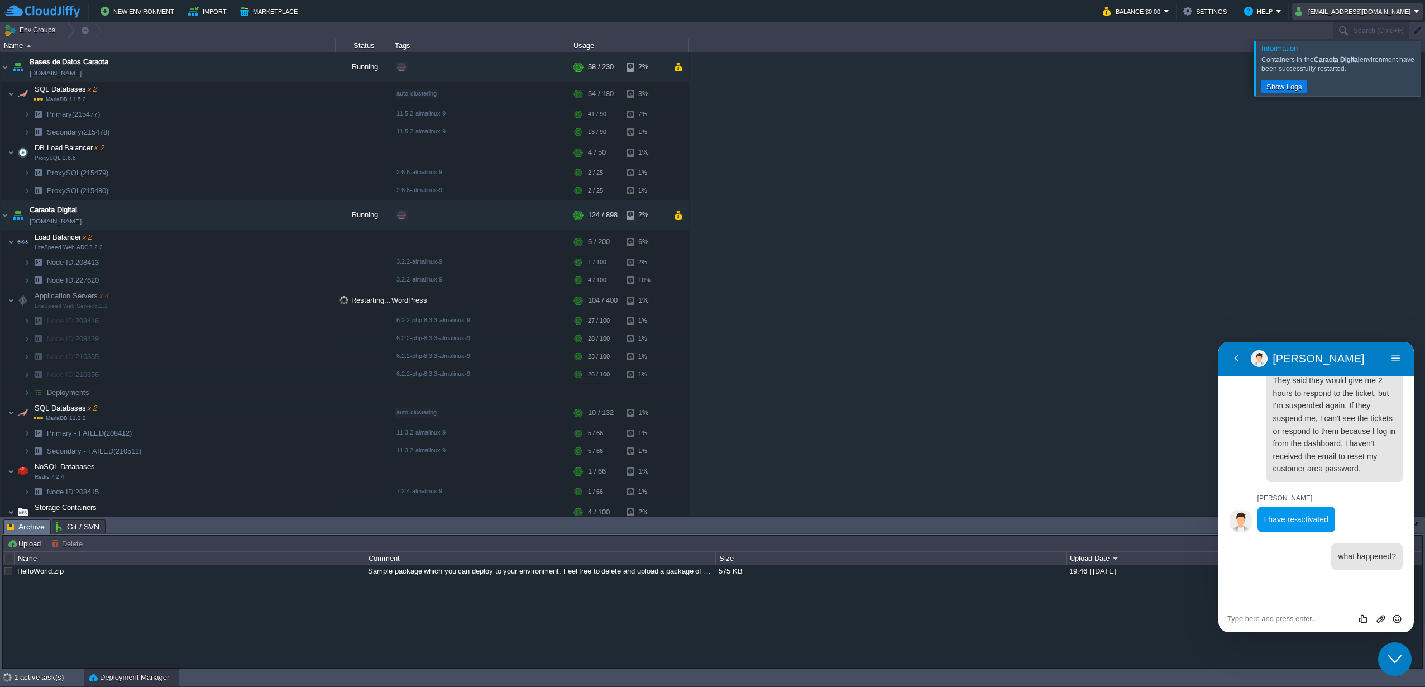
scroll to position [431, 0]
click at [1267, 615] on textarea at bounding box center [1317, 618] width 178 height 9
paste textarea "I've already answered, can I have an alternate user in the customer area?"
type textarea "I've already answered, can I have an alternate user in the customer area?"
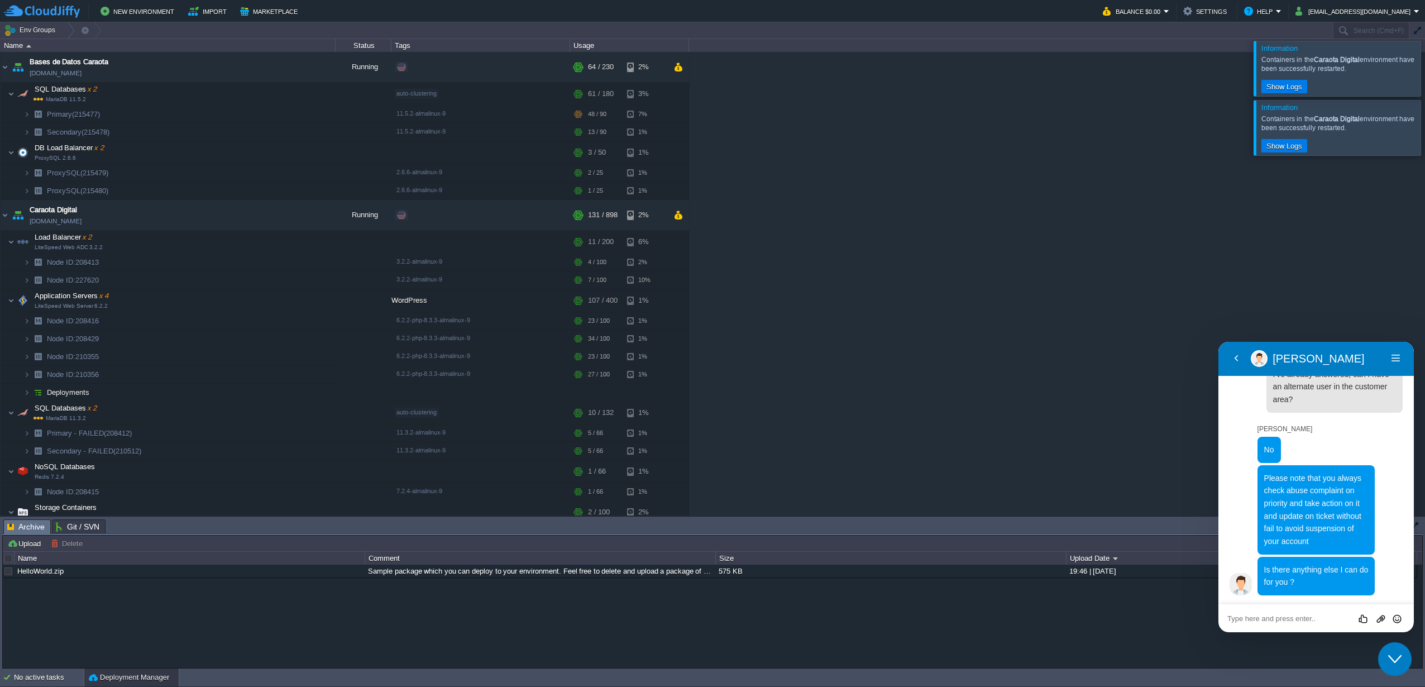
scroll to position [648, 0]
click at [1308, 620] on textarea at bounding box center [1317, 618] width 178 height 9
drag, startPoint x: 1260, startPoint y: 460, endPoint x: 1297, endPoint y: 536, distance: 84.2
click at [1297, 536] on div "Please note that you always check abuse complaint on priority and take action o…" at bounding box center [1317, 509] width 118 height 89
copy span "Please note that you always check abuse complaint on priority and take action o…"
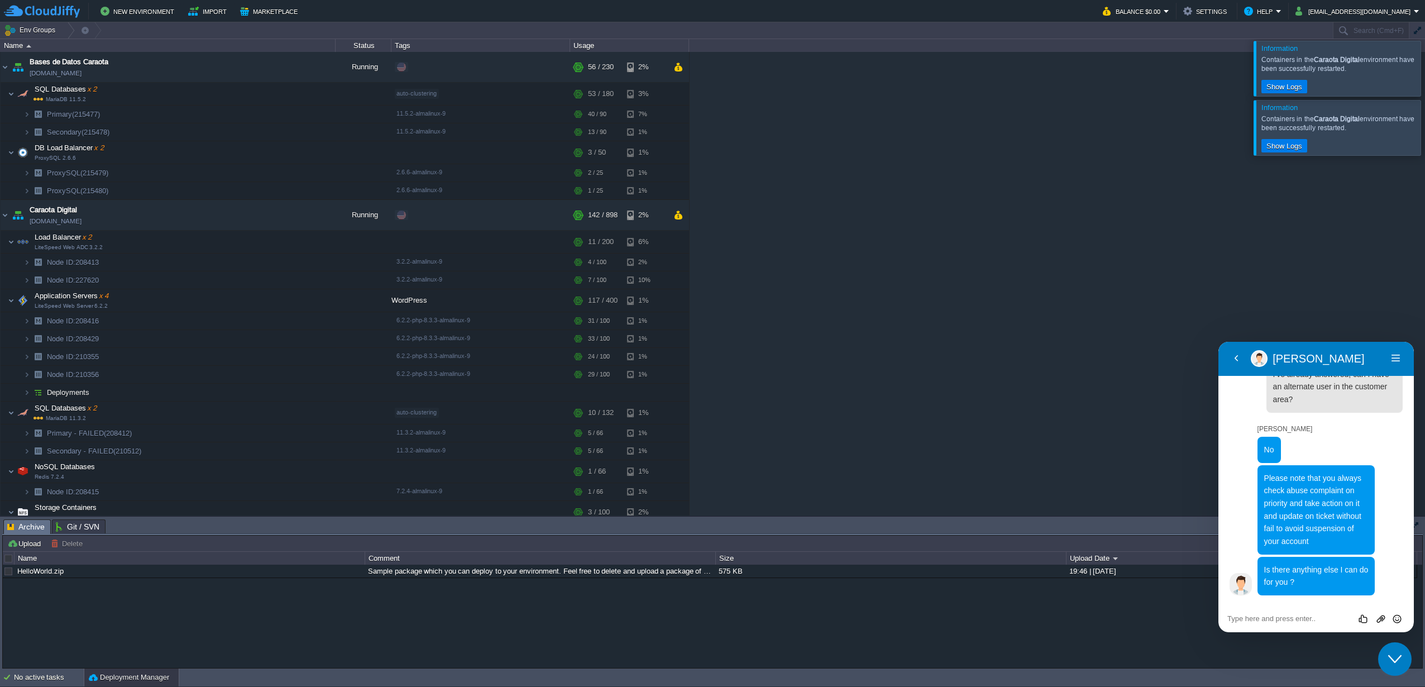
click at [1310, 617] on textarea at bounding box center [1317, 618] width 178 height 9
paste textarea "But nothing, thank you very much."
type textarea "But nothing, thank you very much."
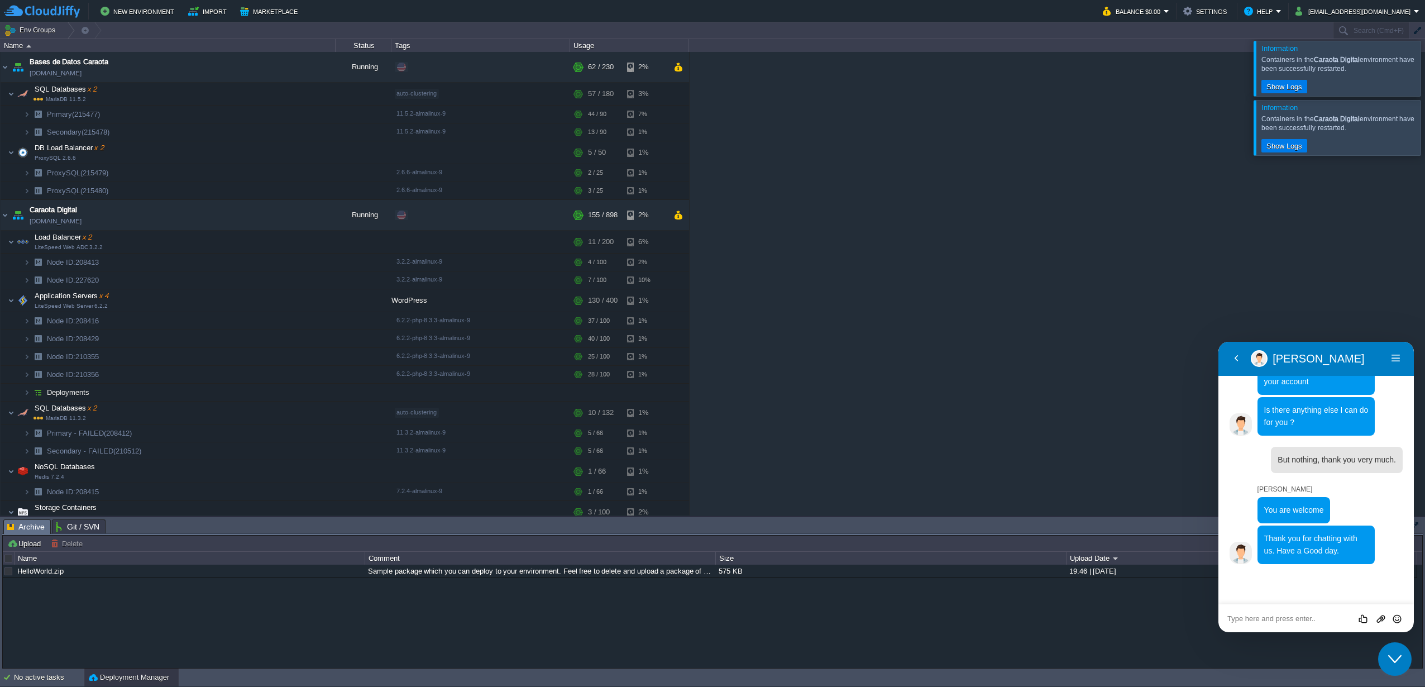
scroll to position [789, 0]
